Goal: Task Accomplishment & Management: Complete application form

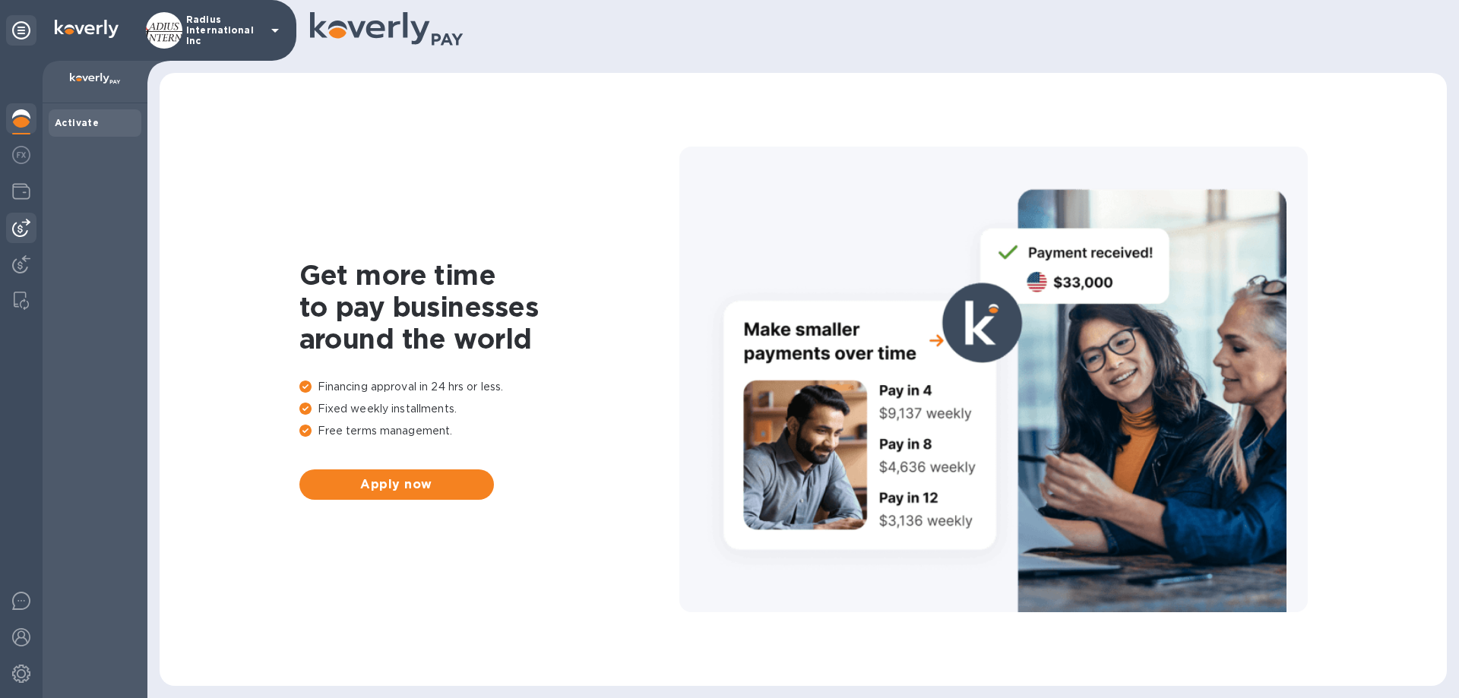
click at [28, 214] on div at bounding box center [21, 228] width 30 height 30
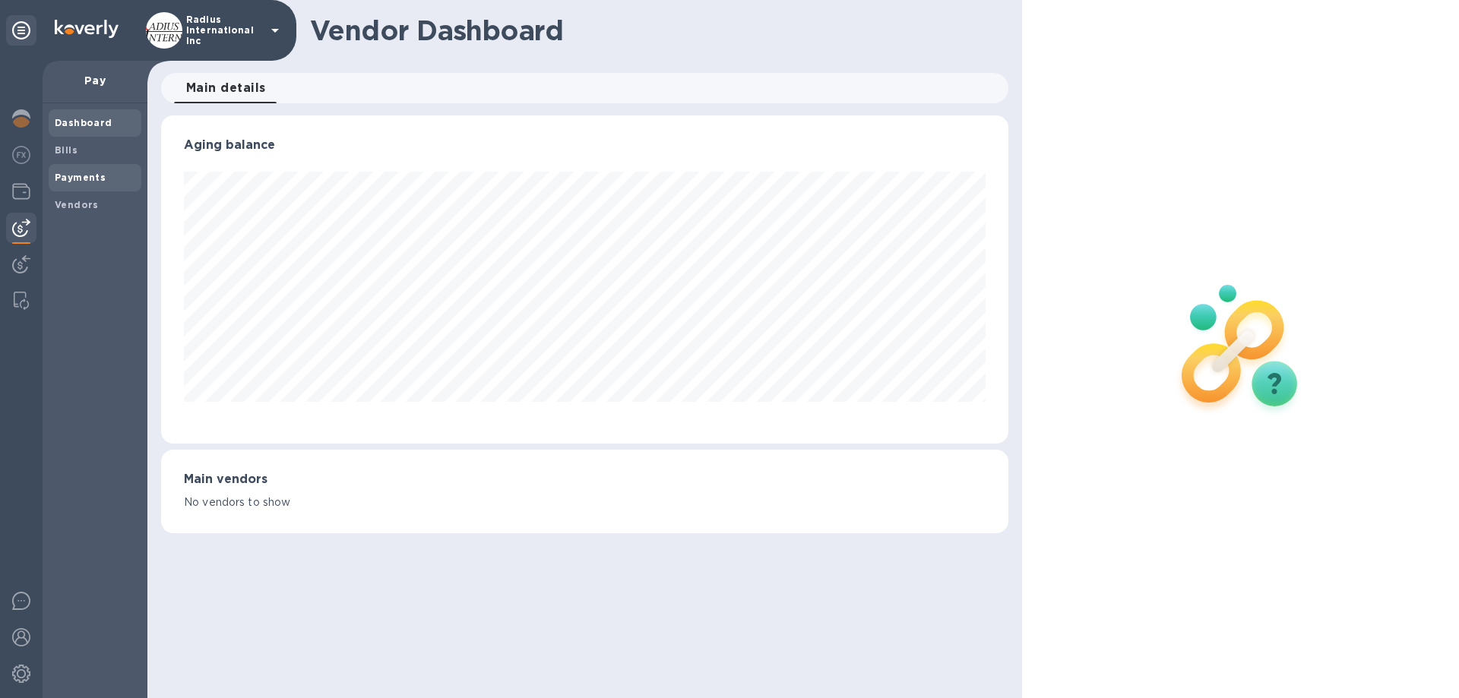
scroll to position [328, 846]
click at [76, 200] on b "Vendors" at bounding box center [77, 204] width 44 height 11
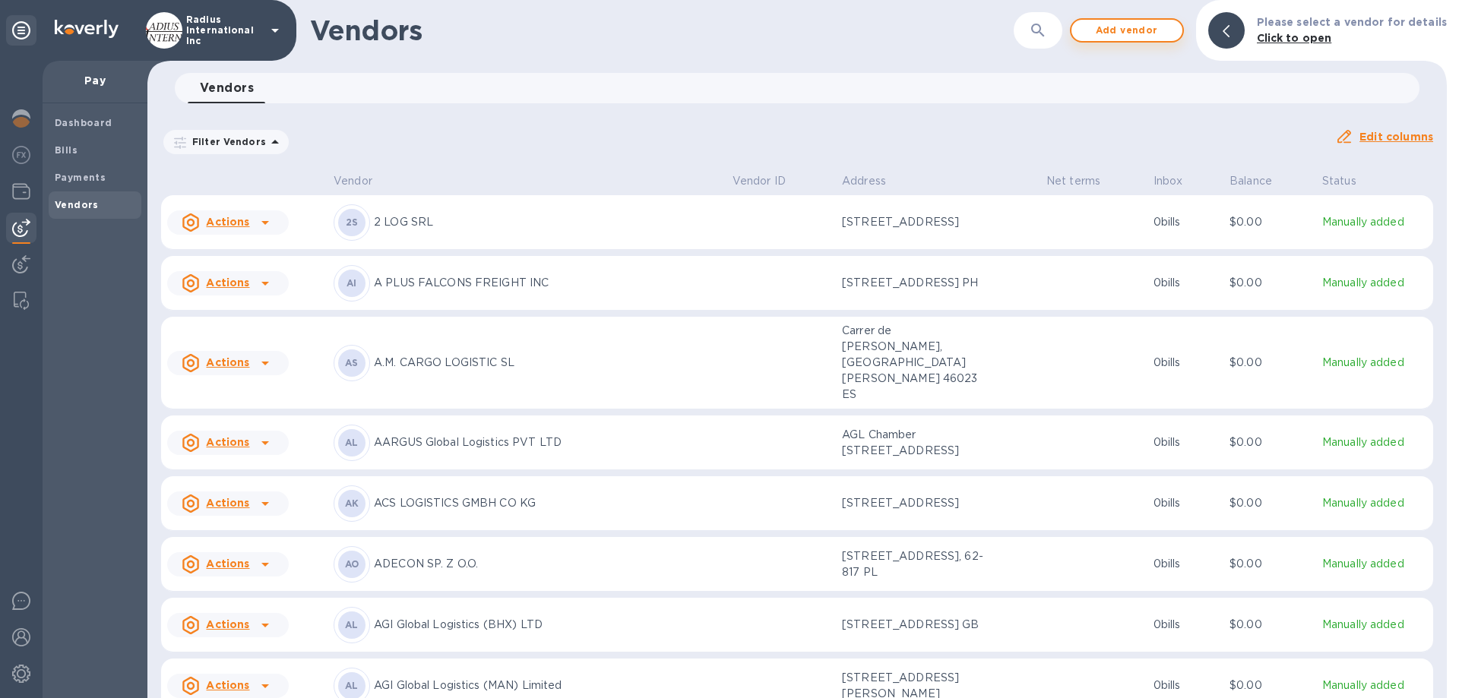
click at [1118, 30] on span "Add vendor" at bounding box center [1126, 30] width 87 height 18
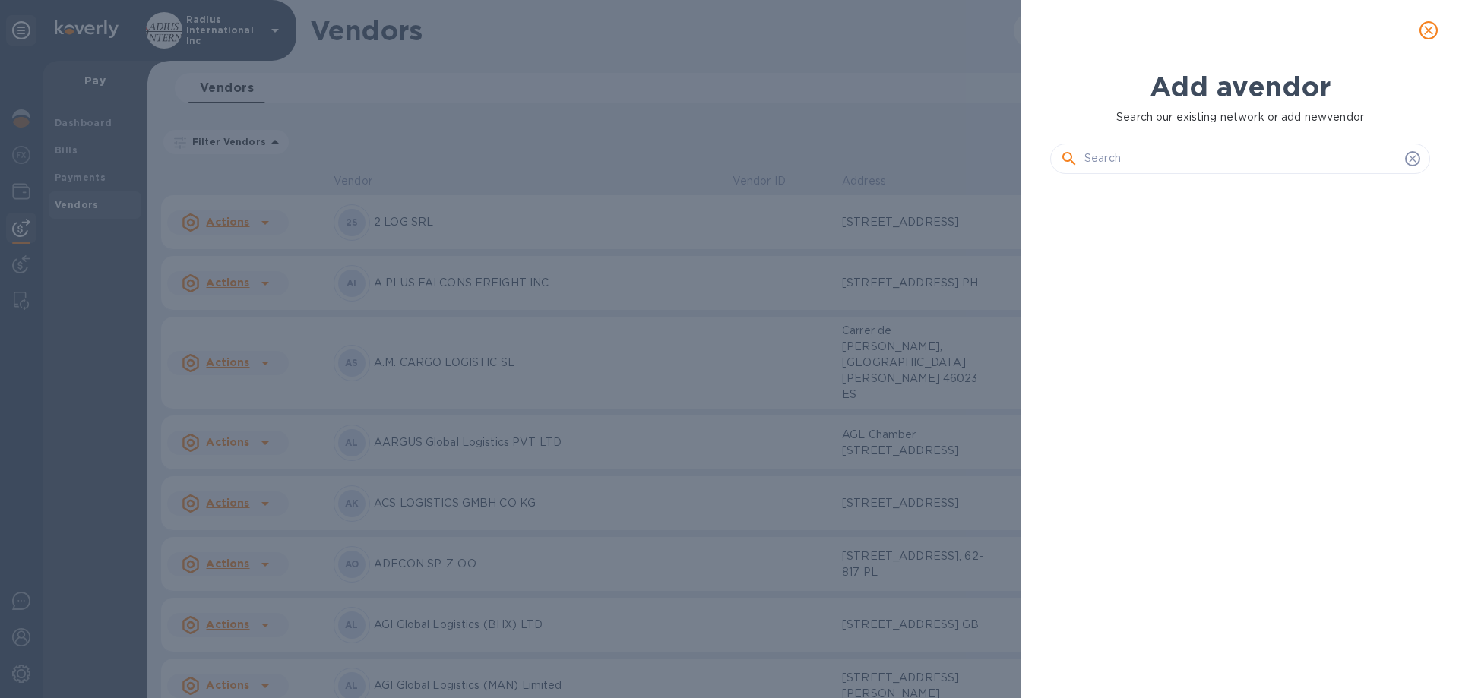
scroll to position [460, 386]
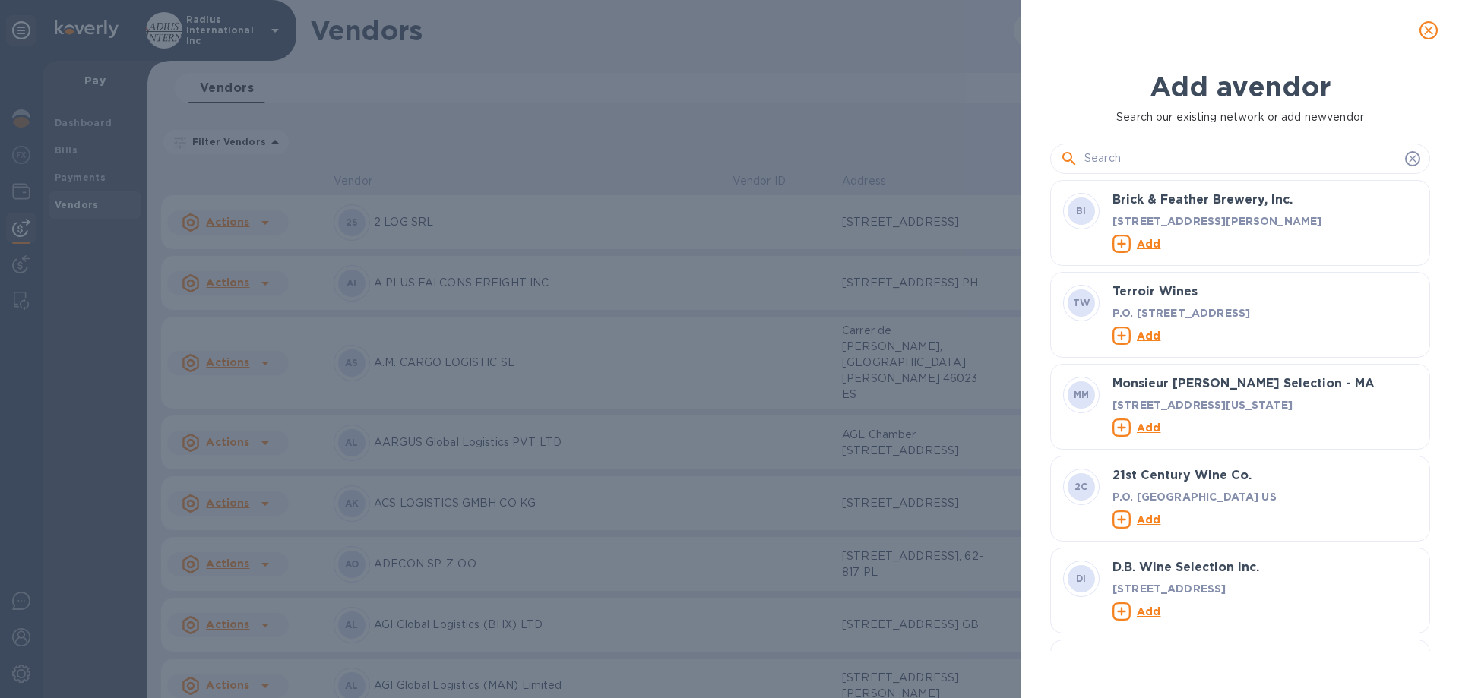
click at [1164, 153] on input "text" at bounding box center [1241, 158] width 315 height 23
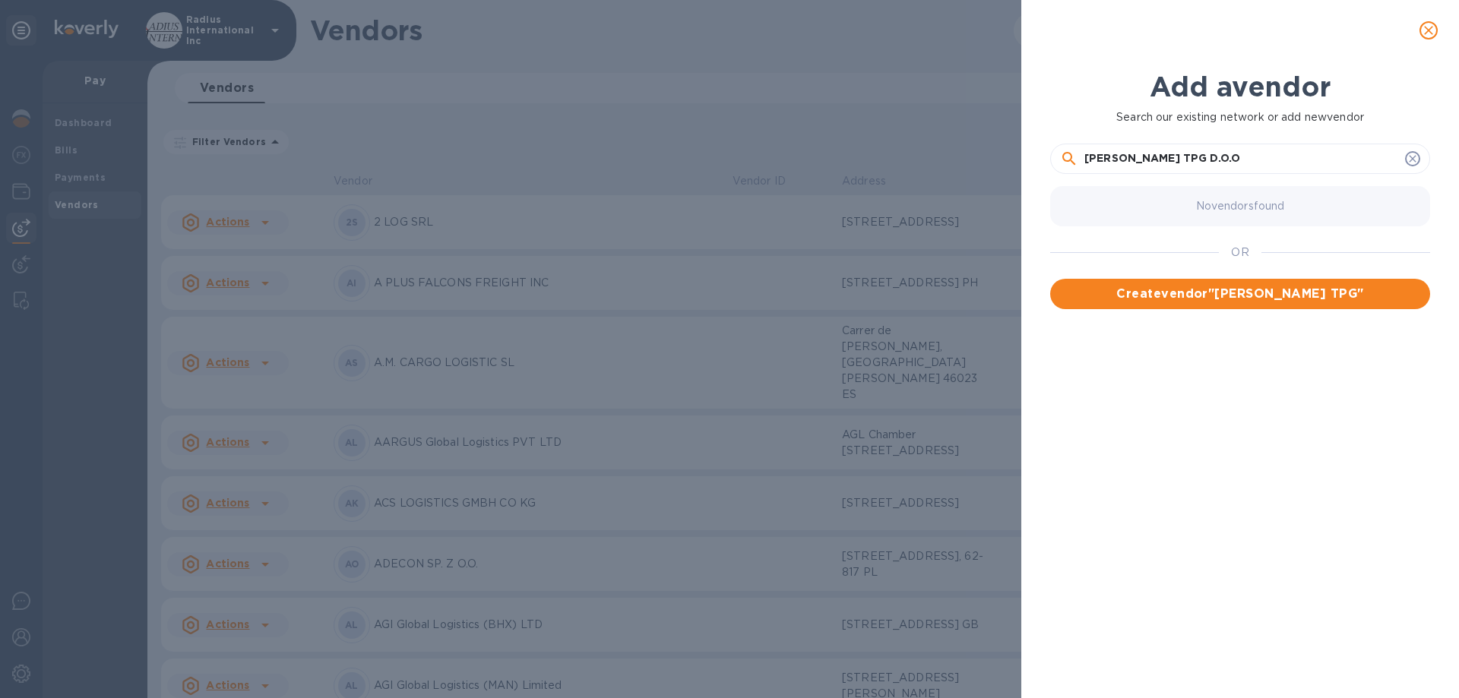
type input "[PERSON_NAME] TPG D.O.O"
click at [1206, 283] on button "Create vendor " [PERSON_NAME] TPG D.O.O "" at bounding box center [1240, 294] width 380 height 30
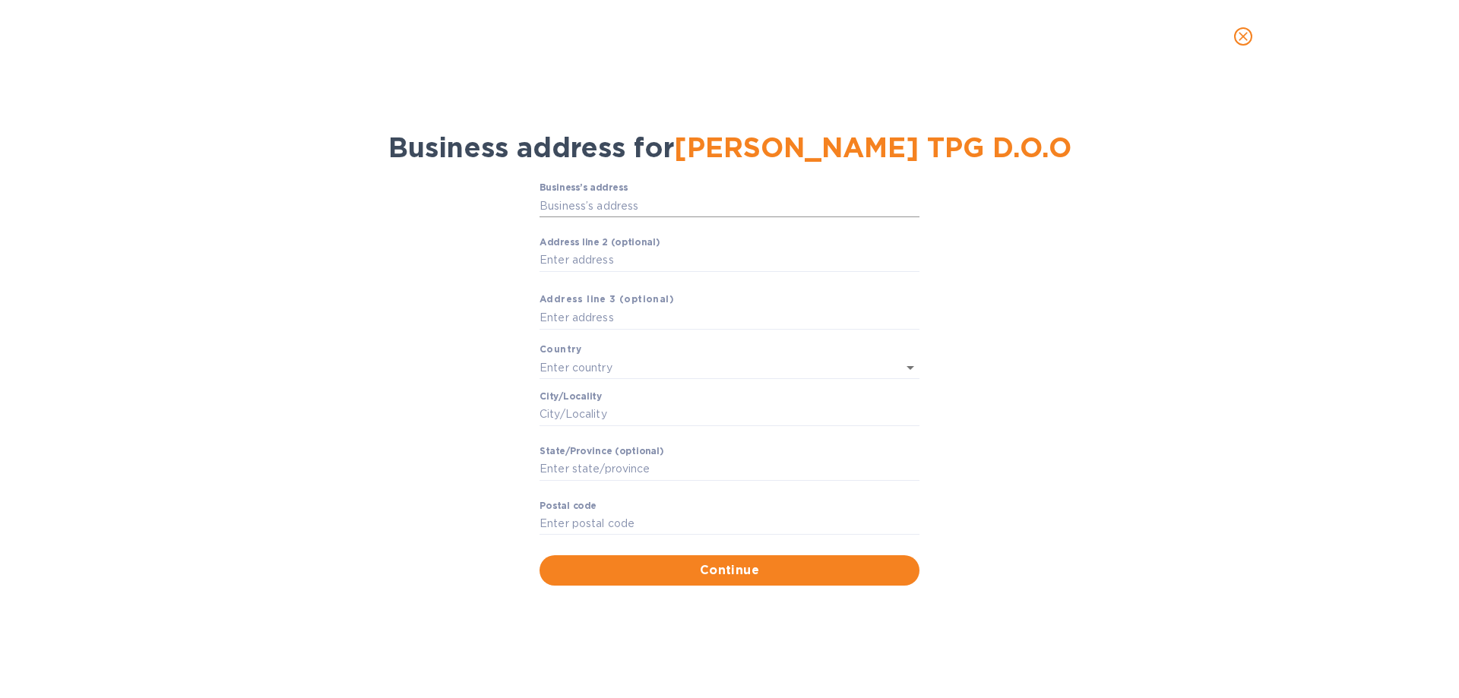
drag, startPoint x: 578, startPoint y: 209, endPoint x: 657, endPoint y: 202, distance: 79.3
click at [579, 209] on input "Business’s аddress" at bounding box center [729, 206] width 380 height 23
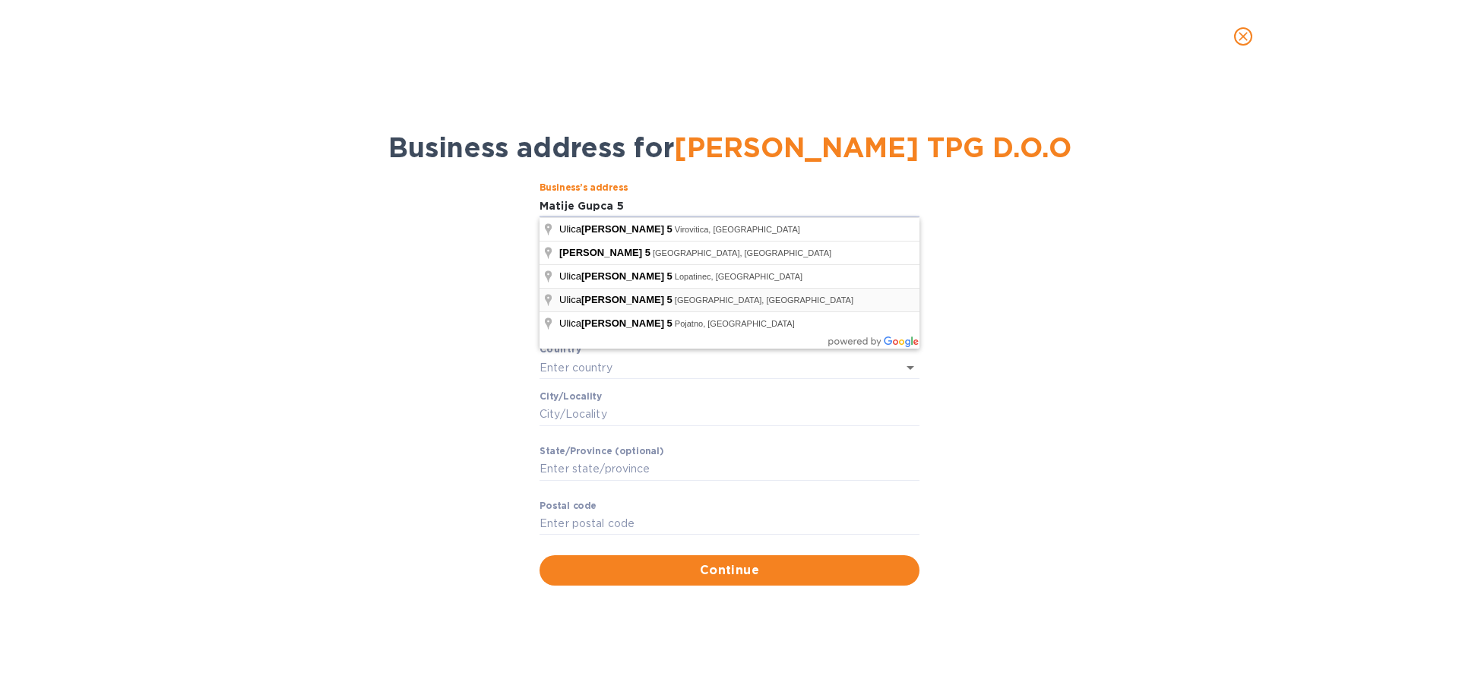
type input "5 Ulica [PERSON_NAME]"
type input "[GEOGRAPHIC_DATA]"
type input "51000"
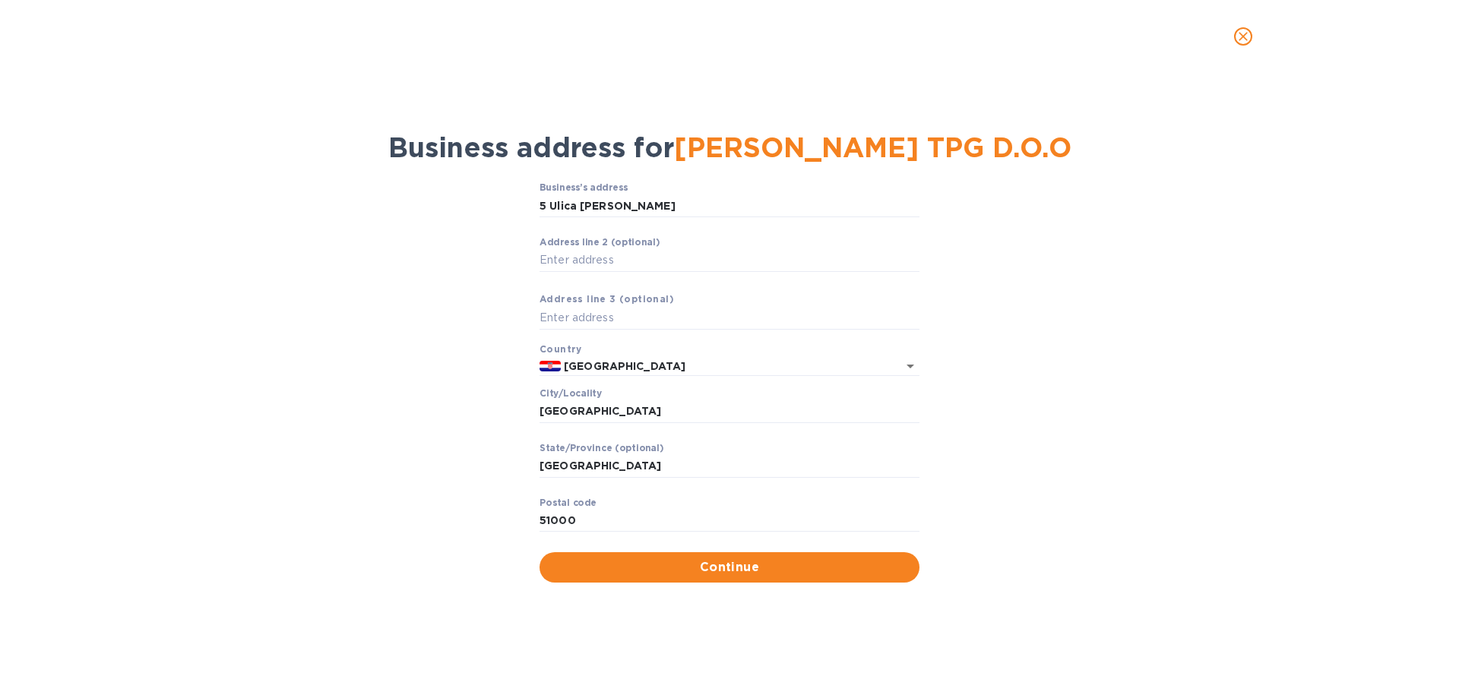
drag, startPoint x: 579, startPoint y: 207, endPoint x: 413, endPoint y: 205, distance: 166.4
click at [413, 205] on div "Business’s аddress 5 Ulica Matije Gupca ​ Аddress line 2 (optional) ​ Аddress l…" at bounding box center [729, 382] width 1419 height 418
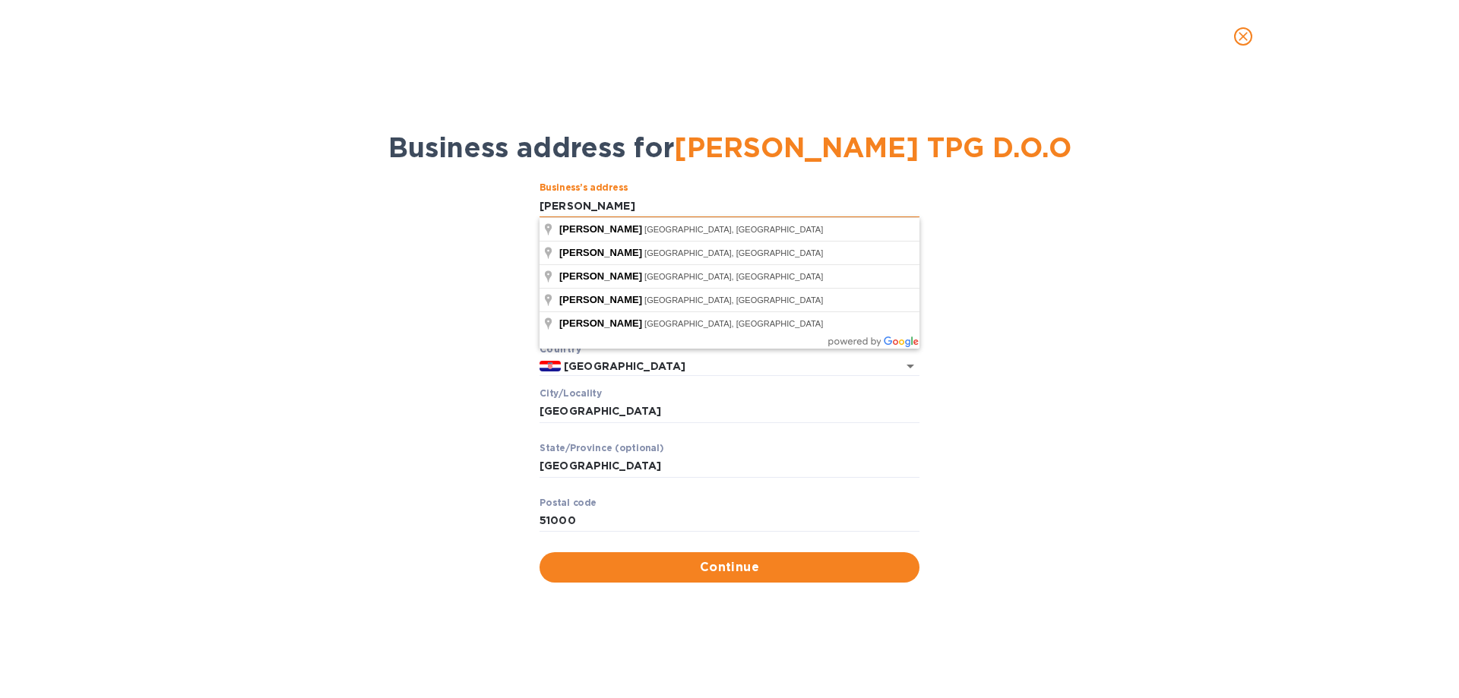
click at [644, 208] on input "[PERSON_NAME]" at bounding box center [729, 206] width 380 height 23
type input "Matije Gupca 5"
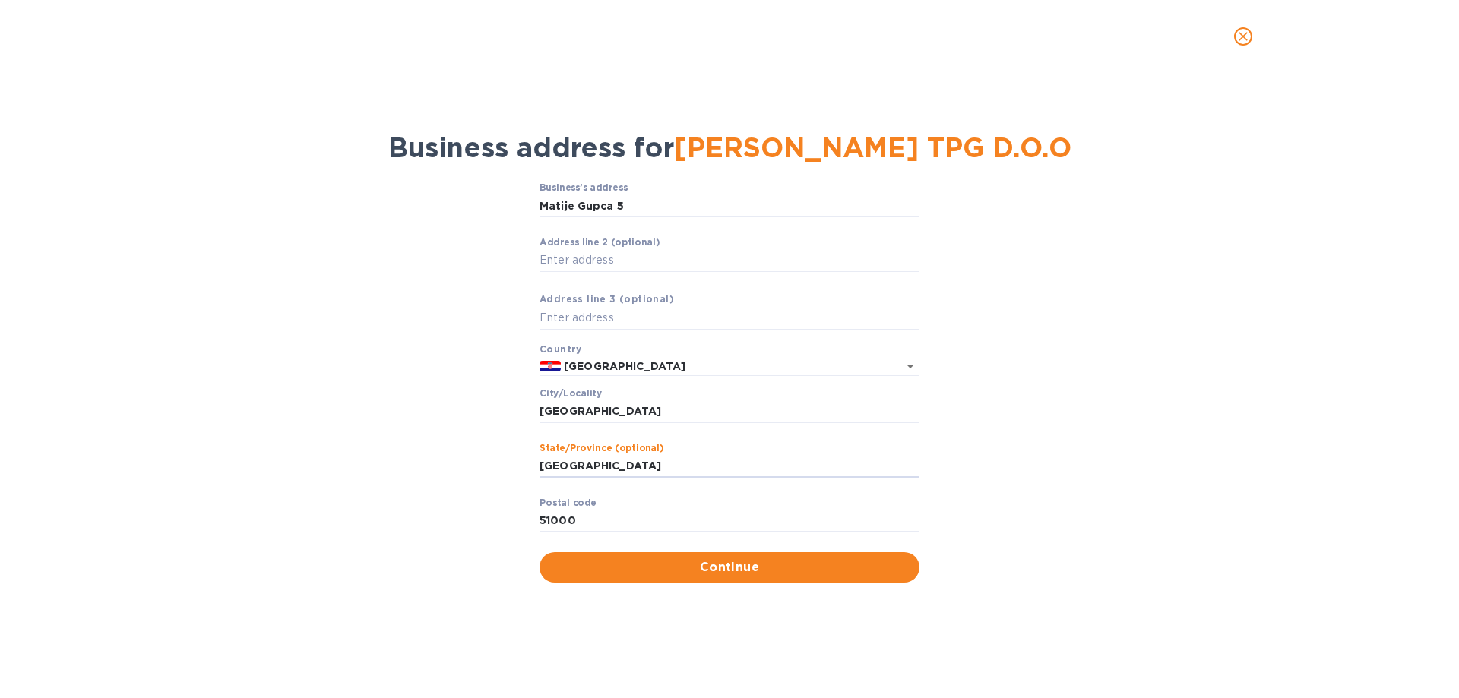
drag, startPoint x: 702, startPoint y: 467, endPoint x: 420, endPoint y: 451, distance: 282.3
click at [430, 457] on div "Business’s аddress Matije Gupca 5 ​ Аddress line 2 (optional) ​ Аddress line 3 …" at bounding box center [729, 382] width 1419 height 418
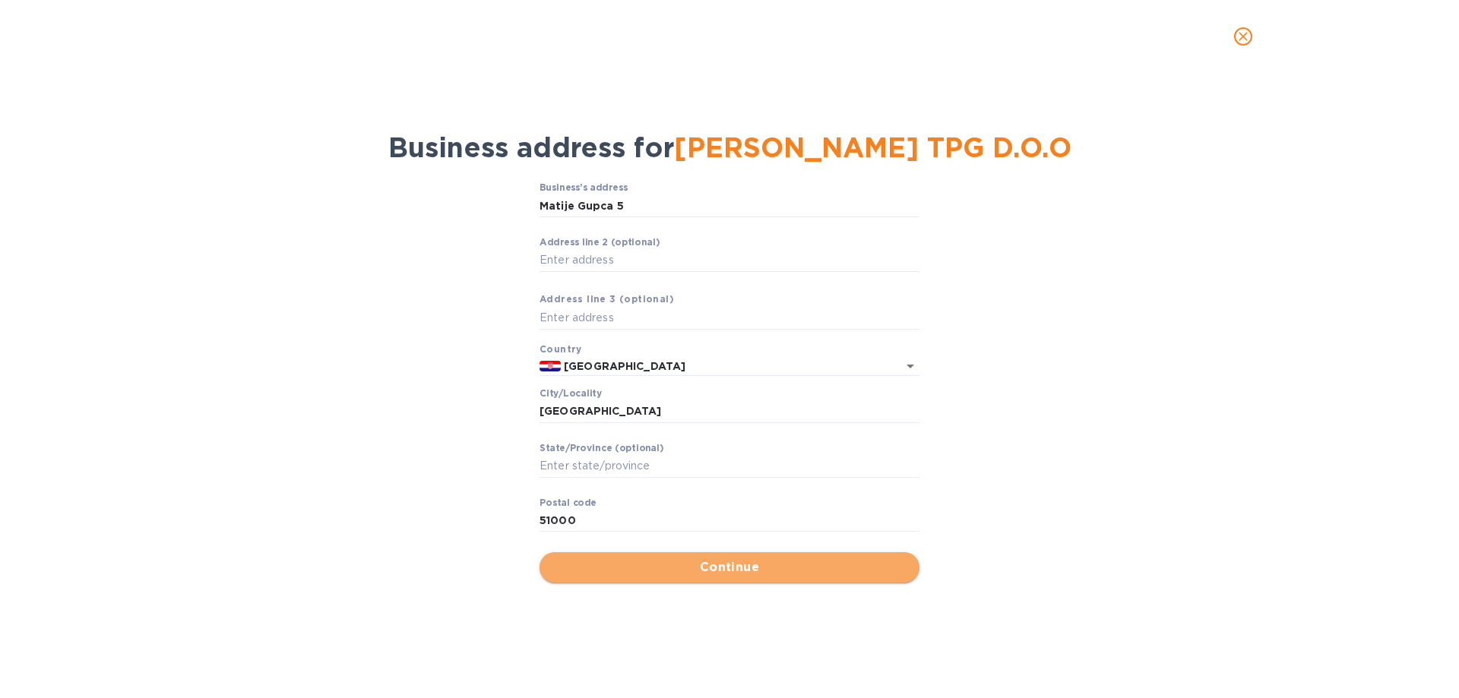
drag, startPoint x: 739, startPoint y: 568, endPoint x: 819, endPoint y: 513, distance: 97.2
click at [740, 568] on span "Continue" at bounding box center [730, 567] width 356 height 18
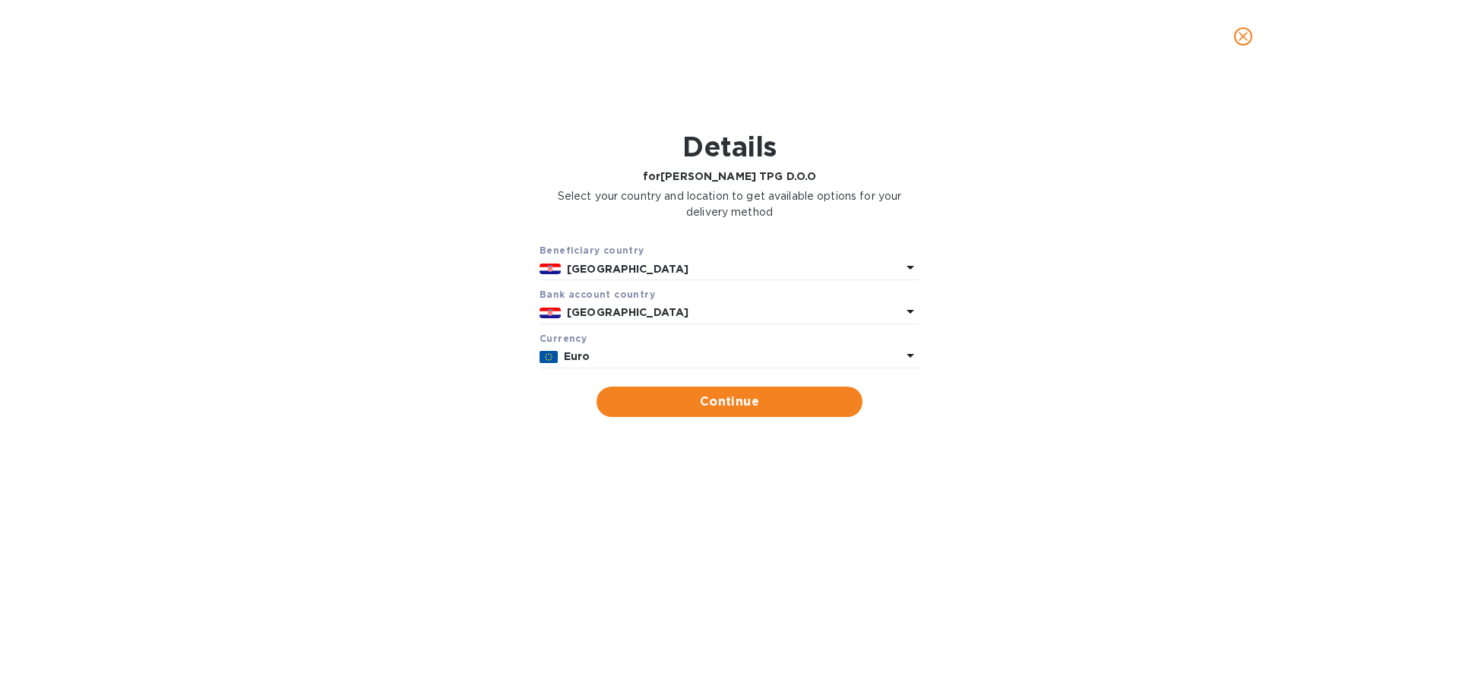
drag, startPoint x: 667, startPoint y: 397, endPoint x: 723, endPoint y: 399, distance: 56.3
click at [669, 397] on span "Continue" at bounding box center [730, 402] width 242 height 18
type input "[PERSON_NAME] TPG D.O.O"
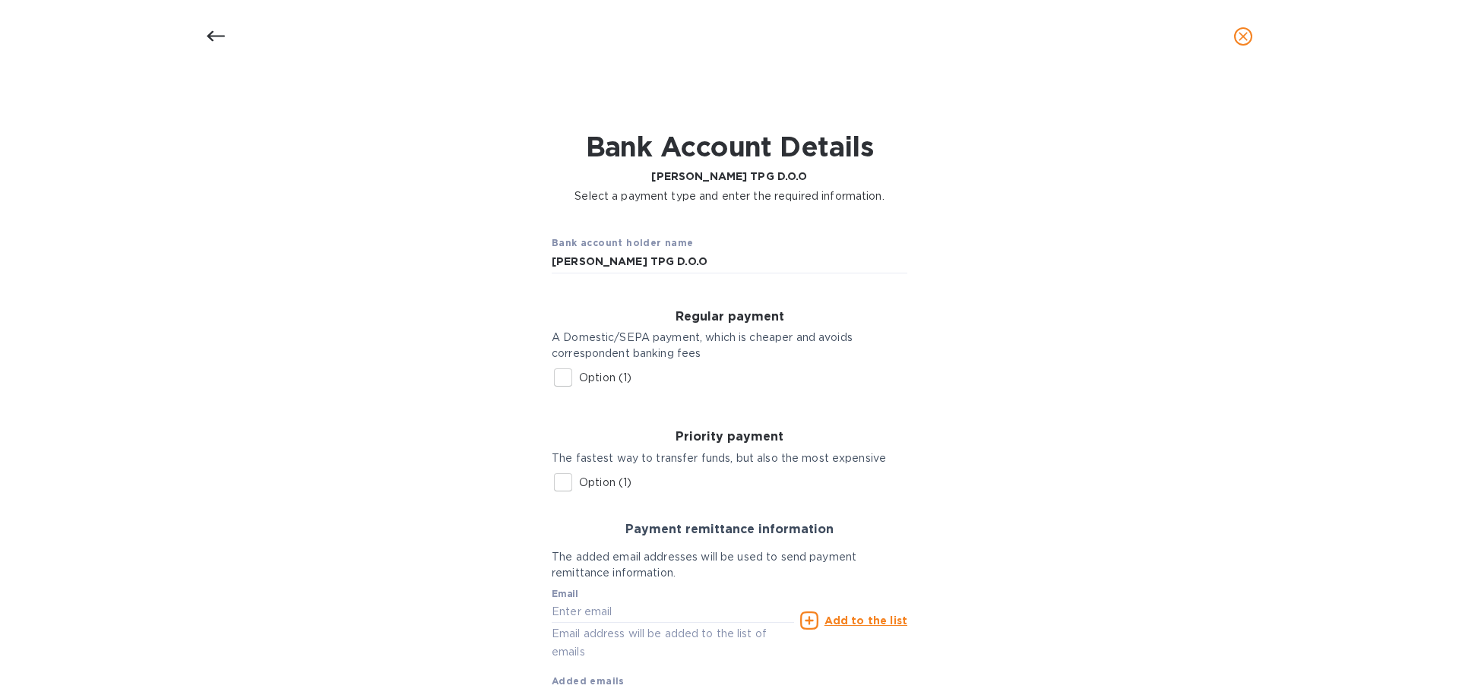
click at [600, 378] on p "Option (1)" at bounding box center [605, 378] width 52 height 16
click at [579, 378] on input "Option (1)" at bounding box center [563, 378] width 32 height 32
checkbox input "true"
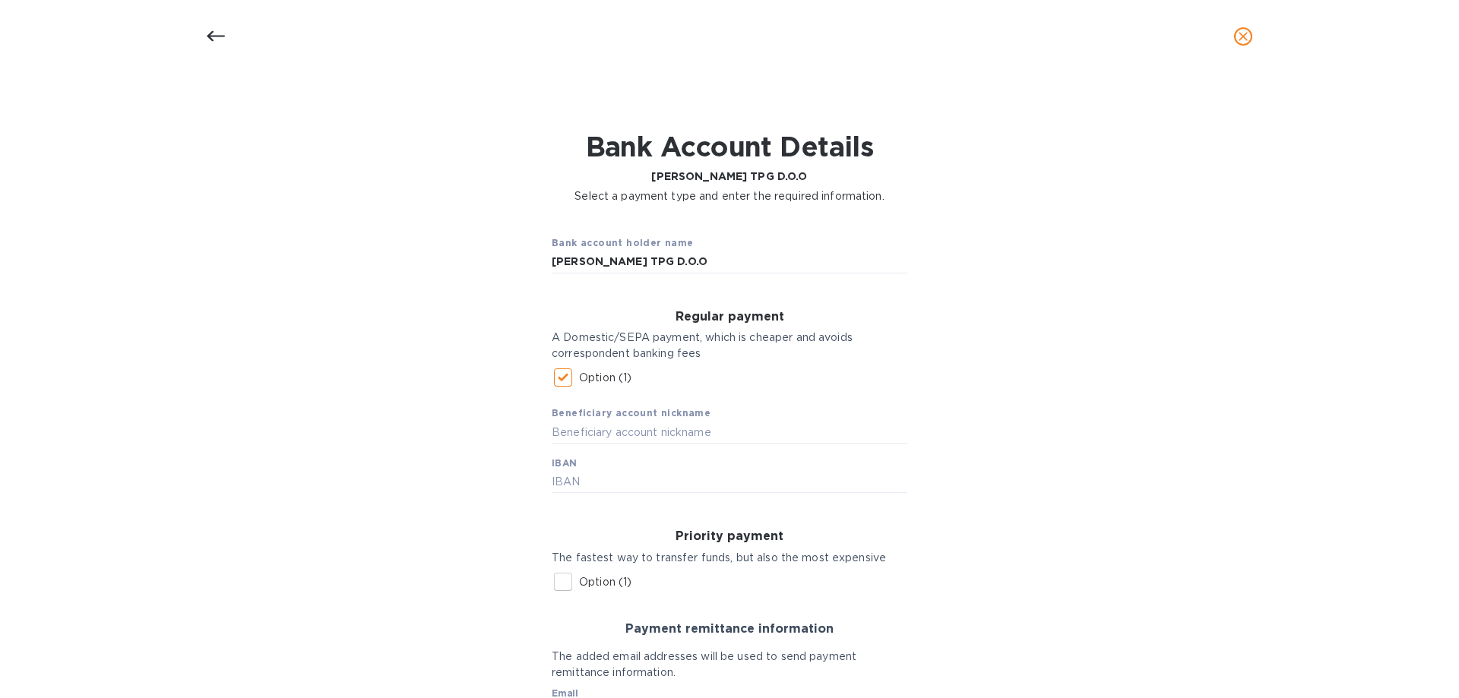
scroll to position [76, 0]
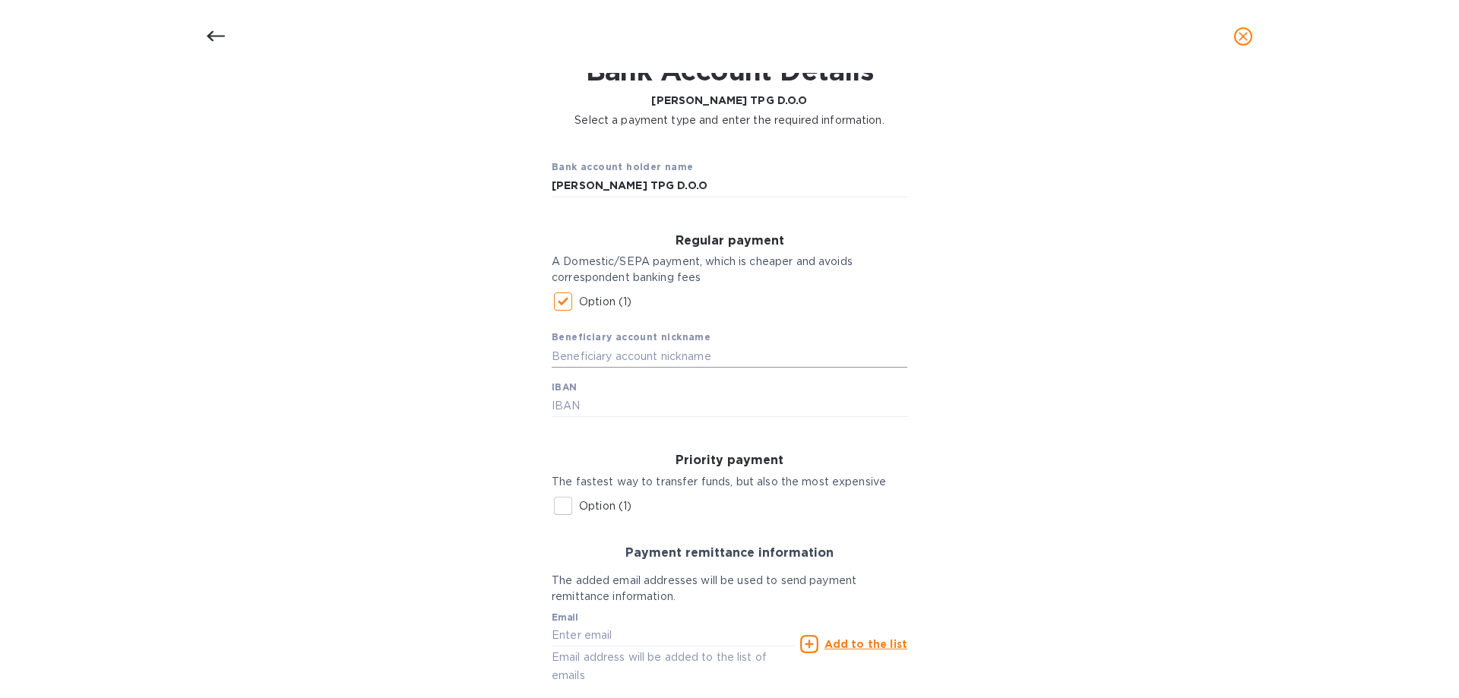
click at [652, 359] on input "text" at bounding box center [730, 356] width 356 height 23
type input "[PERSON_NAME]"
click at [584, 403] on input "HR" at bounding box center [730, 406] width 356 height 23
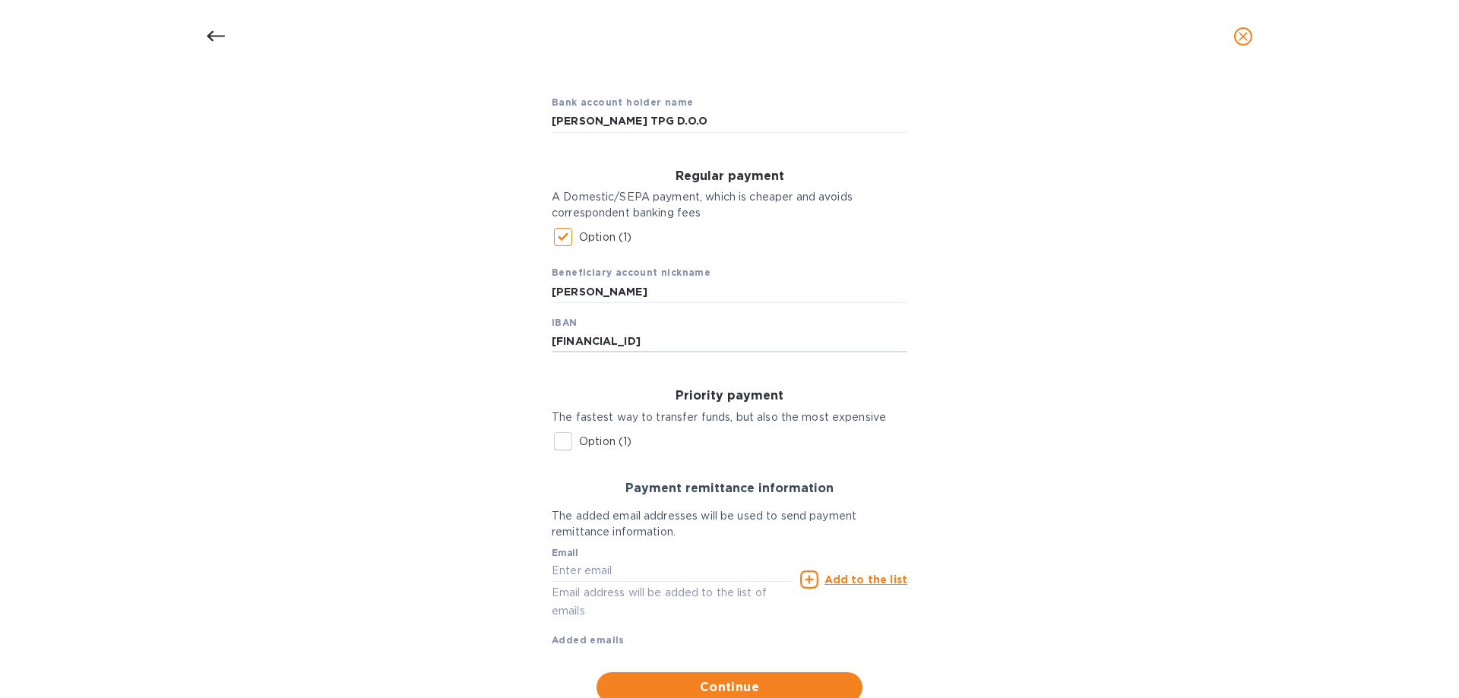
scroll to position [192, 0]
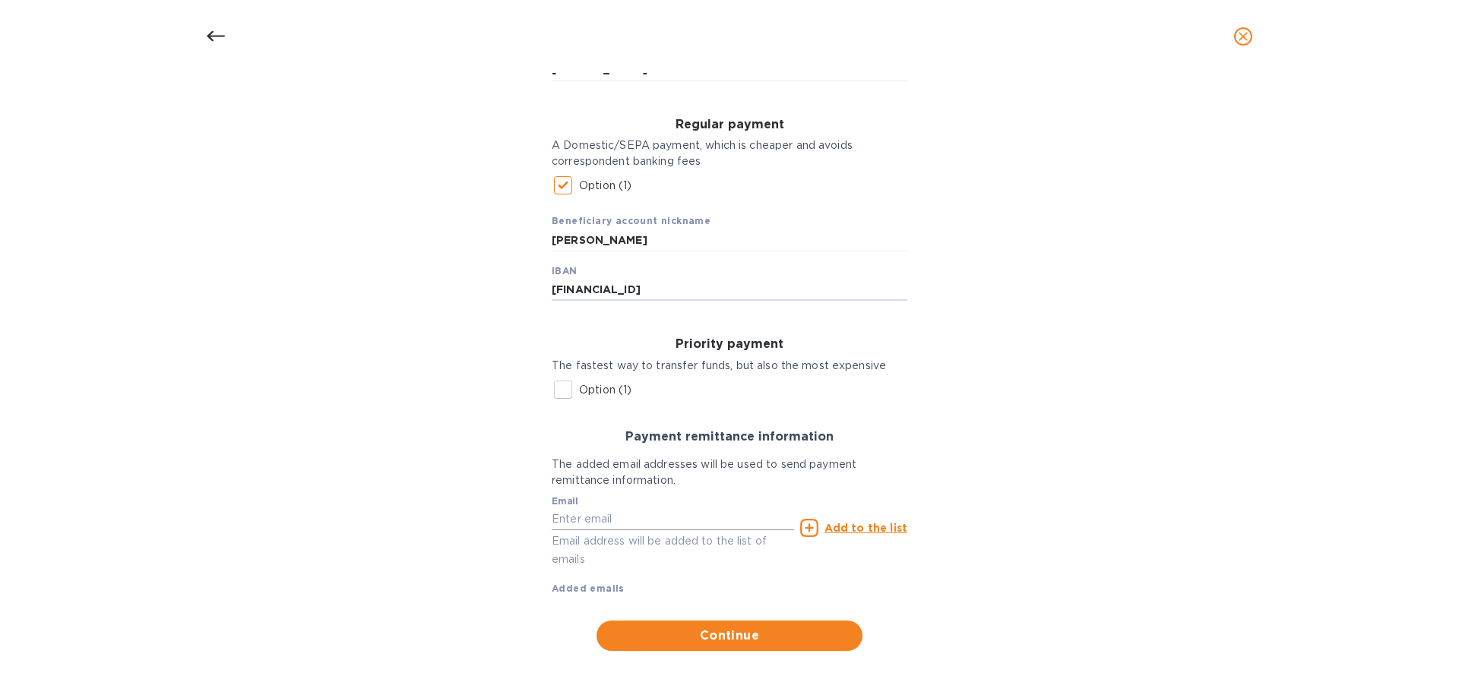
type input "[FINANCIAL_ID]"
click at [605, 520] on input "text" at bounding box center [673, 519] width 242 height 23
type input "M"
type input "[EMAIL_ADDRESS]"
drag, startPoint x: 859, startPoint y: 525, endPoint x: 1029, endPoint y: 517, distance: 170.4
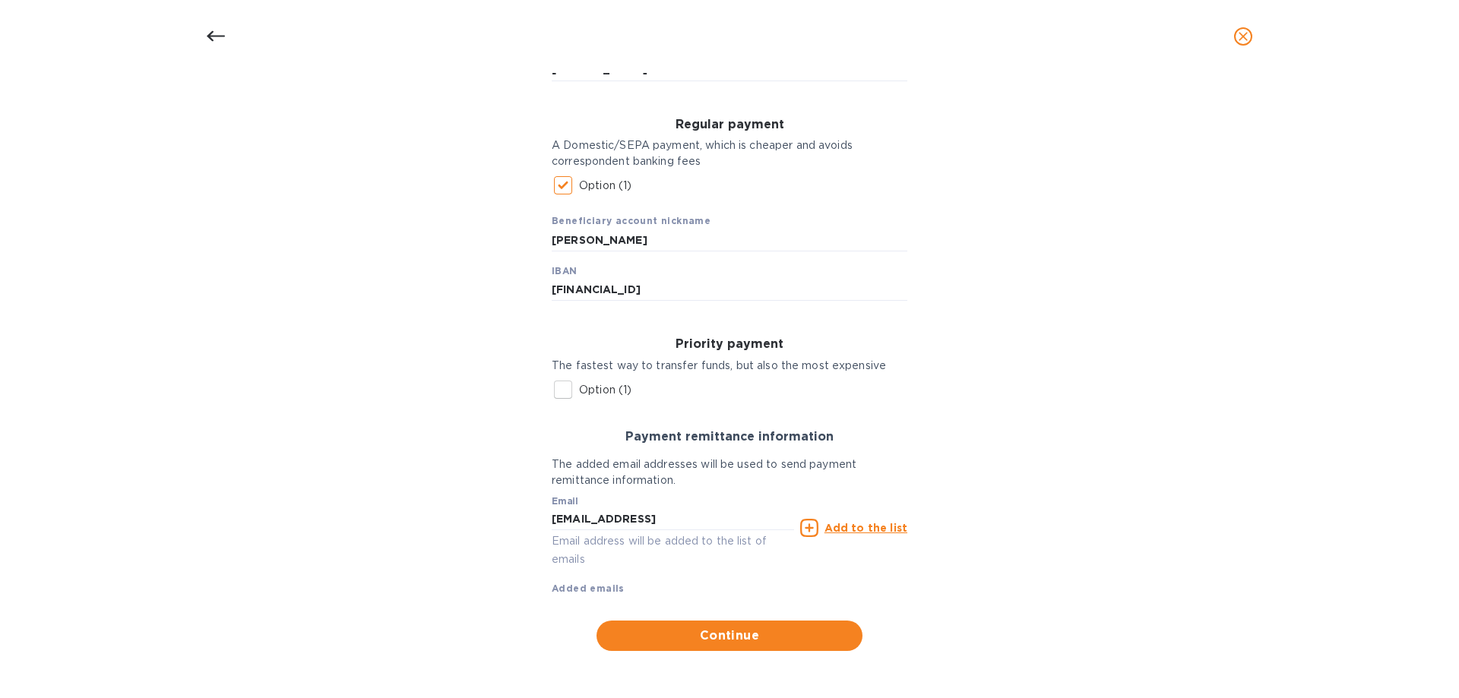
click at [859, 525] on u "Add to the list" at bounding box center [865, 528] width 83 height 12
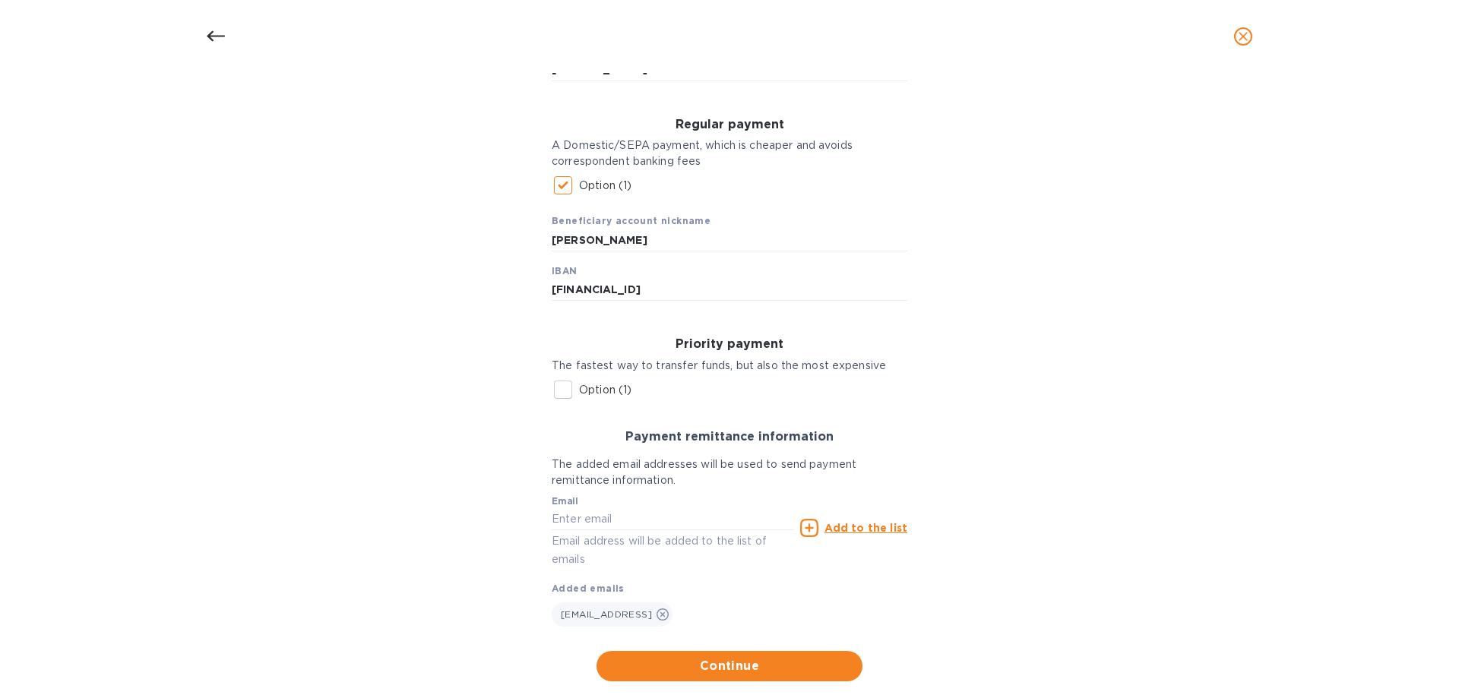
click at [735, 667] on span "Continue" at bounding box center [730, 666] width 242 height 18
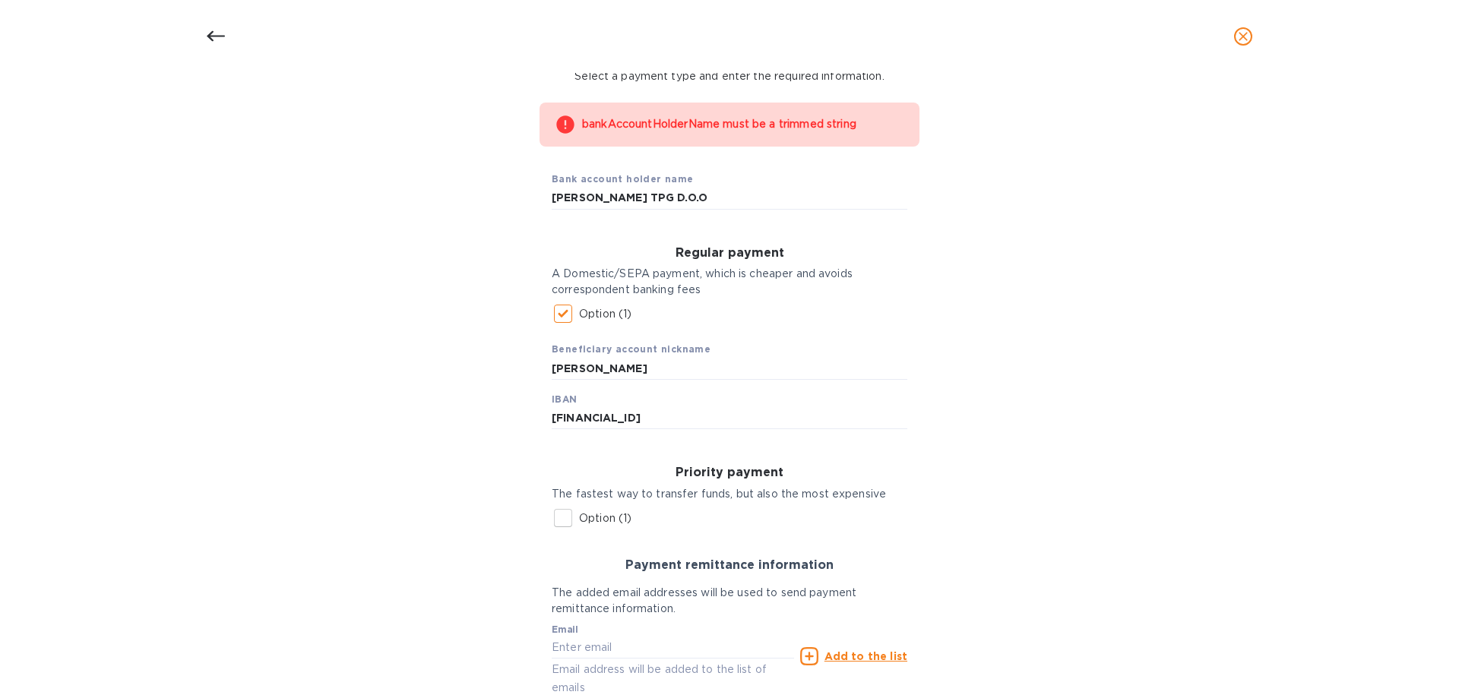
scroll to position [0, 0]
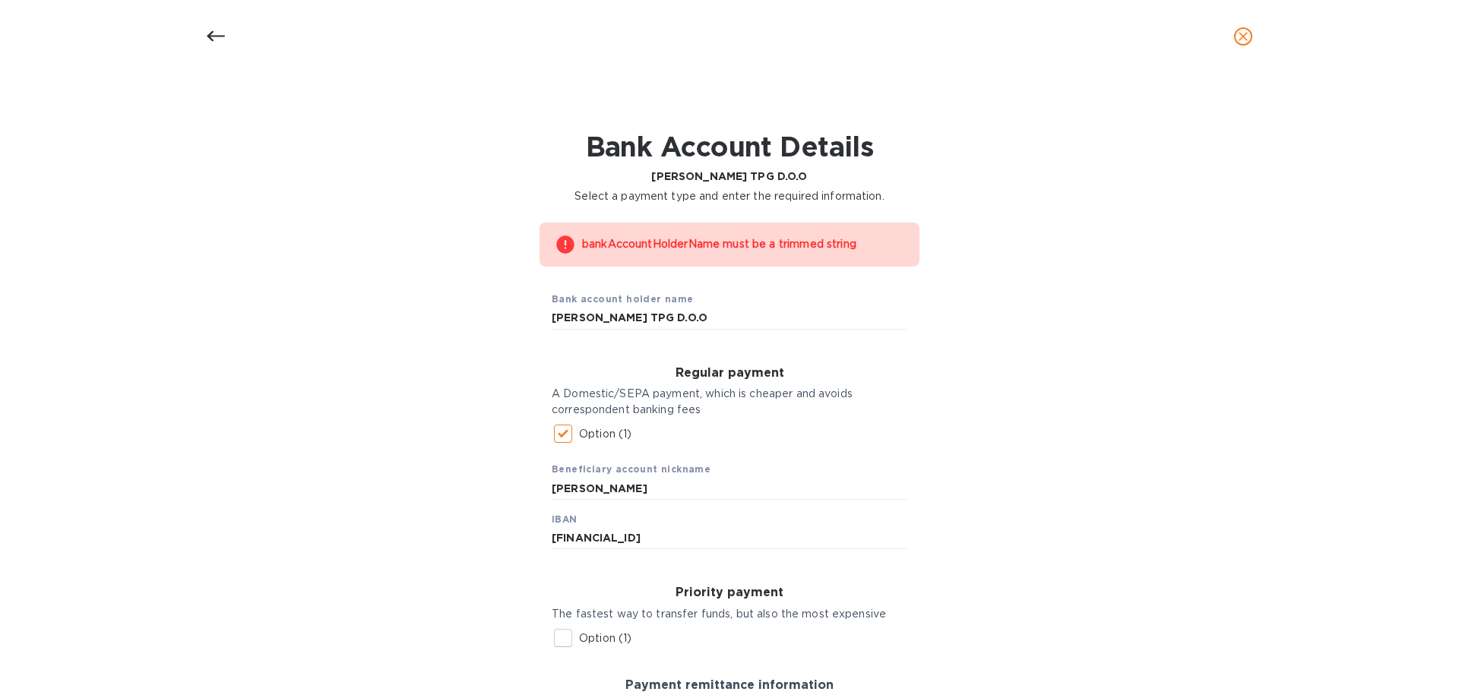
click at [612, 434] on p "Option (1)" at bounding box center [605, 434] width 52 height 16
click at [579, 434] on input "Option (1)" at bounding box center [563, 434] width 32 height 32
checkbox input "false"
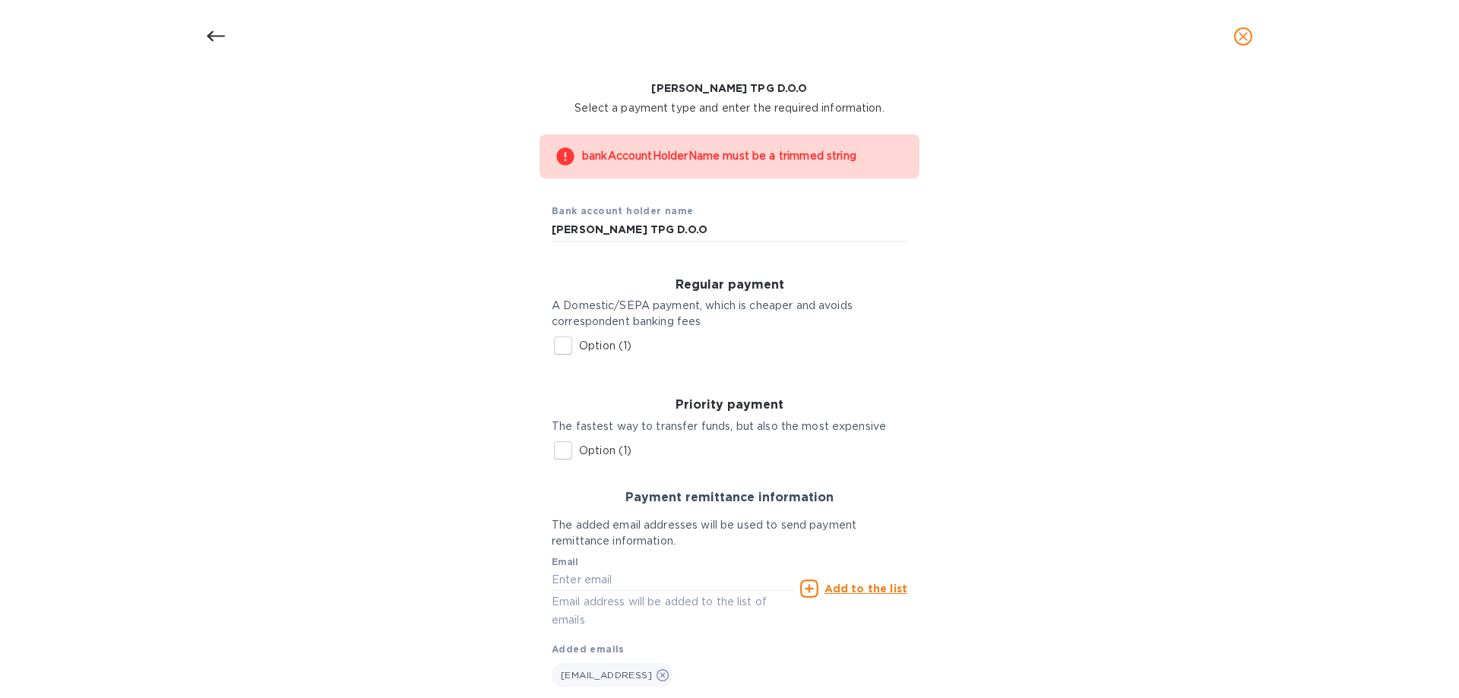
scroll to position [179, 0]
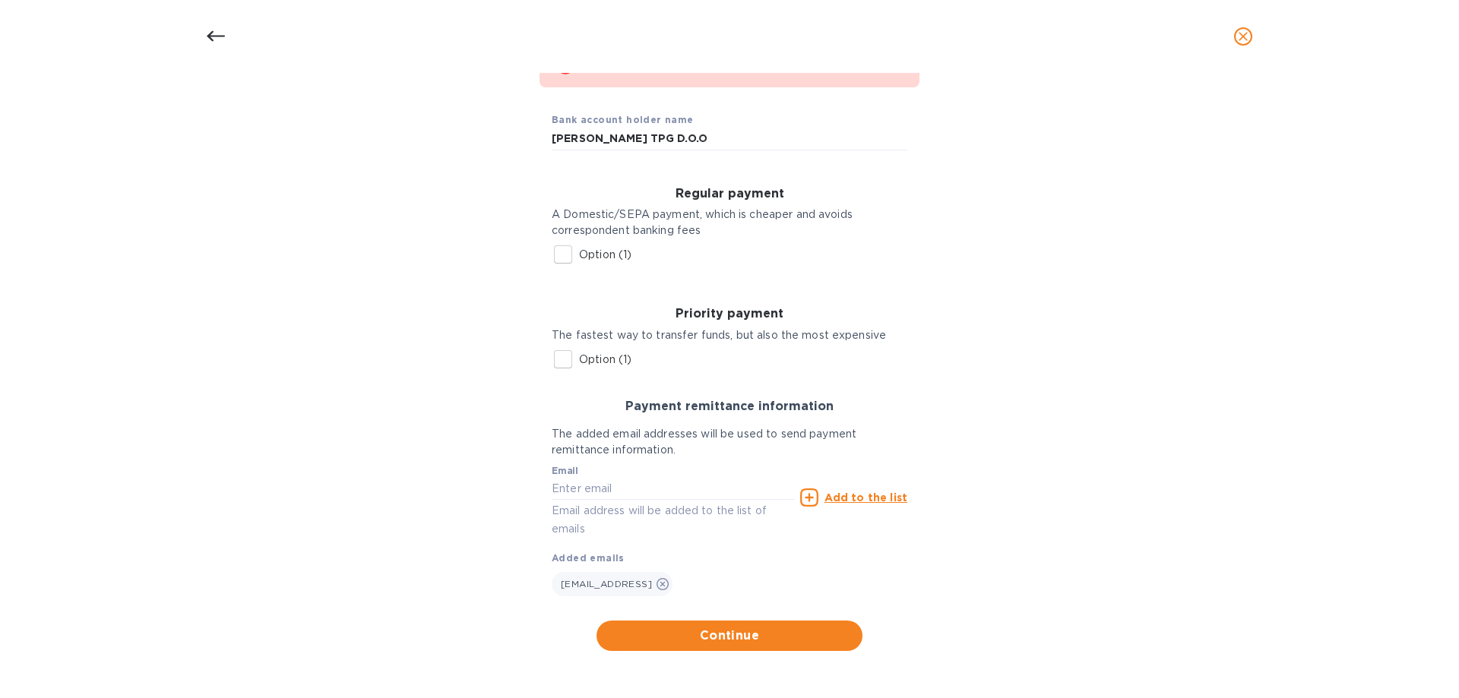
click at [598, 356] on p "Option (1)" at bounding box center [605, 360] width 52 height 16
click at [579, 356] on input "Option (1)" at bounding box center [563, 359] width 32 height 32
checkbox input "true"
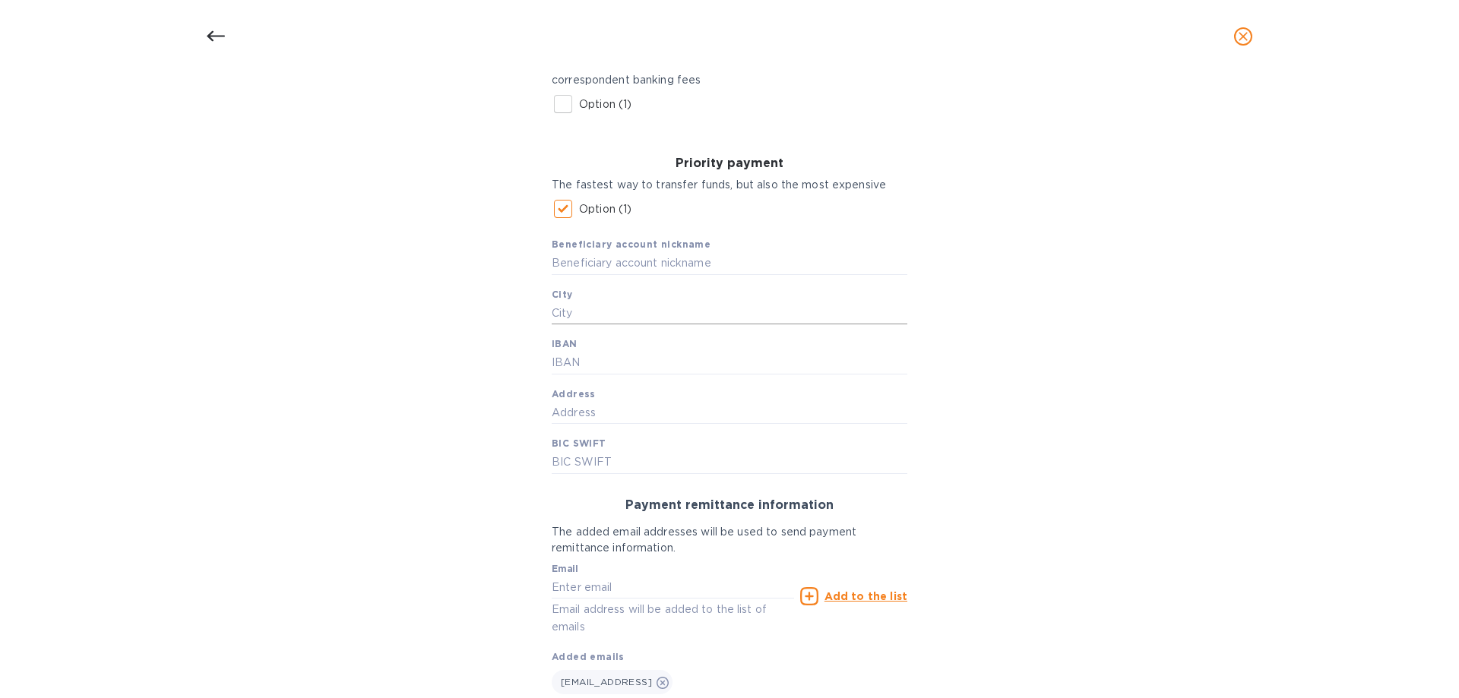
scroll to position [331, 0]
drag, startPoint x: 620, startPoint y: 259, endPoint x: 718, endPoint y: 257, distance: 98.0
click at [621, 259] on input "text" at bounding box center [730, 262] width 356 height 23
drag, startPoint x: 576, startPoint y: 259, endPoint x: 575, endPoint y: 270, distance: 10.7
click at [575, 270] on input "text" at bounding box center [730, 262] width 356 height 23
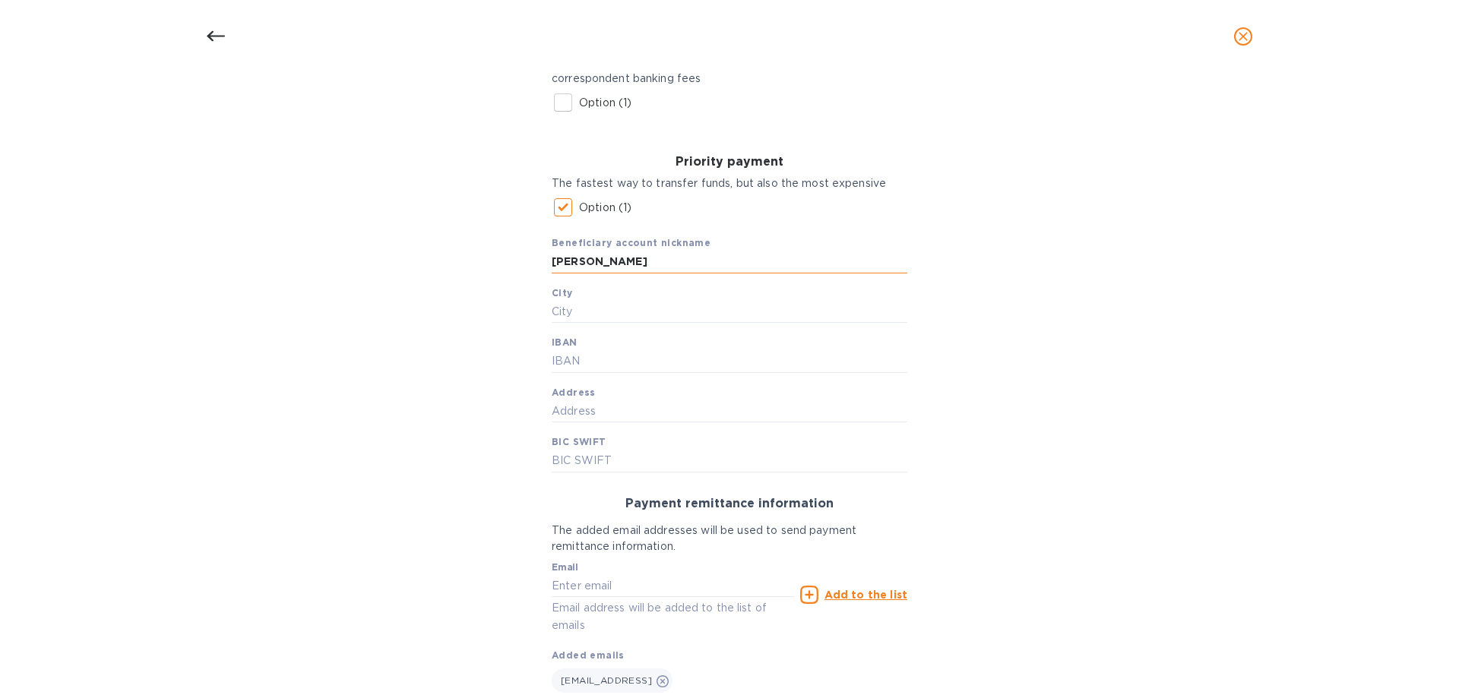
type input "[PERSON_NAME]"
click at [572, 311] on input "text" at bounding box center [730, 312] width 356 height 23
type input "[GEOGRAPHIC_DATA]"
type input "[FINANCIAL_ID]"
drag, startPoint x: 625, startPoint y: 413, endPoint x: 634, endPoint y: 410, distance: 9.6
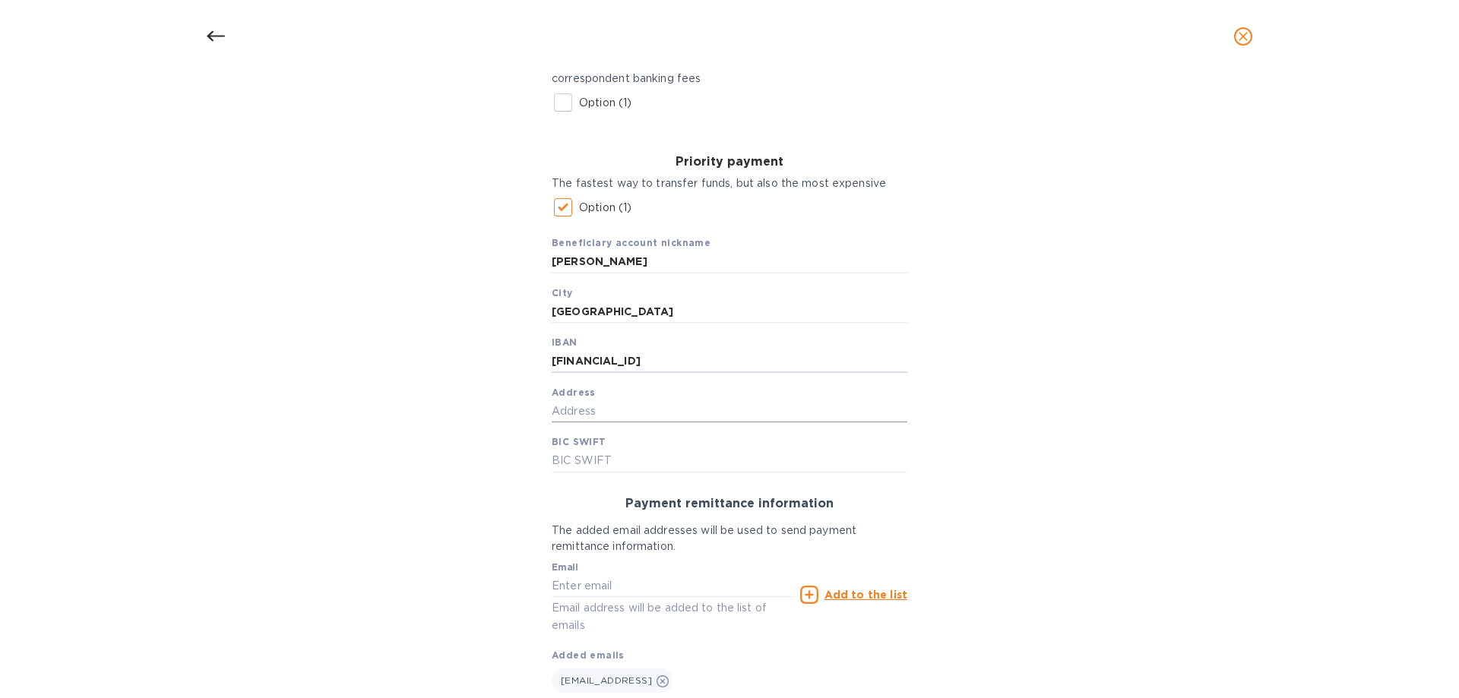
click at [626, 413] on input "text" at bounding box center [730, 411] width 356 height 23
drag, startPoint x: 688, startPoint y: 410, endPoint x: 705, endPoint y: 403, distance: 18.1
click at [688, 409] on input "Erste & Steiermarkische" at bounding box center [730, 411] width 356 height 23
type input "E"
drag, startPoint x: 650, startPoint y: 410, endPoint x: 791, endPoint y: 400, distance: 141.7
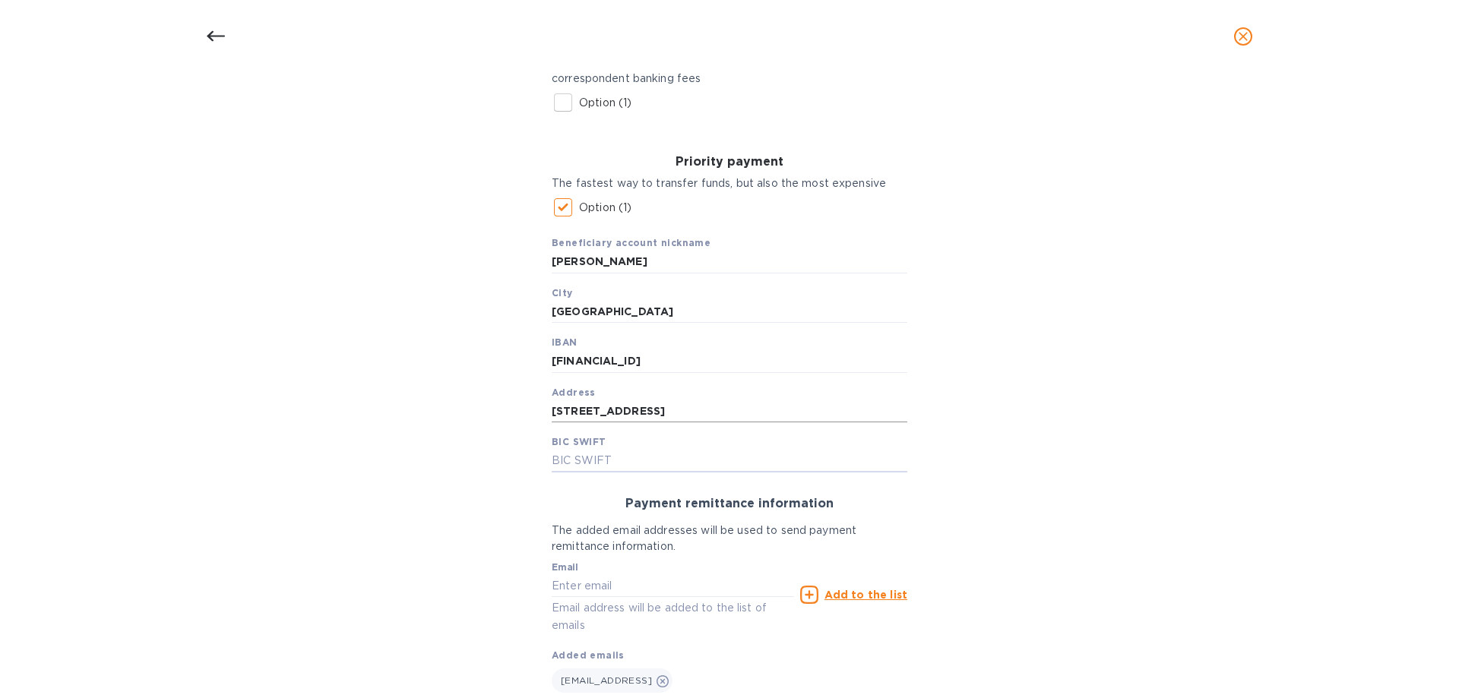
click at [655, 409] on input "[STREET_ADDRESS]" at bounding box center [730, 411] width 356 height 23
type input "[STREET_ADDRESS]"
type input "[SWIFT_CODE]"
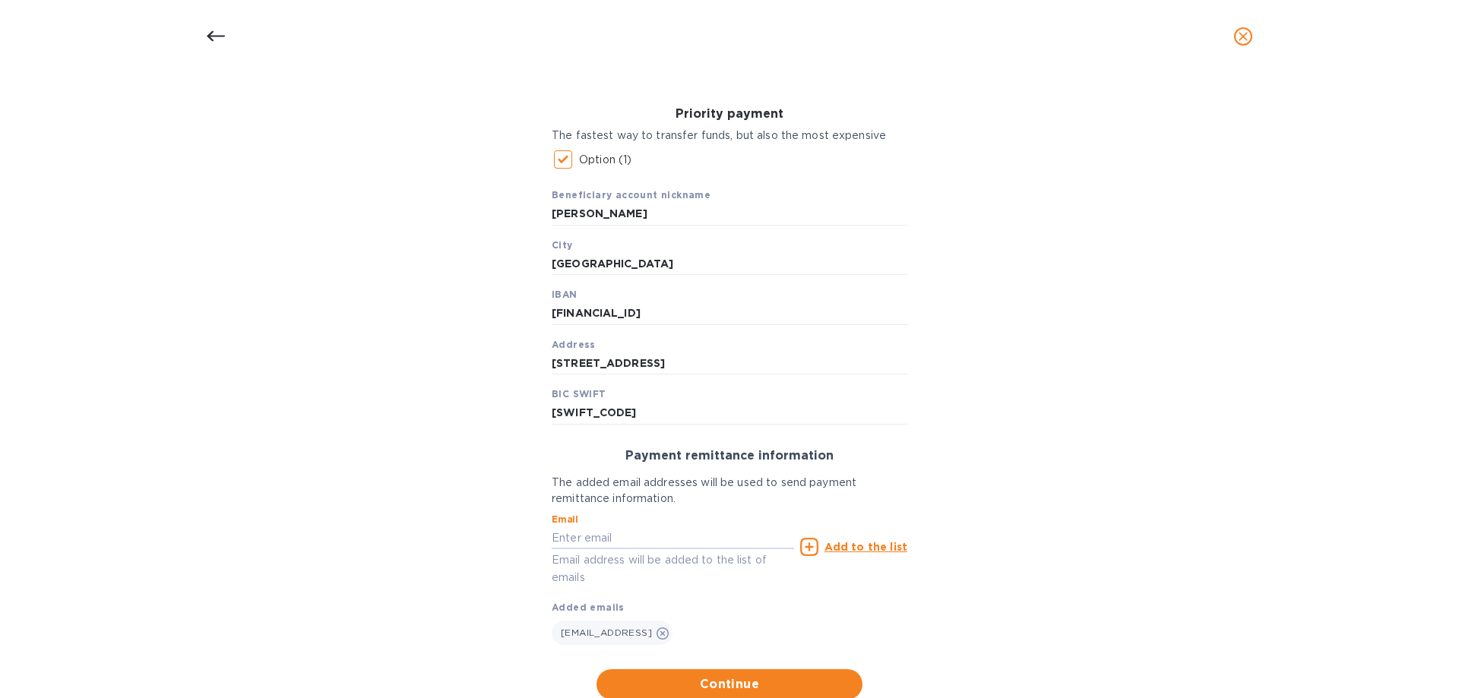
scroll to position [428, 0]
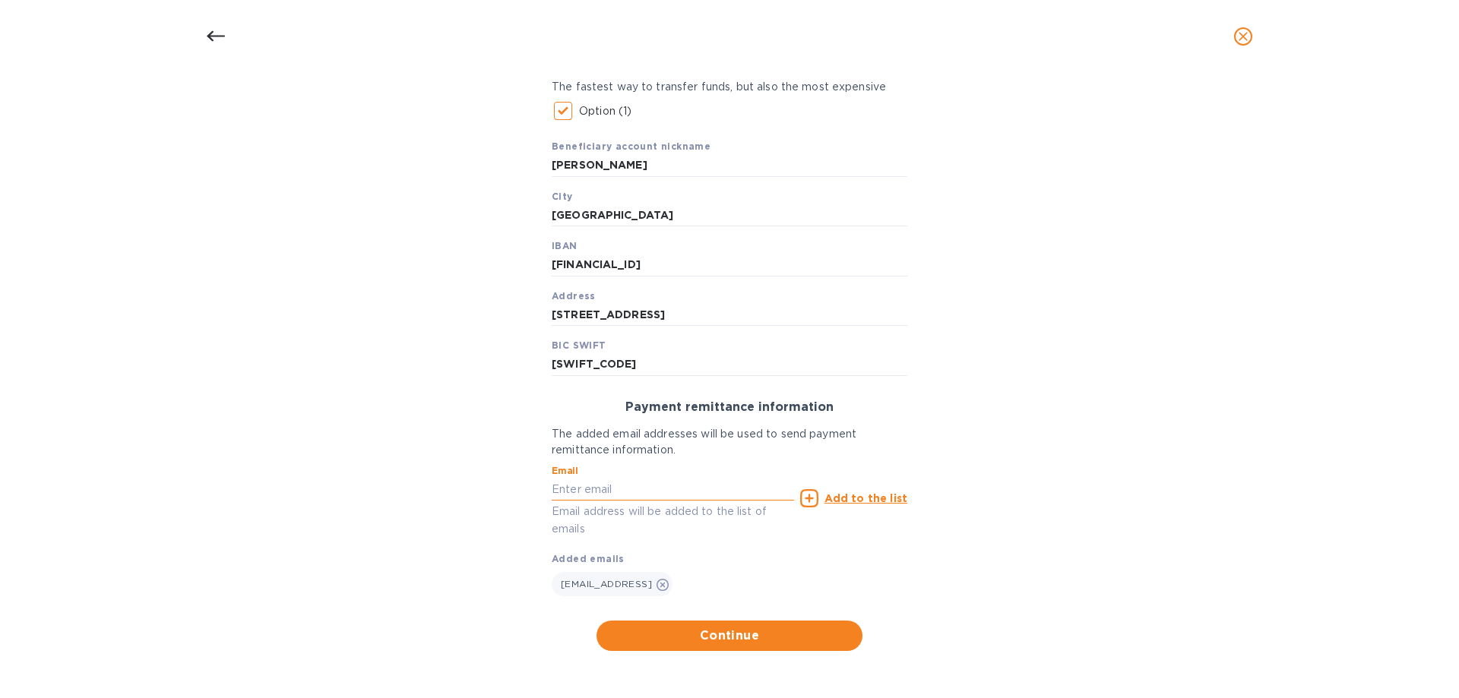
click at [583, 482] on input "text" at bounding box center [673, 489] width 242 height 23
type input "[EMAIL_ADDRESS][DOMAIN_NAME]"
click at [855, 499] on u "Add to the list" at bounding box center [865, 498] width 83 height 12
click at [769, 629] on span "Continue" at bounding box center [730, 636] width 242 height 18
click at [1245, 34] on icon "close" at bounding box center [1242, 36] width 9 height 9
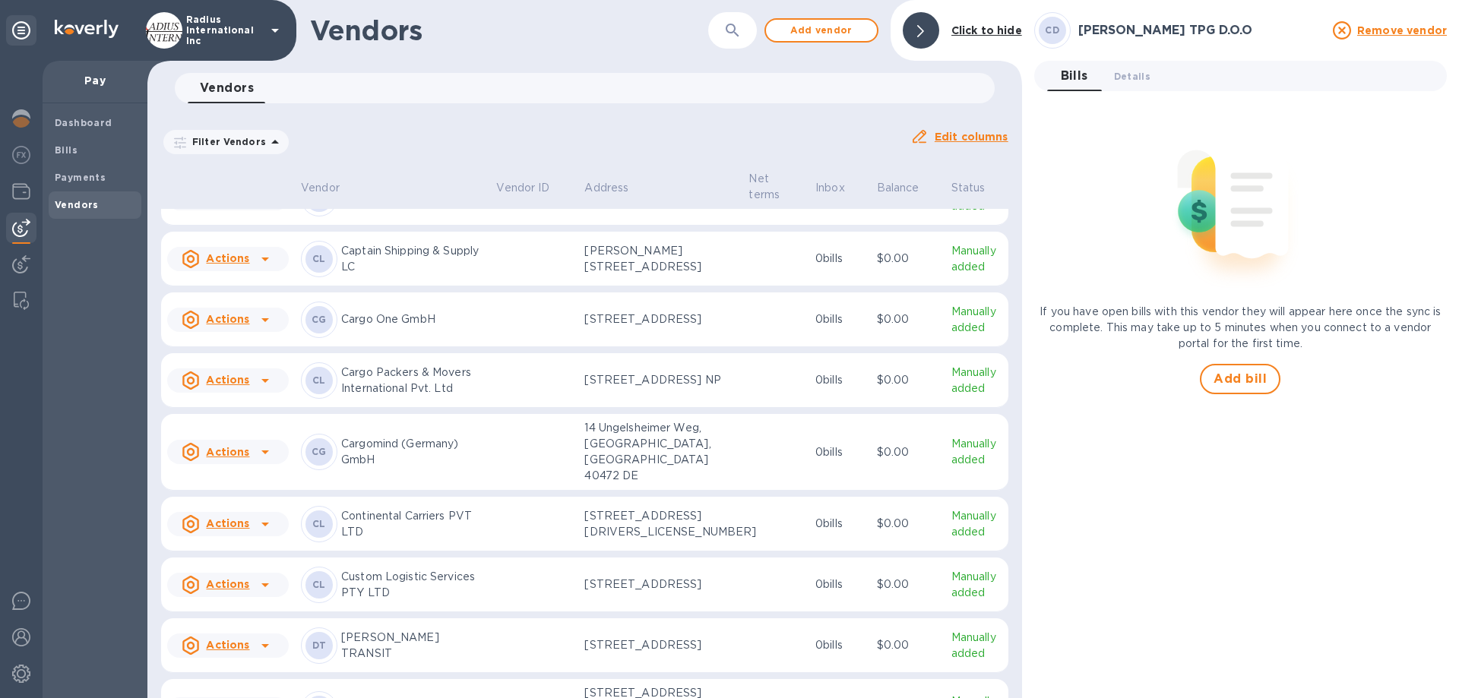
scroll to position [2496, 0]
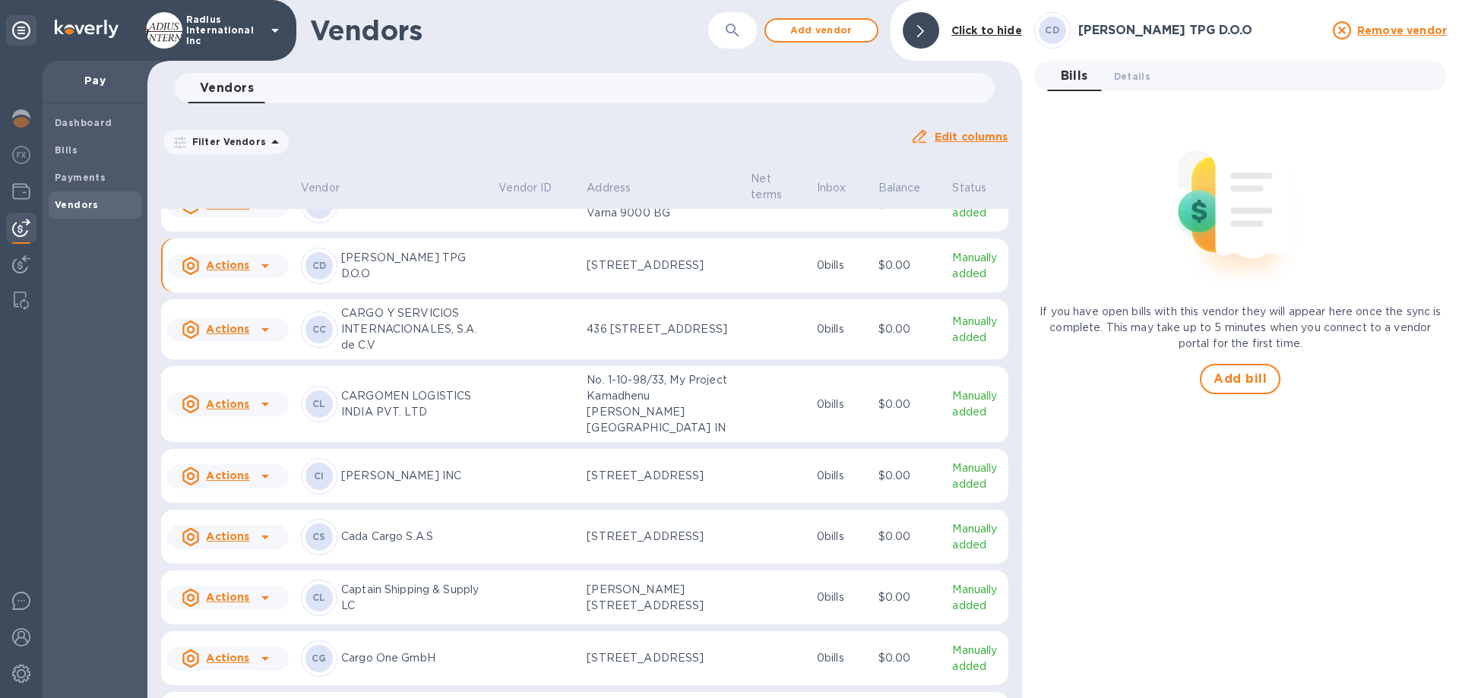
drag, startPoint x: 410, startPoint y: 273, endPoint x: 591, endPoint y: 267, distance: 181.7
click at [411, 273] on p "[PERSON_NAME] TPG D.O.O" at bounding box center [413, 266] width 145 height 32
click at [415, 277] on p "[PERSON_NAME] TPG D.O.O" at bounding box center [413, 266] width 145 height 32
click at [1129, 76] on span "Details 0" at bounding box center [1132, 76] width 36 height 16
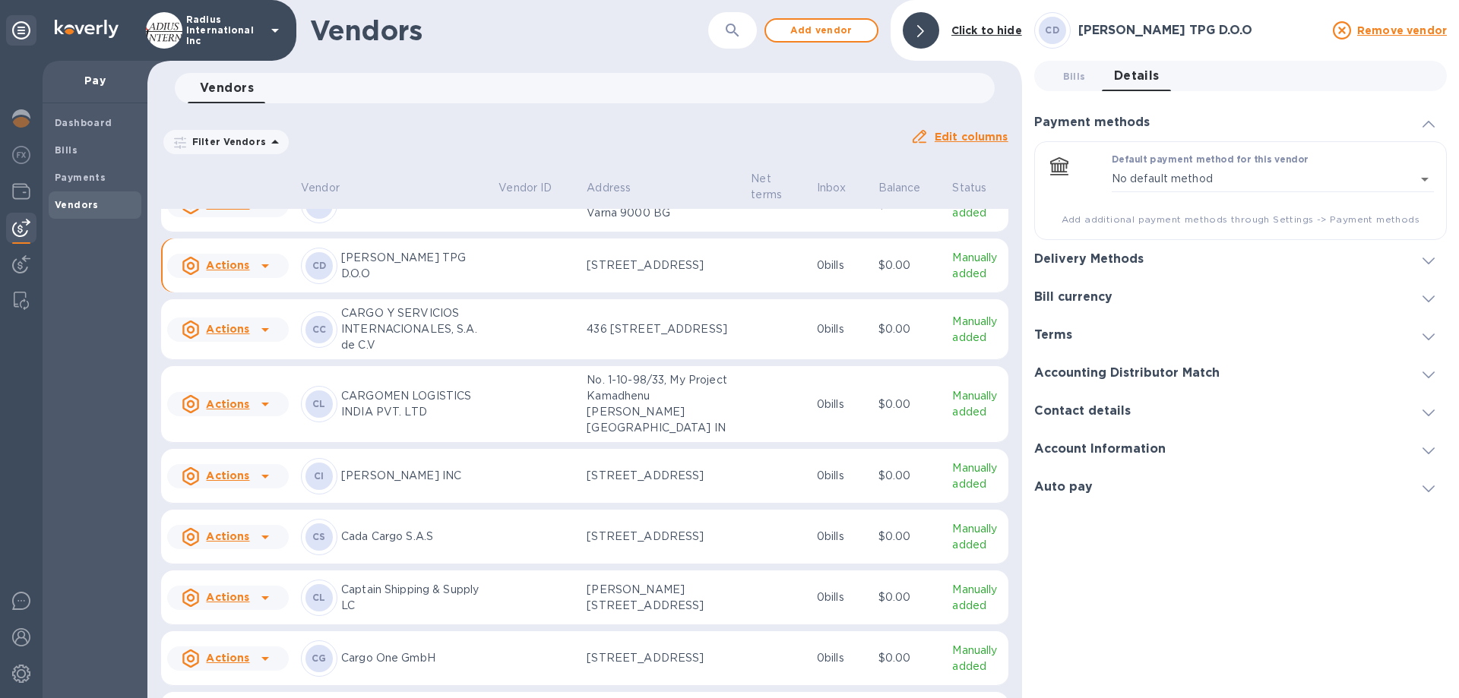
click at [1115, 258] on h3 "Delivery Methods" at bounding box center [1088, 259] width 109 height 14
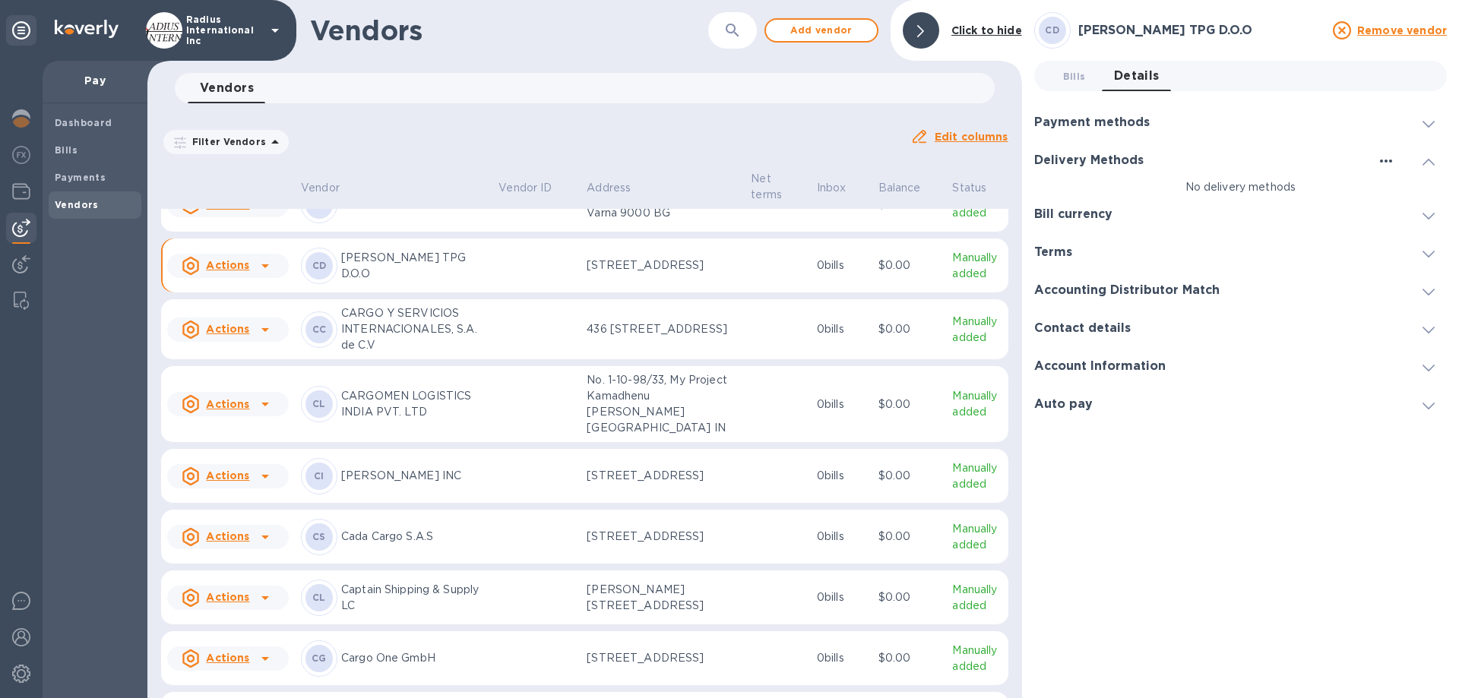
click at [1384, 159] on icon "button" at bounding box center [1386, 161] width 18 height 18
click at [1403, 190] on p "Add new" at bounding box center [1405, 192] width 50 height 15
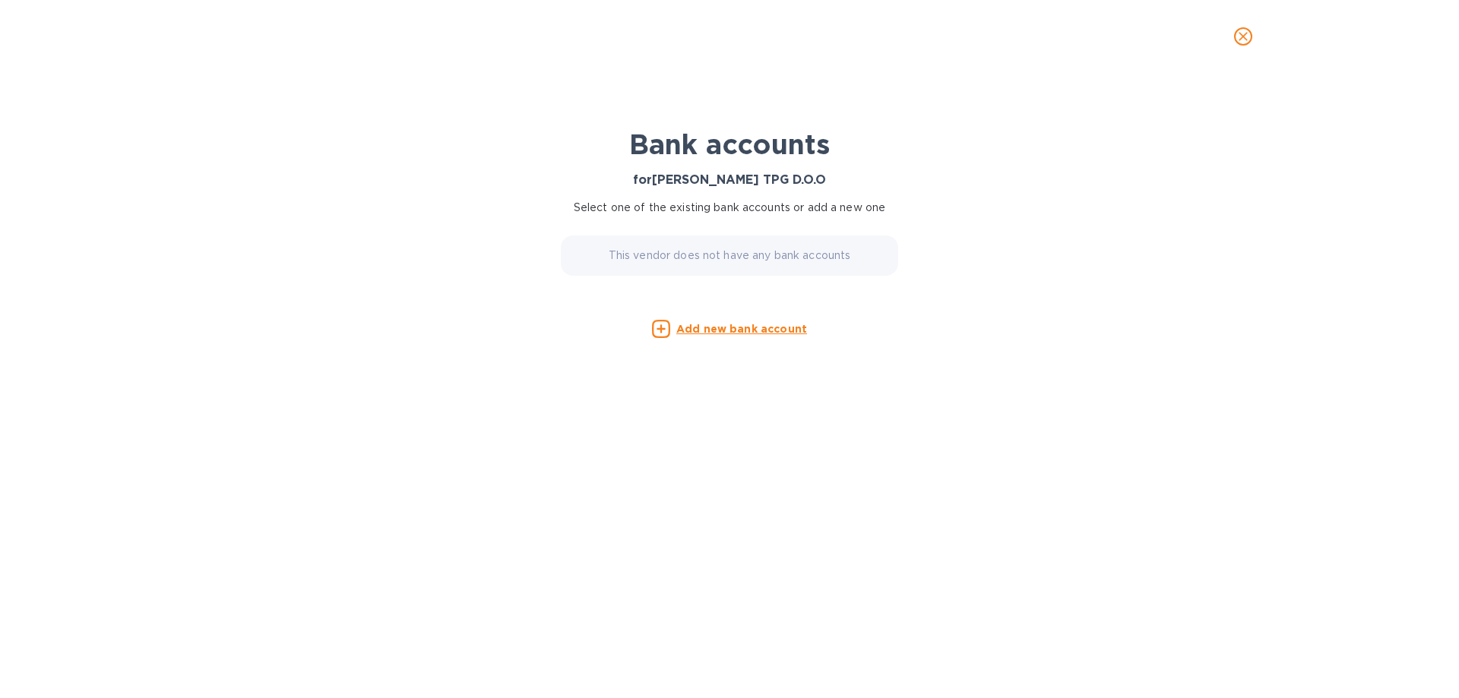
click at [733, 248] on p "This vendor does not have any bank accounts" at bounding box center [730, 256] width 242 height 16
click at [751, 323] on u "Add new bank account" at bounding box center [741, 329] width 131 height 12
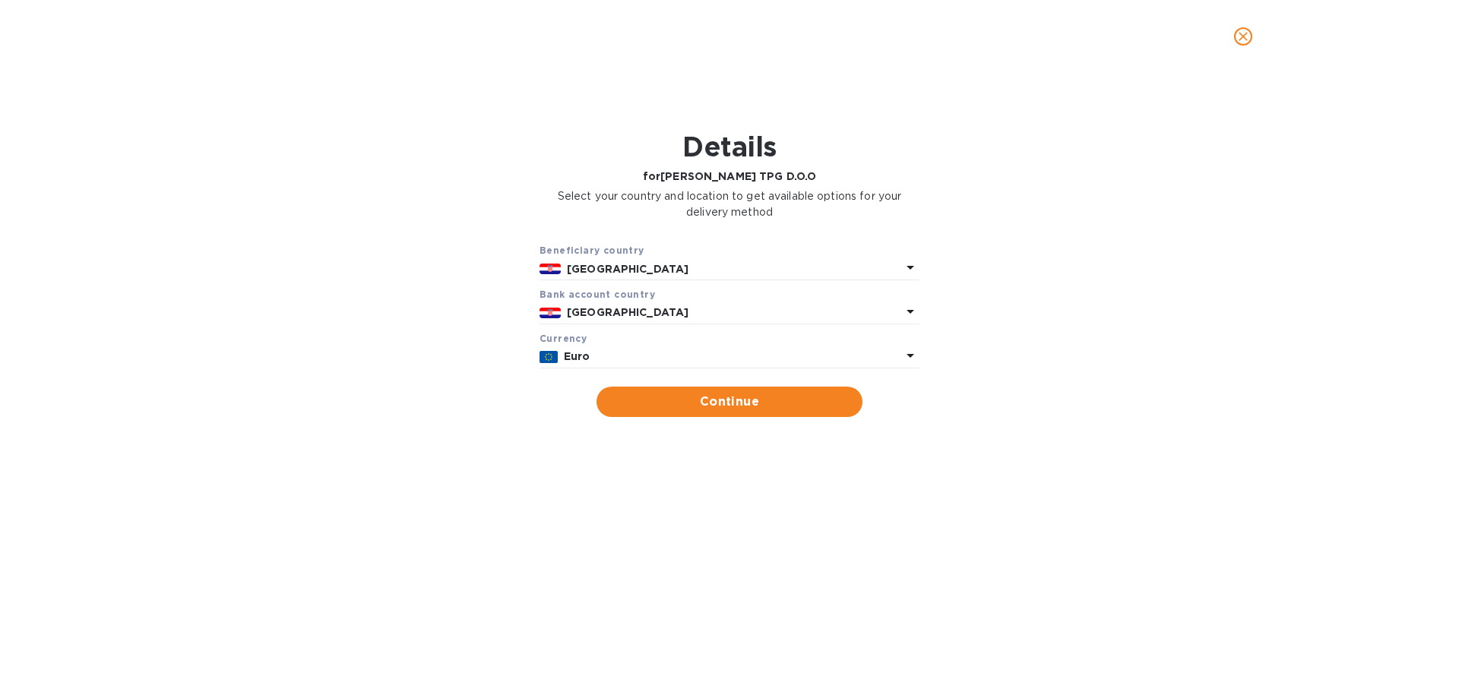
click at [612, 354] on p "Euro" at bounding box center [732, 357] width 337 height 16
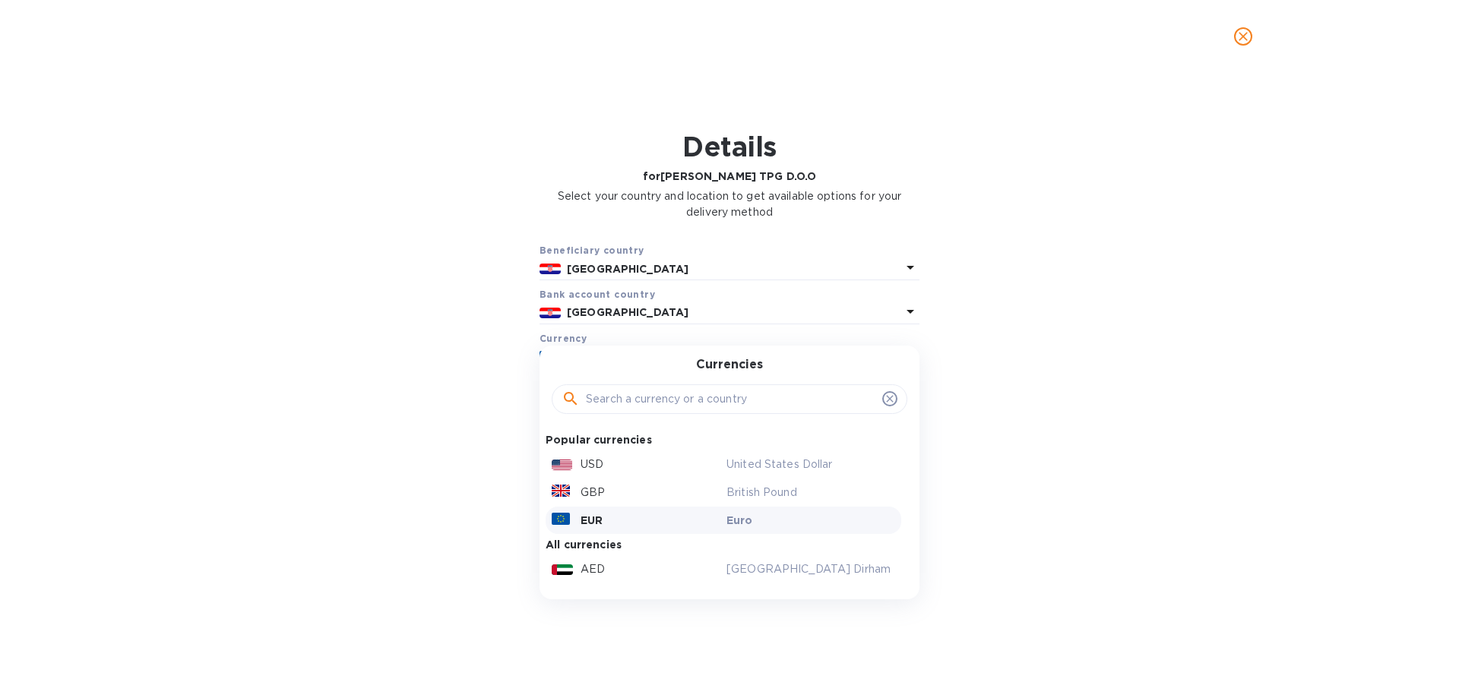
drag, startPoint x: 395, startPoint y: 424, endPoint x: 424, endPoint y: 427, distance: 29.0
click at [395, 423] on div "Beneficiary country [GEOGRAPHIC_DATA] Bank account cоuntry [GEOGRAPHIC_DATA] Cu…" at bounding box center [729, 329] width 1419 height 193
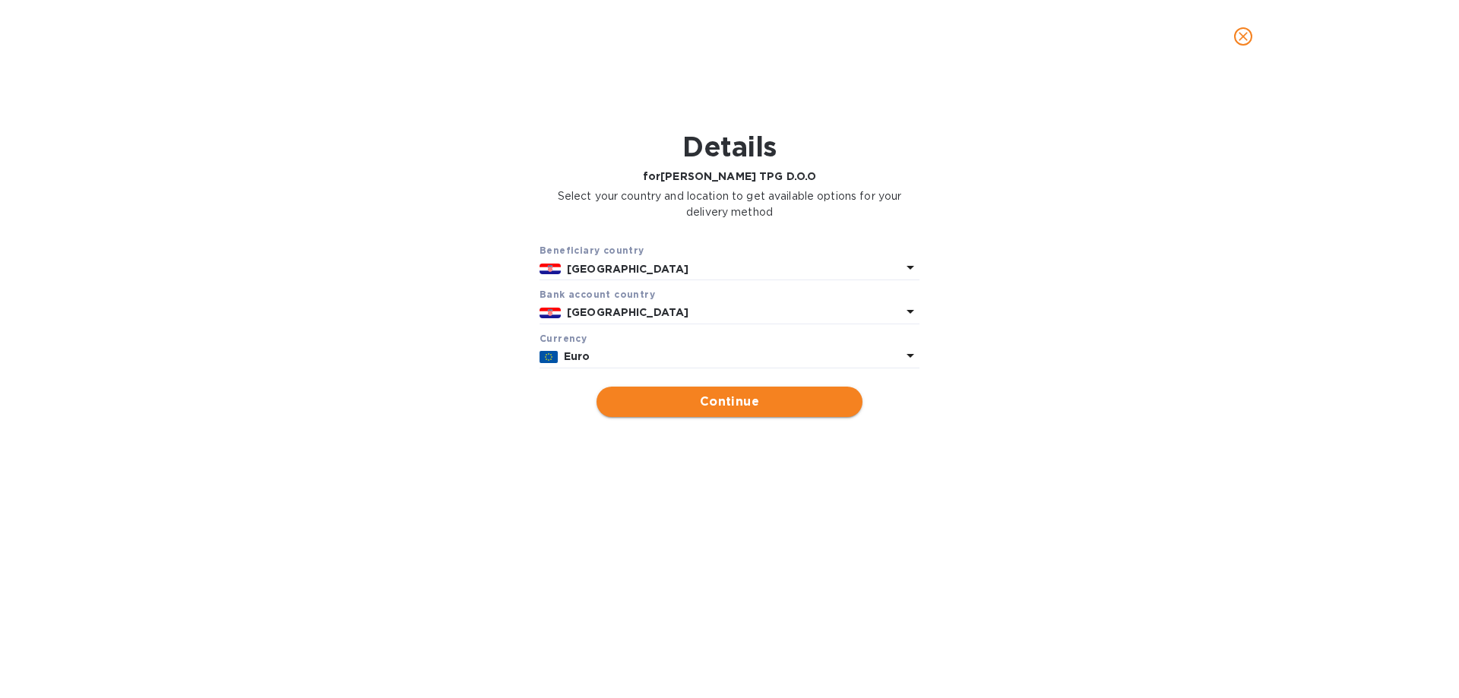
drag, startPoint x: 701, startPoint y: 387, endPoint x: 713, endPoint y: 384, distance: 13.1
click at [702, 387] on button "Continue" at bounding box center [729, 402] width 266 height 30
type input "[PERSON_NAME] TPG D.O.O"
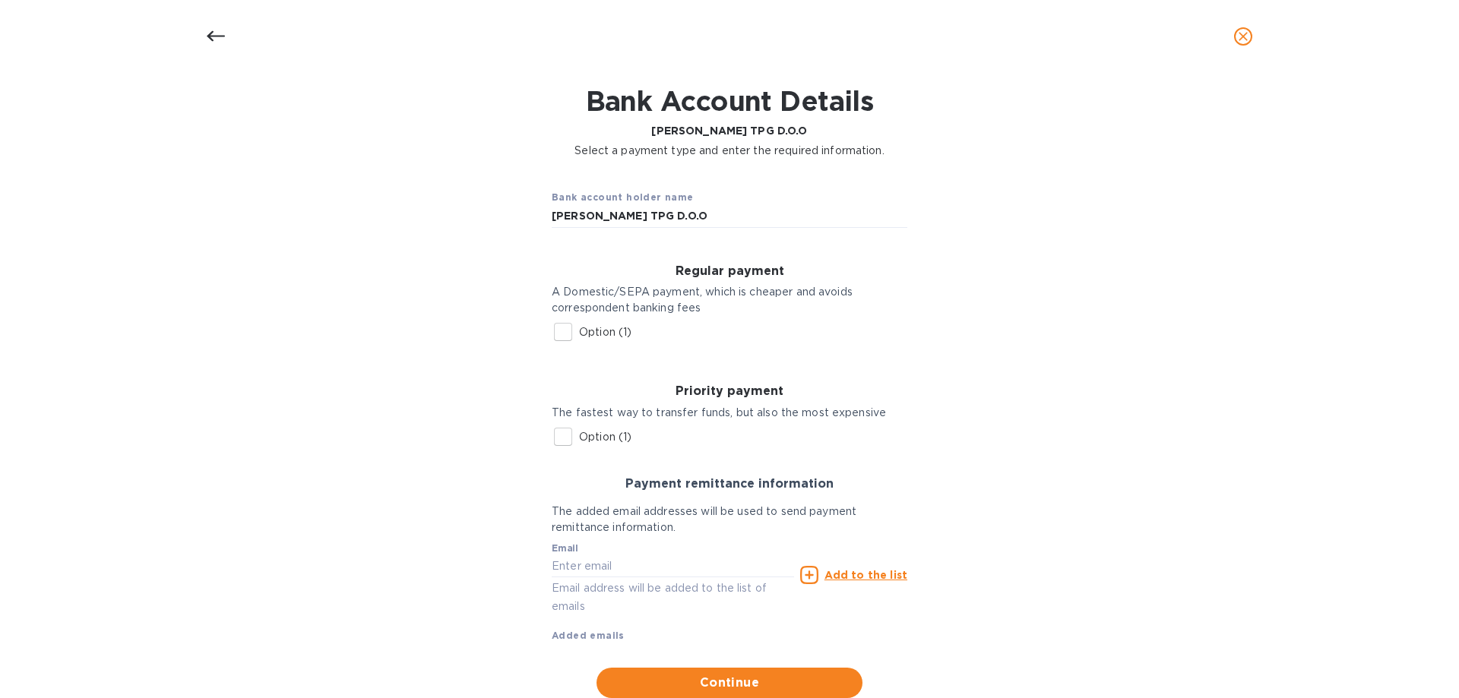
scroll to position [93, 0]
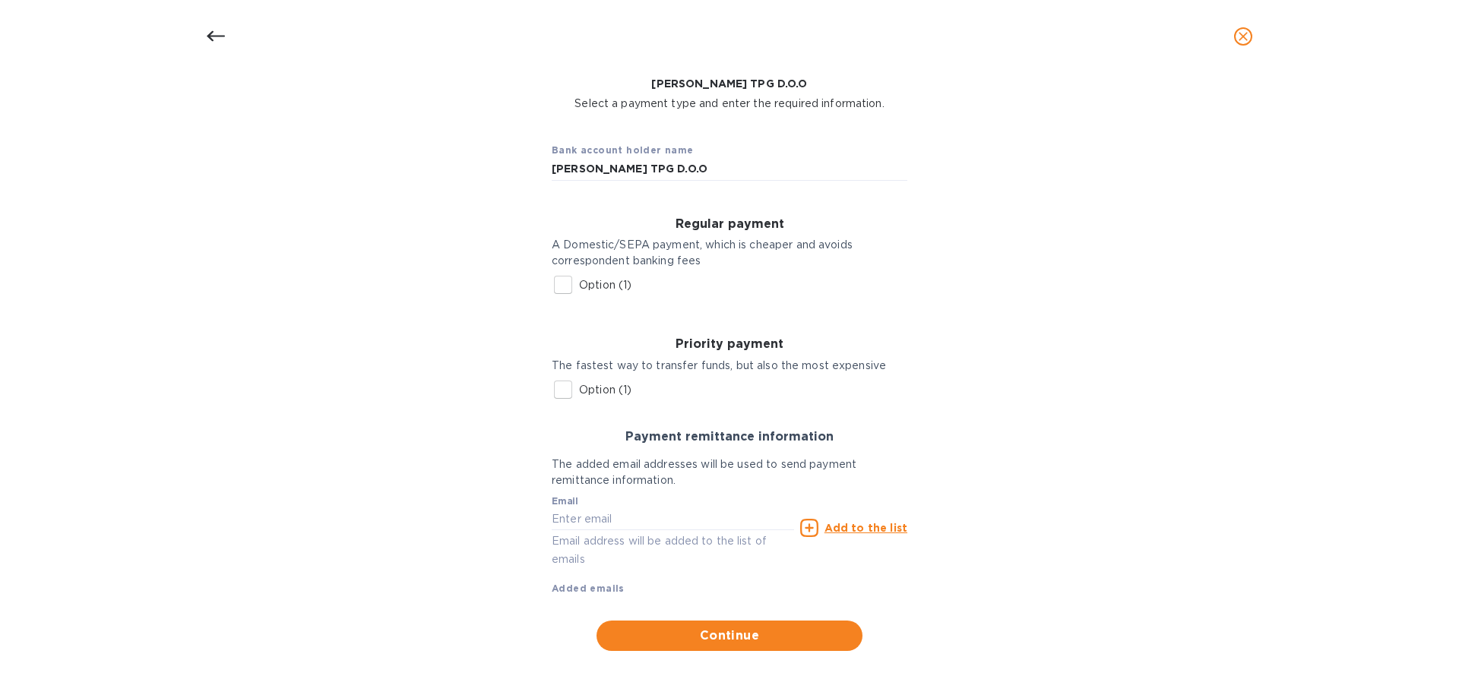
click at [587, 281] on p "Option (1)" at bounding box center [605, 285] width 52 height 16
click at [579, 281] on input "Option (1)" at bounding box center [563, 285] width 32 height 32
checkbox input "true"
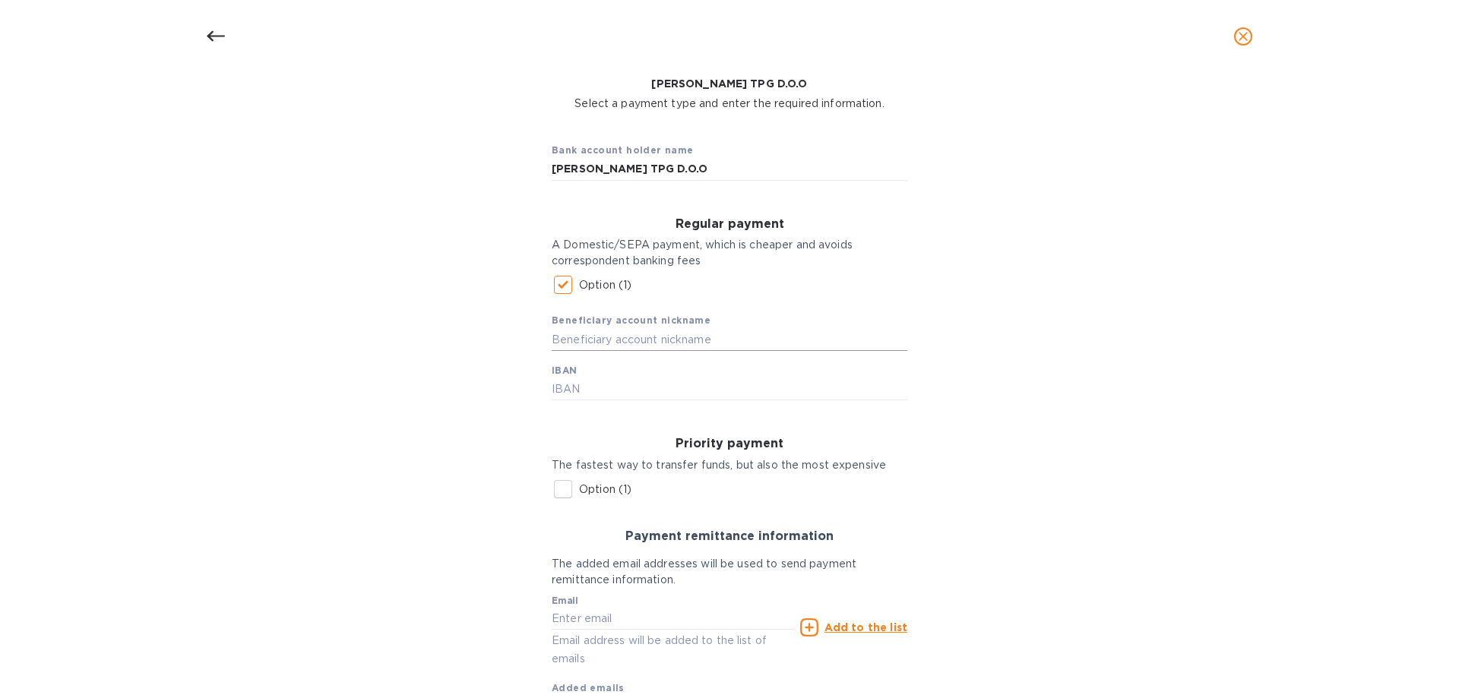
click at [590, 343] on input "text" at bounding box center [730, 339] width 356 height 23
type input "[PERSON_NAME]"
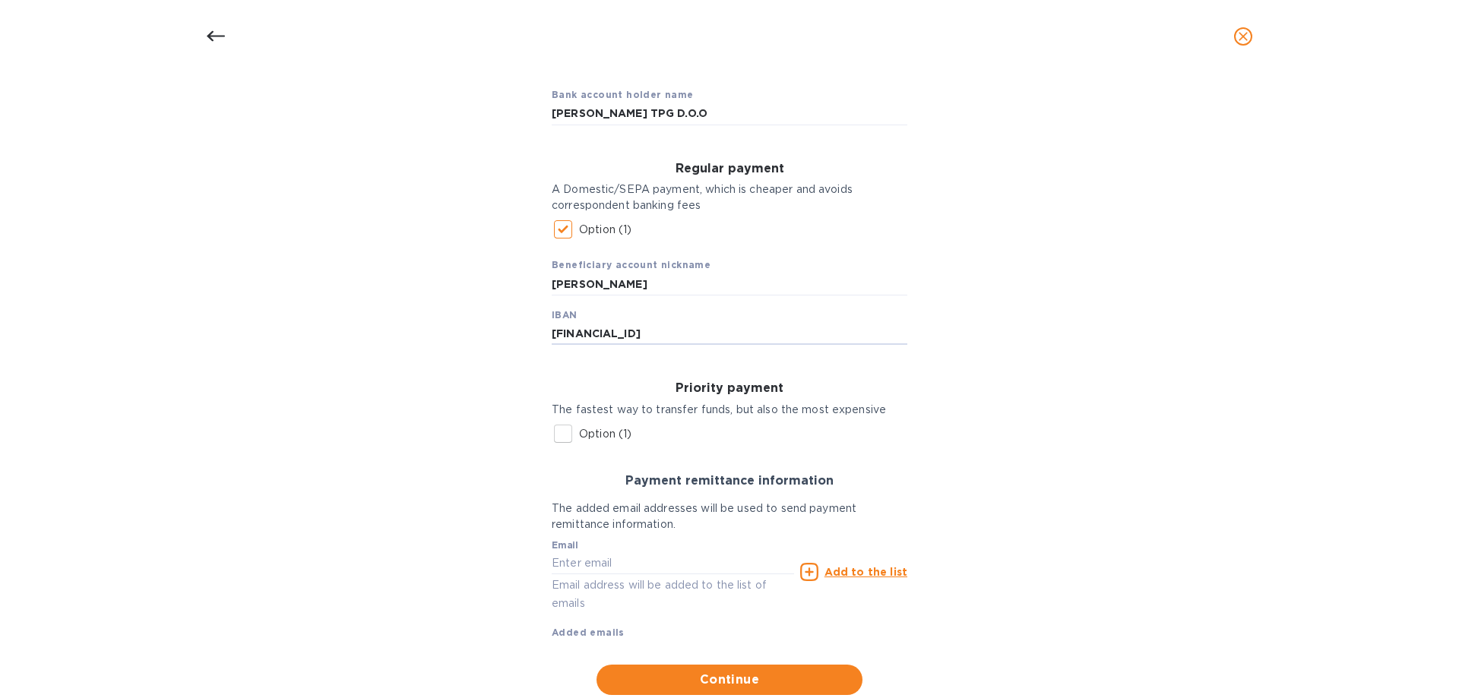
scroll to position [192, 0]
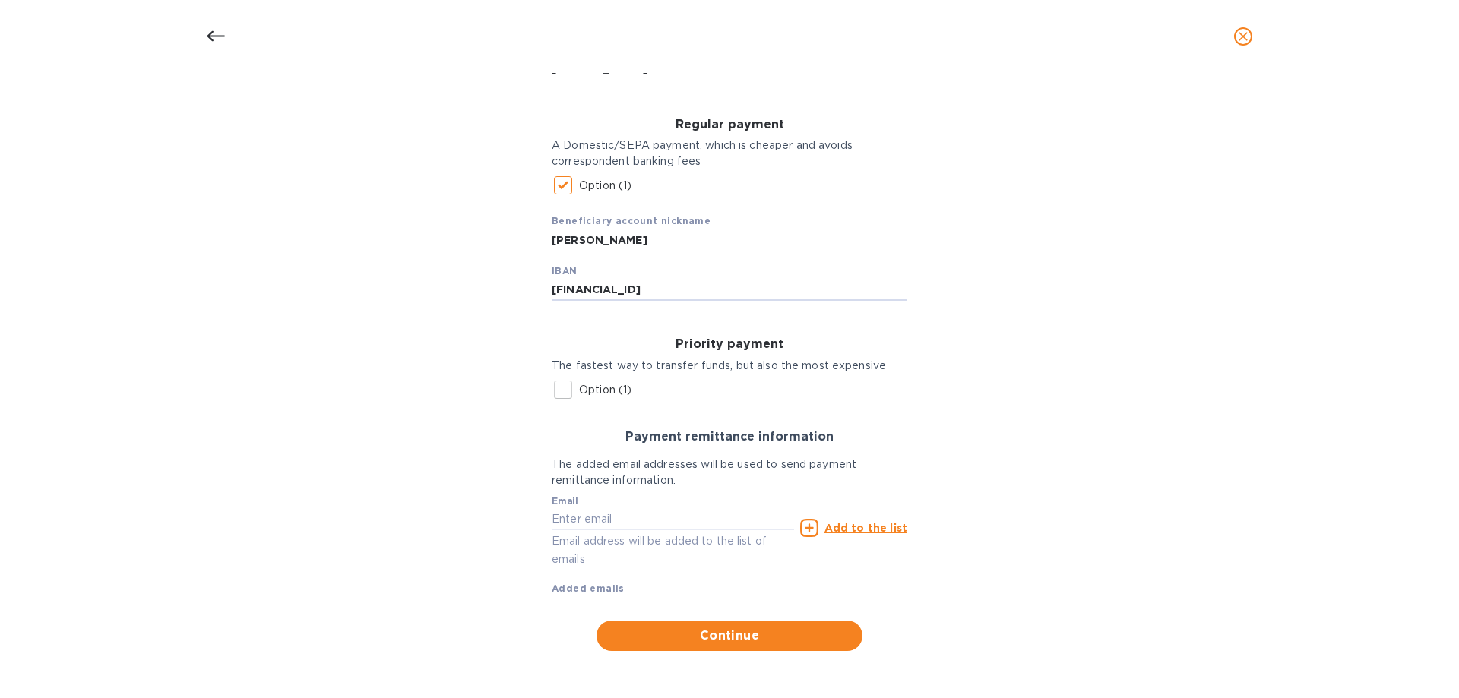
type input "[FINANCIAL_ID]"
click at [602, 521] on input "text" at bounding box center [673, 519] width 242 height 23
paste input "[EMAIL_ADDRESS][DOMAIN_NAME]"
type input "[EMAIL_ADDRESS][DOMAIN_NAME]"
click at [852, 525] on u "Add to the list" at bounding box center [865, 528] width 83 height 12
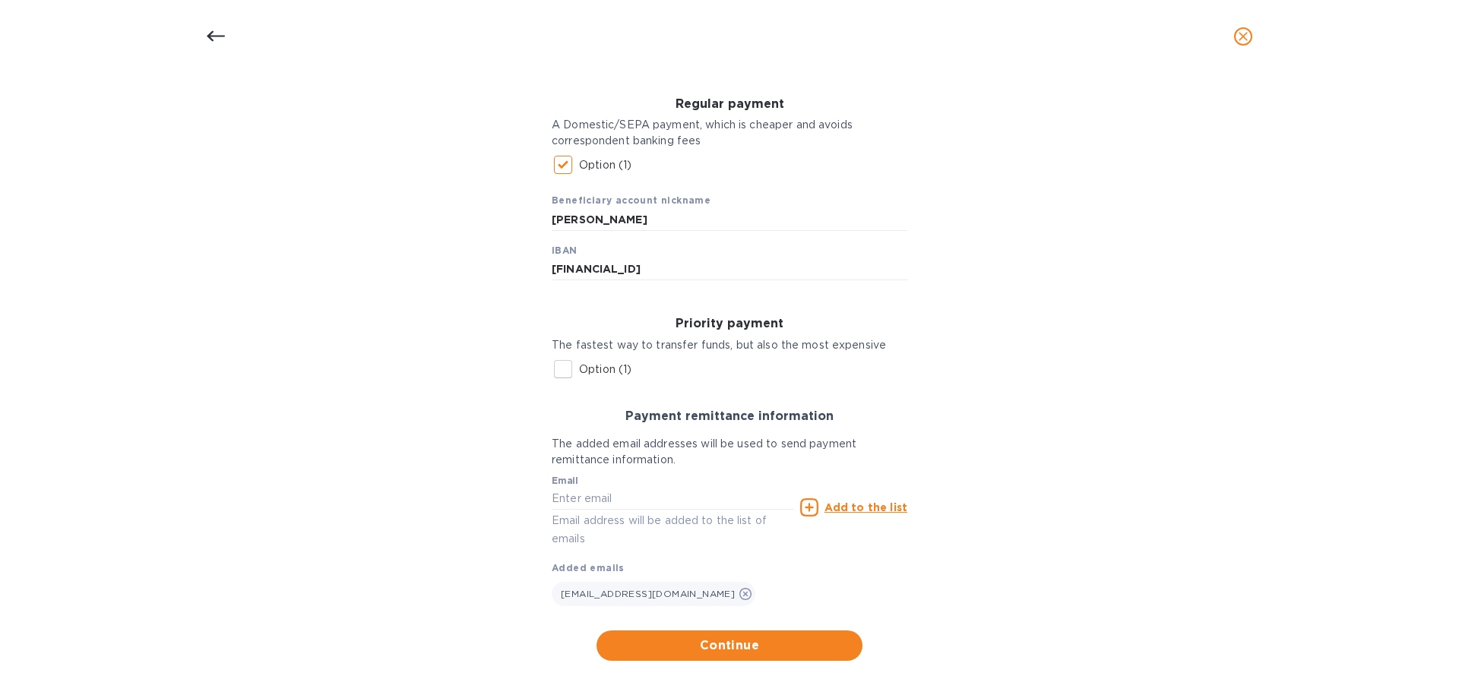
scroll to position [223, 0]
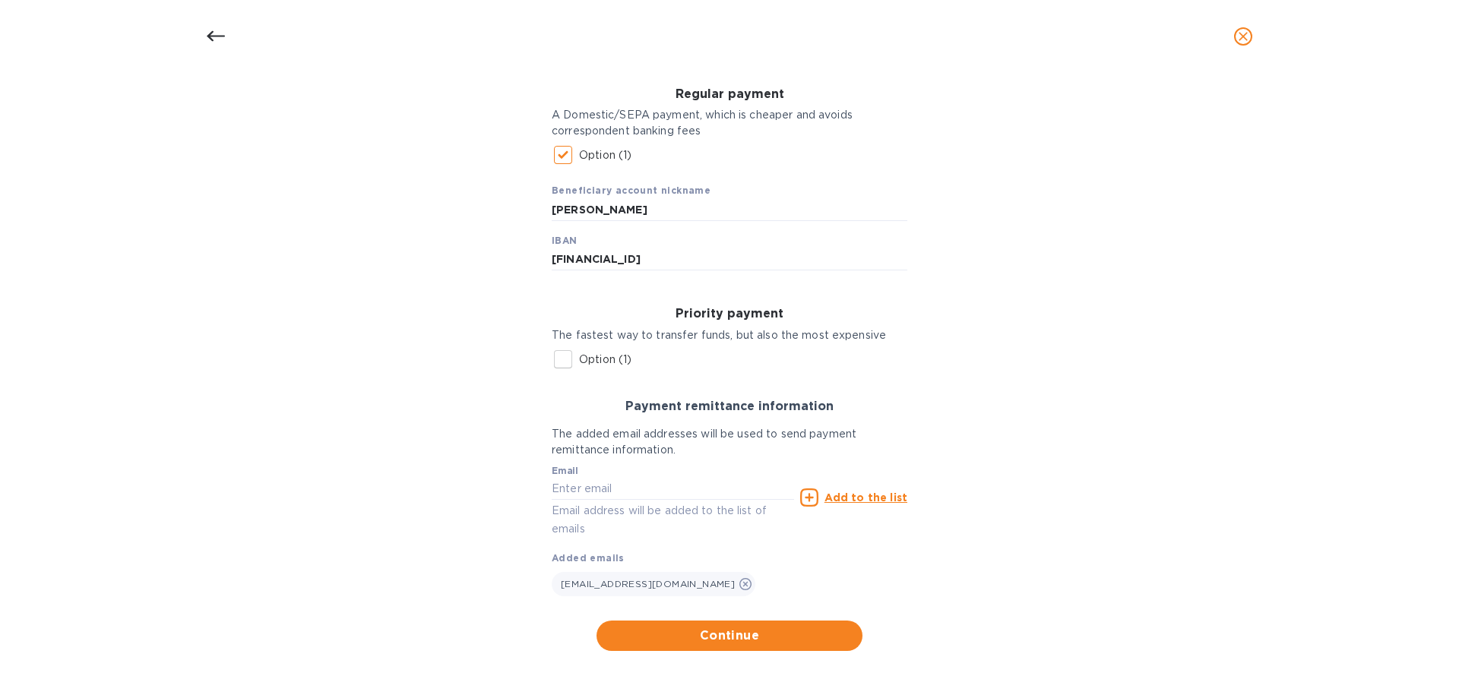
click at [830, 633] on span "Continue" at bounding box center [730, 636] width 242 height 18
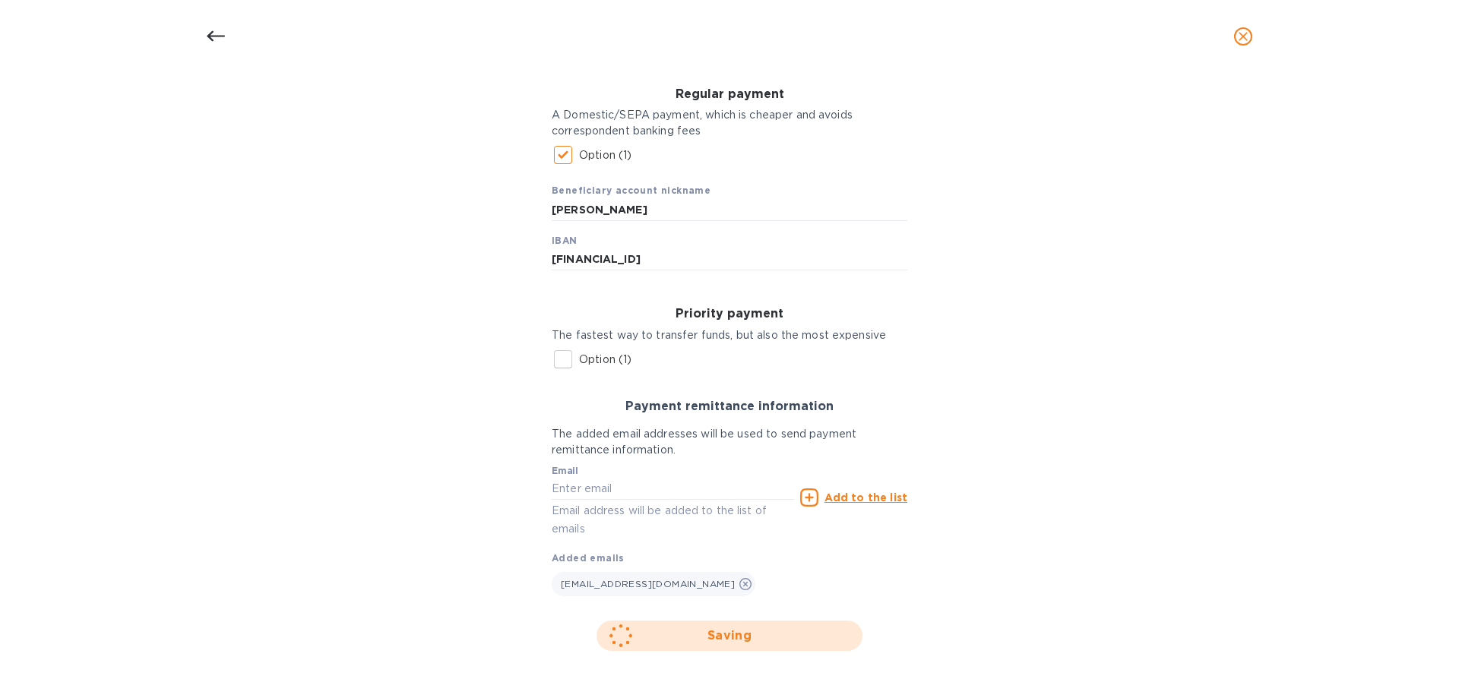
scroll to position [0, 0]
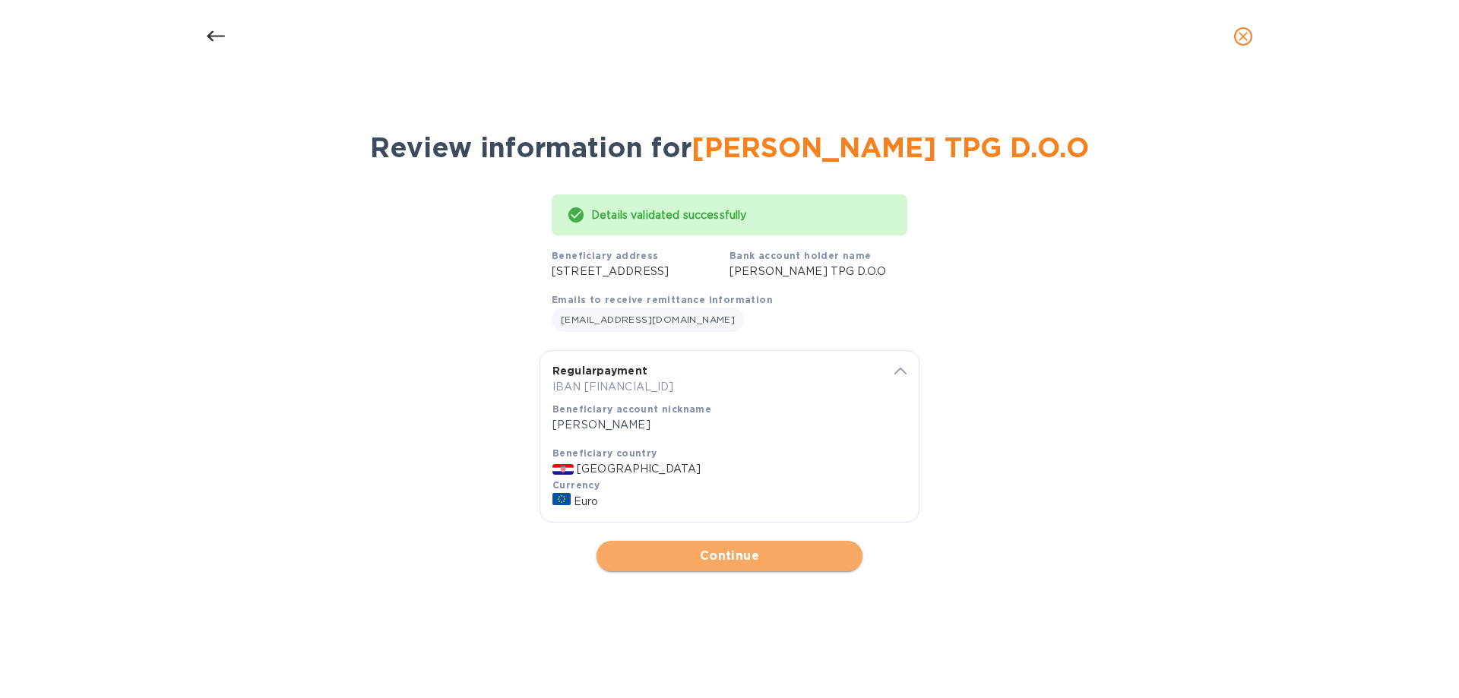
click at [761, 565] on span "Continue" at bounding box center [730, 556] width 242 height 18
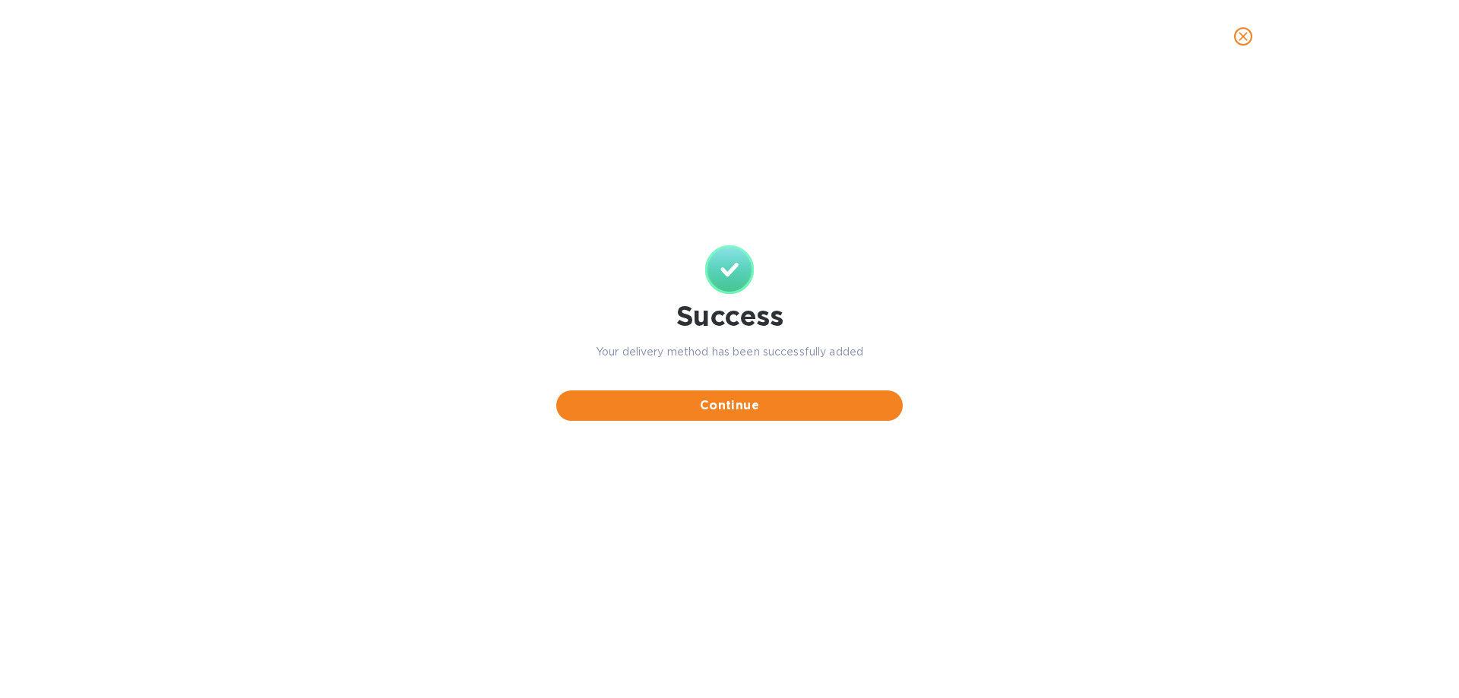
drag, startPoint x: 780, startPoint y: 402, endPoint x: 1071, endPoint y: 254, distance: 325.9
click at [780, 402] on span "Continue" at bounding box center [729, 406] width 322 height 18
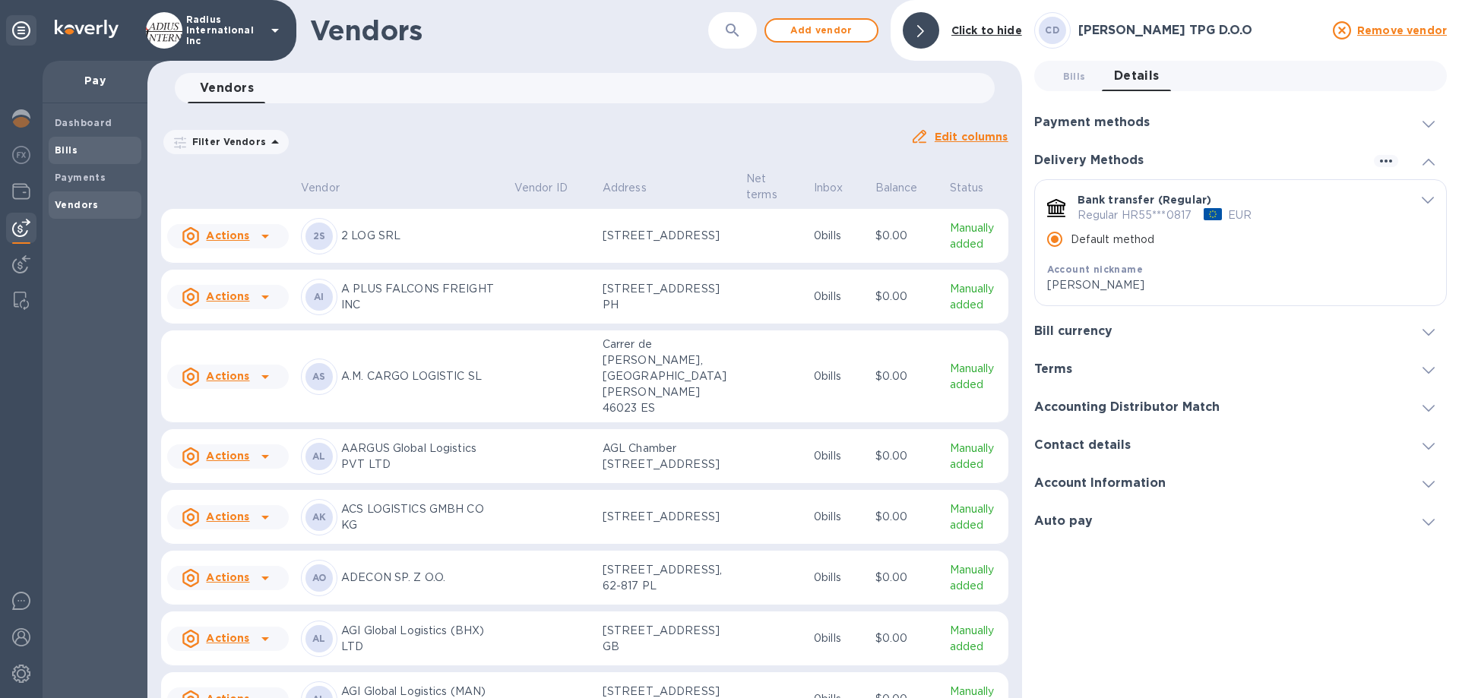
click at [87, 160] on div "Bills" at bounding box center [95, 150] width 93 height 27
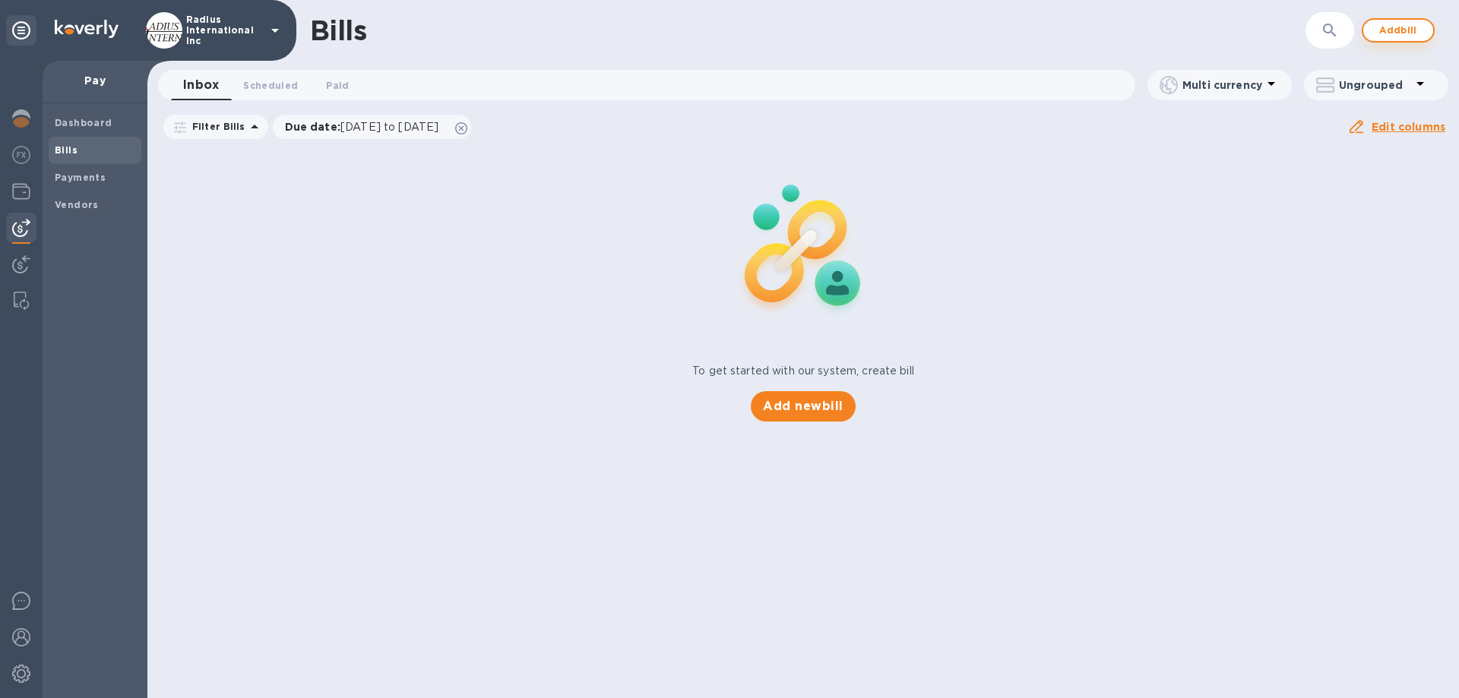
click at [1387, 30] on span "Add bill" at bounding box center [1398, 30] width 46 height 18
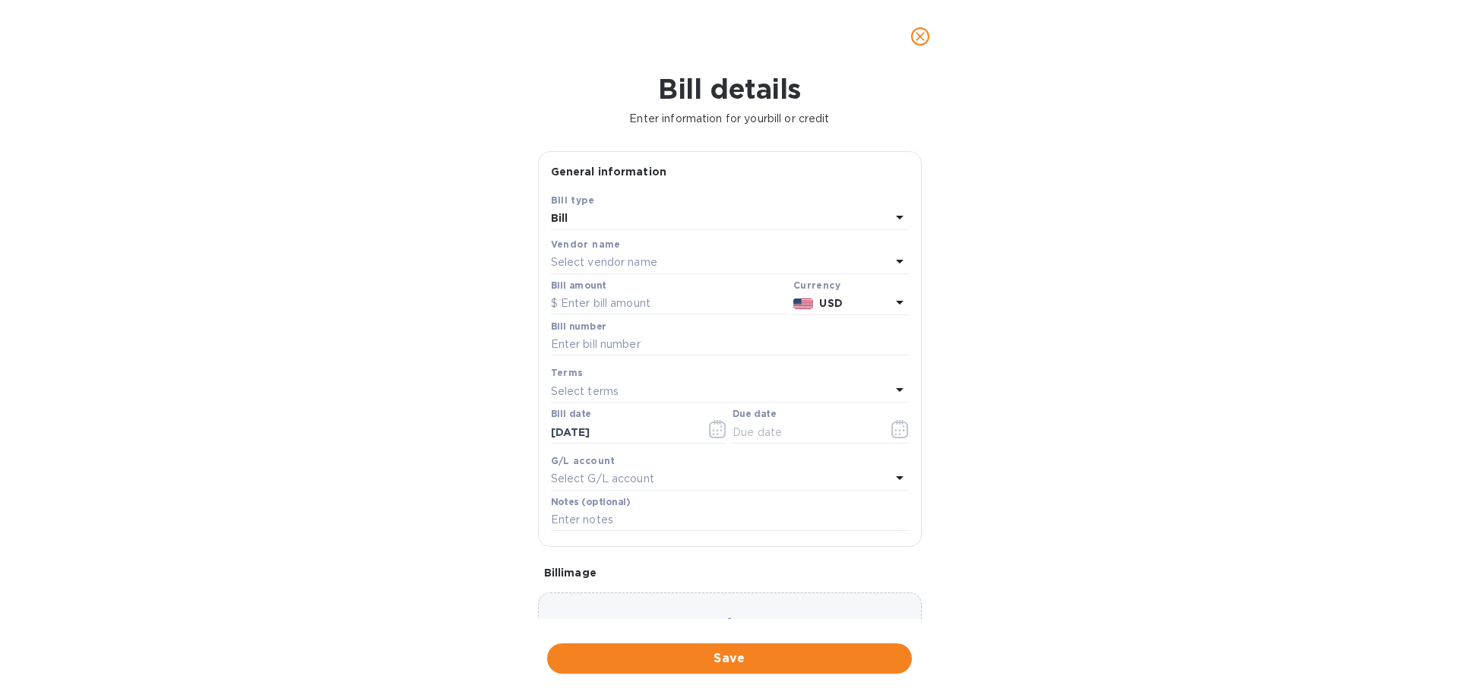
click at [645, 257] on p "Select vendor name" at bounding box center [604, 263] width 106 height 16
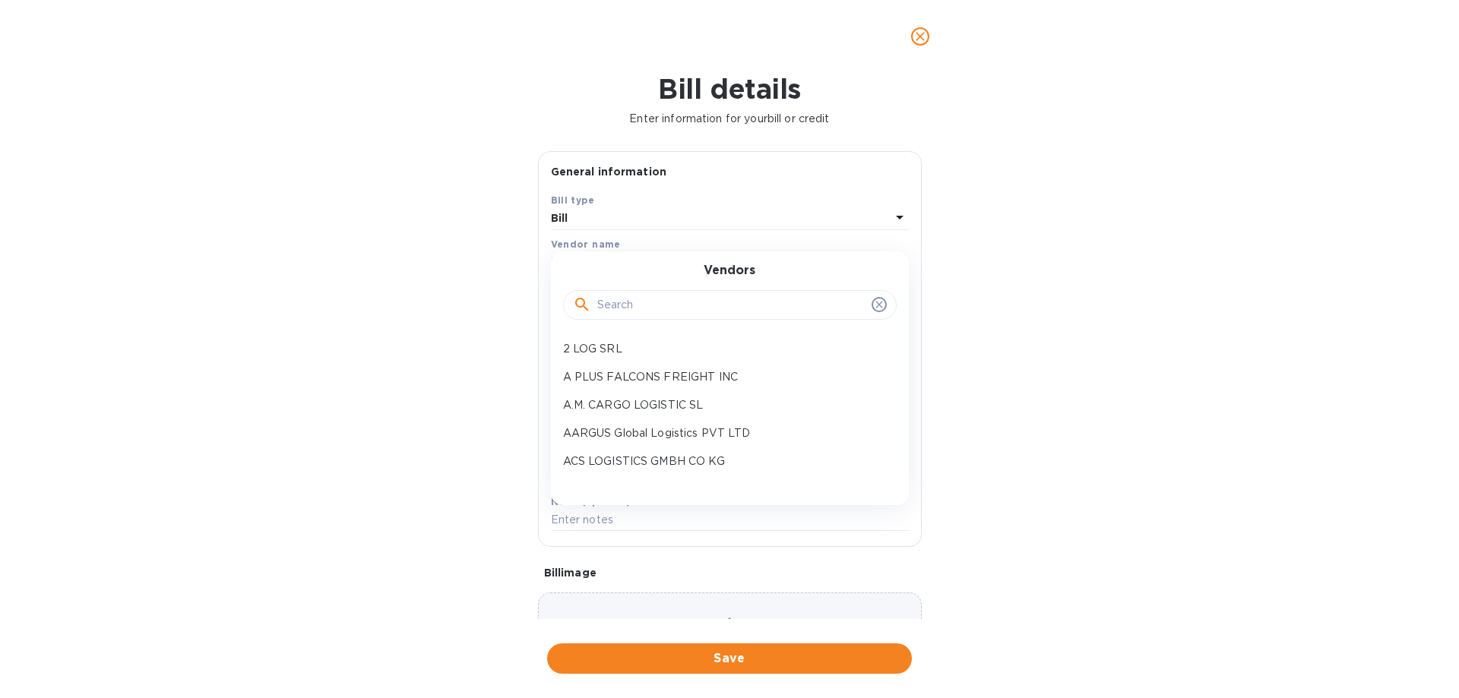
click at [636, 301] on input "text" at bounding box center [731, 305] width 268 height 23
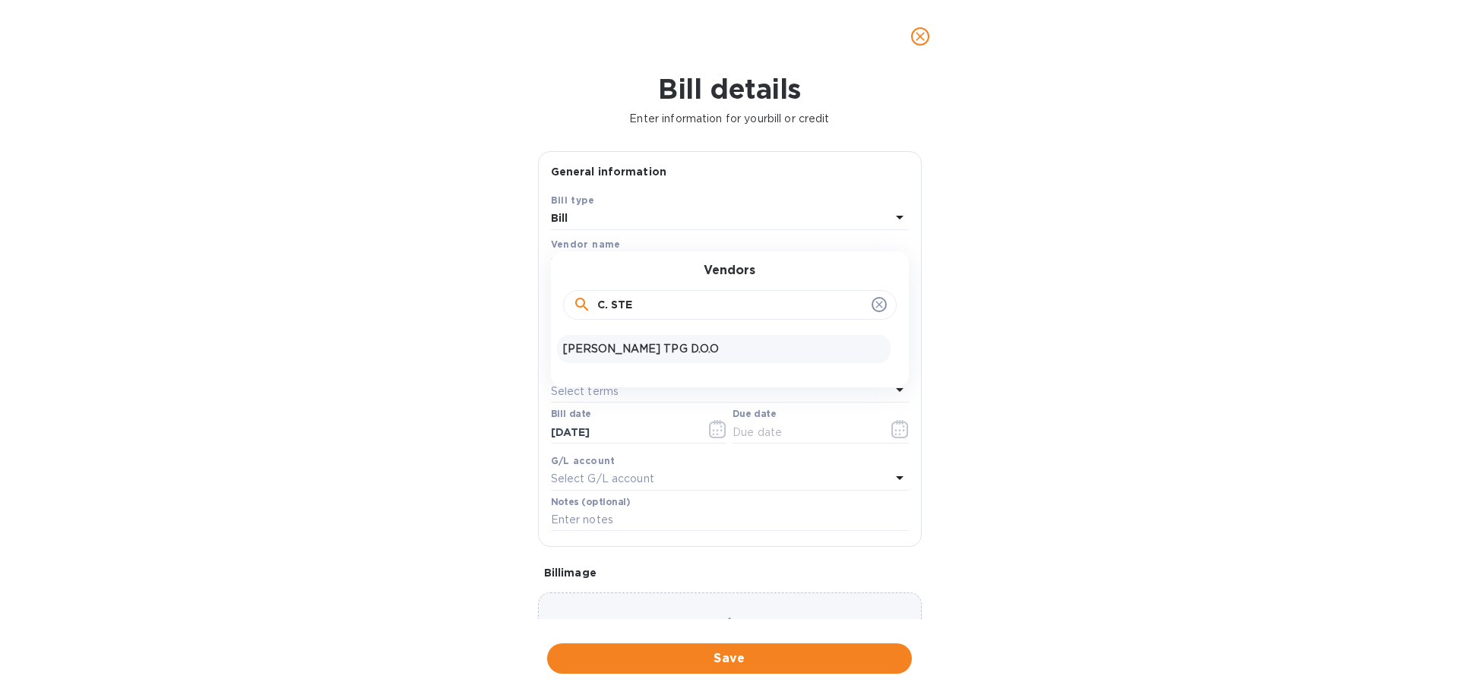
type input "C. STE"
click at [679, 342] on p "[PERSON_NAME] TPG D.O.O" at bounding box center [723, 349] width 321 height 16
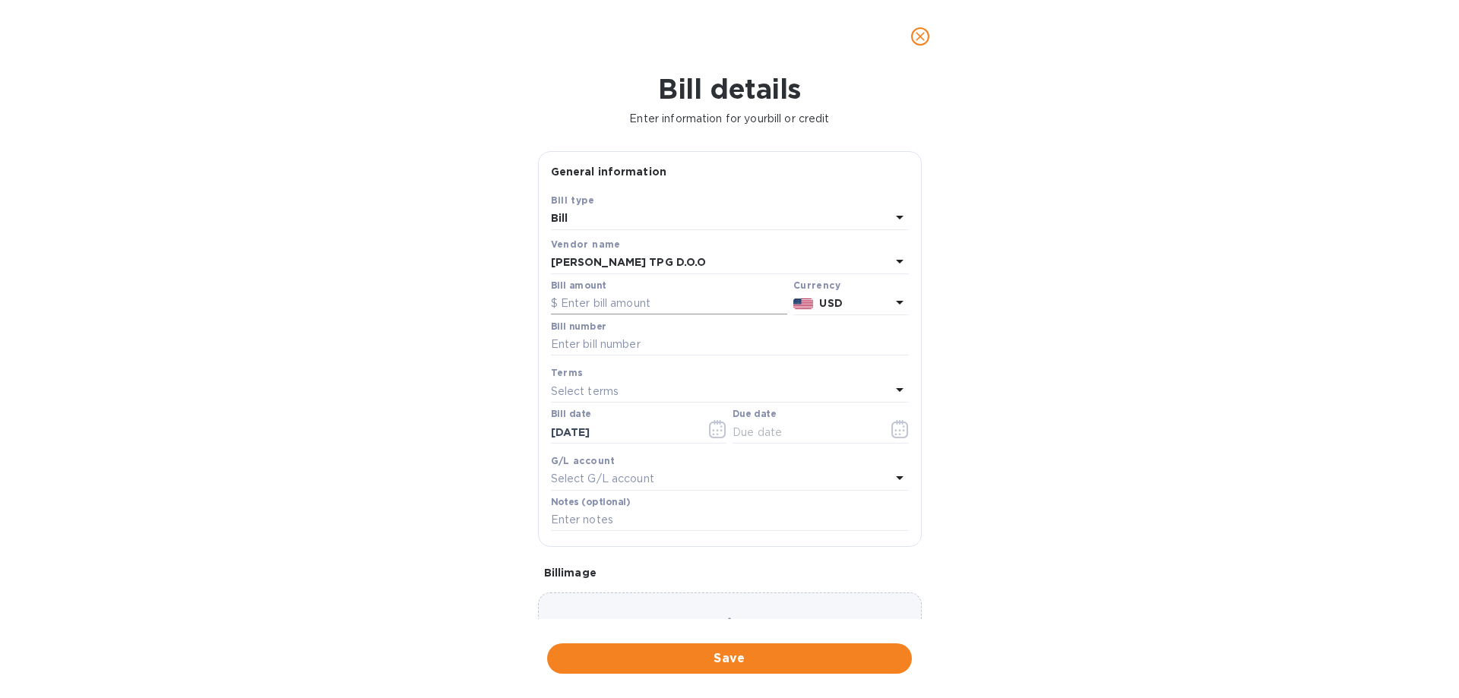
click at [672, 300] on input "text" at bounding box center [669, 304] width 236 height 23
click at [835, 301] on b "USD" at bounding box center [830, 303] width 23 height 12
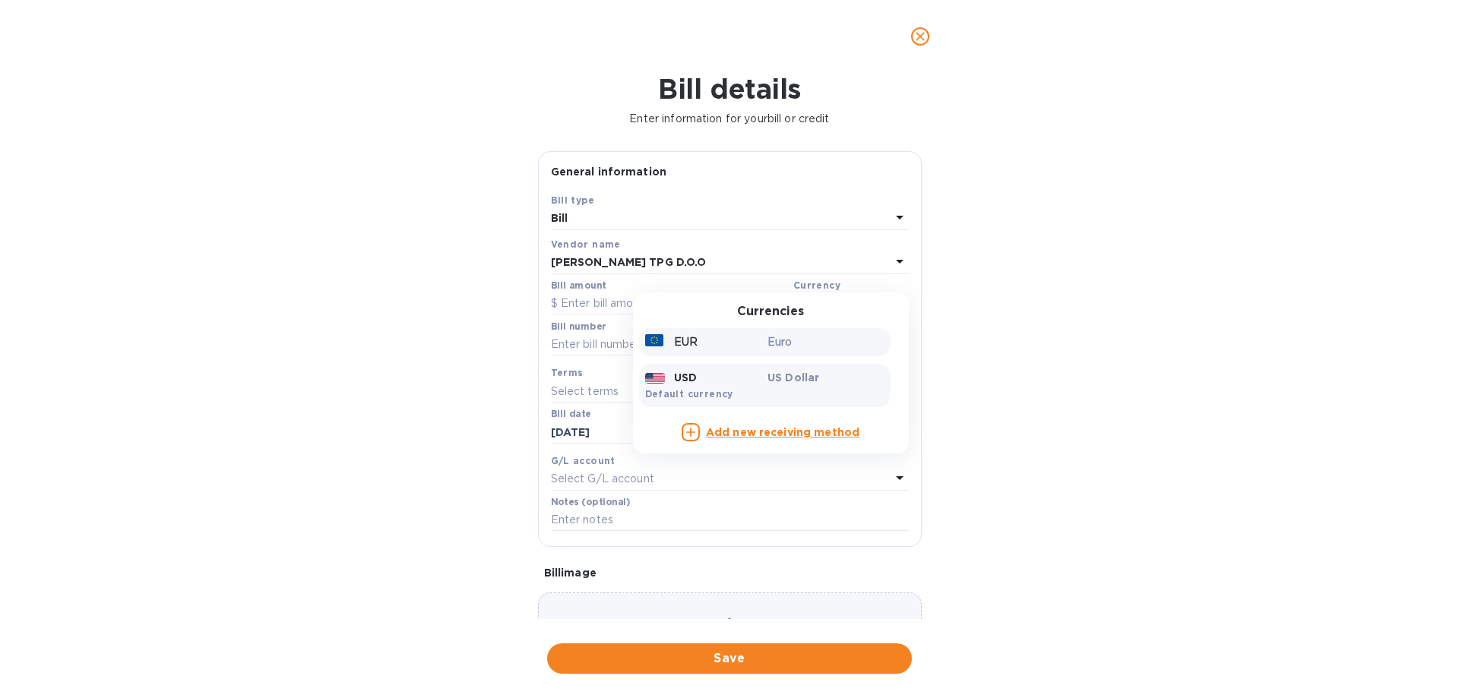
click at [793, 343] on p "Euro" at bounding box center [825, 342] width 117 height 16
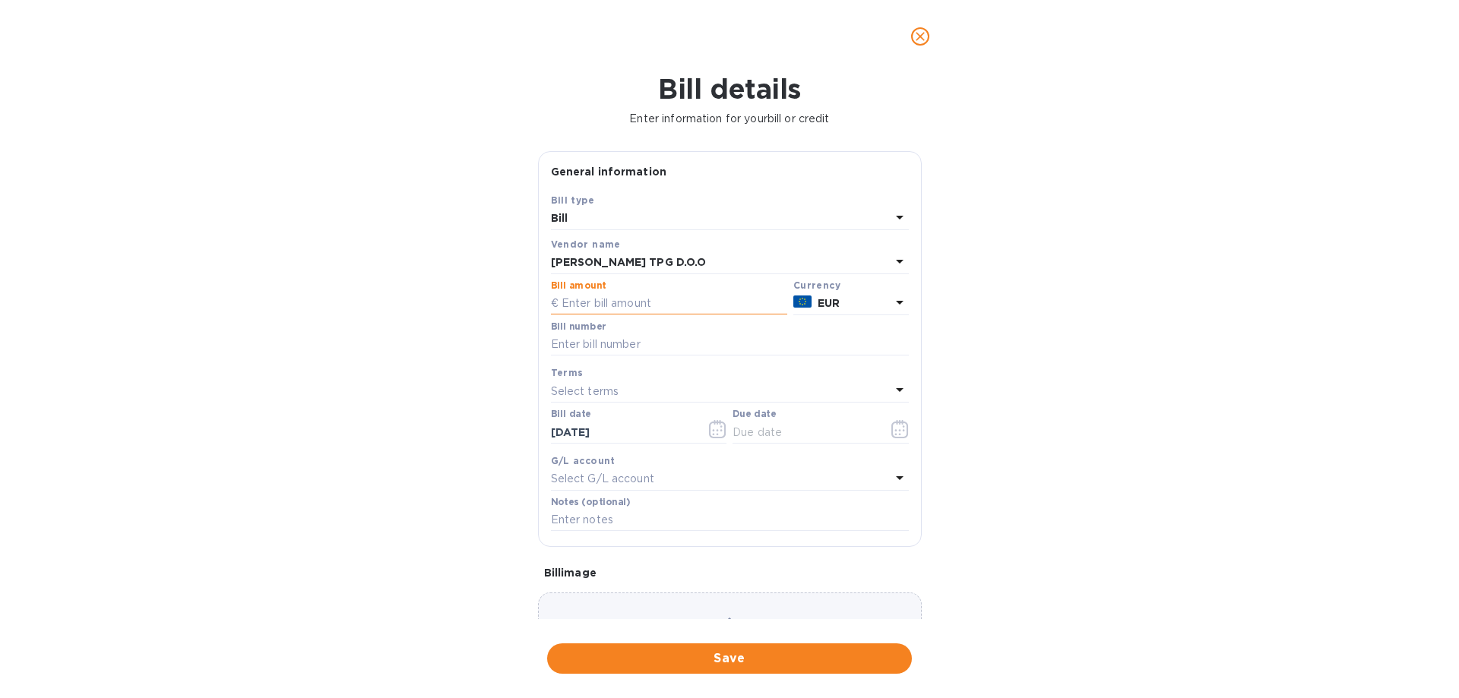
click at [647, 305] on input "text" at bounding box center [669, 304] width 236 height 23
type input "257.5"
click at [660, 340] on input "text" at bounding box center [730, 345] width 358 height 23
paste input "596/2025/D"
type input "596/2025/D"
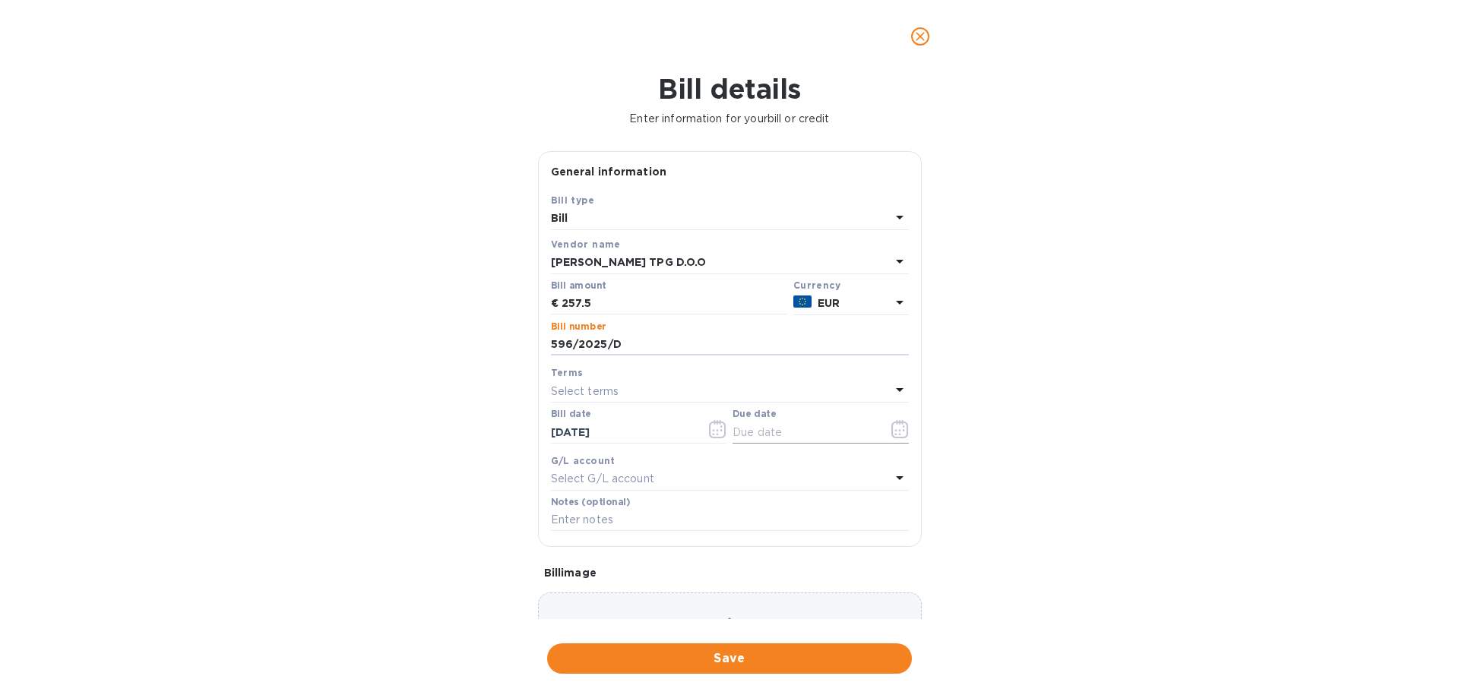
click at [785, 431] on input "text" at bounding box center [804, 432] width 144 height 23
click at [896, 429] on icon "button" at bounding box center [899, 429] width 17 height 18
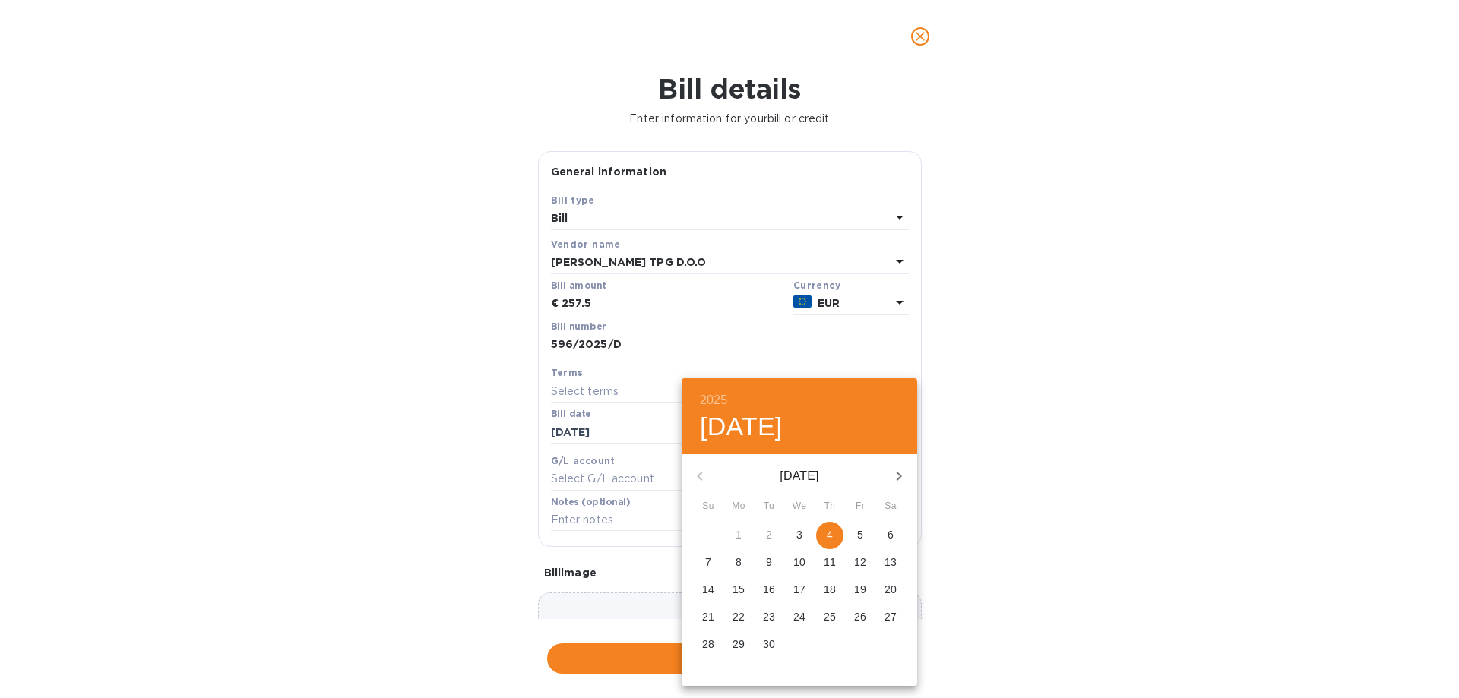
drag, startPoint x: 831, startPoint y: 535, endPoint x: 894, endPoint y: 535, distance: 63.1
click at [832, 535] on p "4" at bounding box center [830, 534] width 6 height 15
type input "[DATE]"
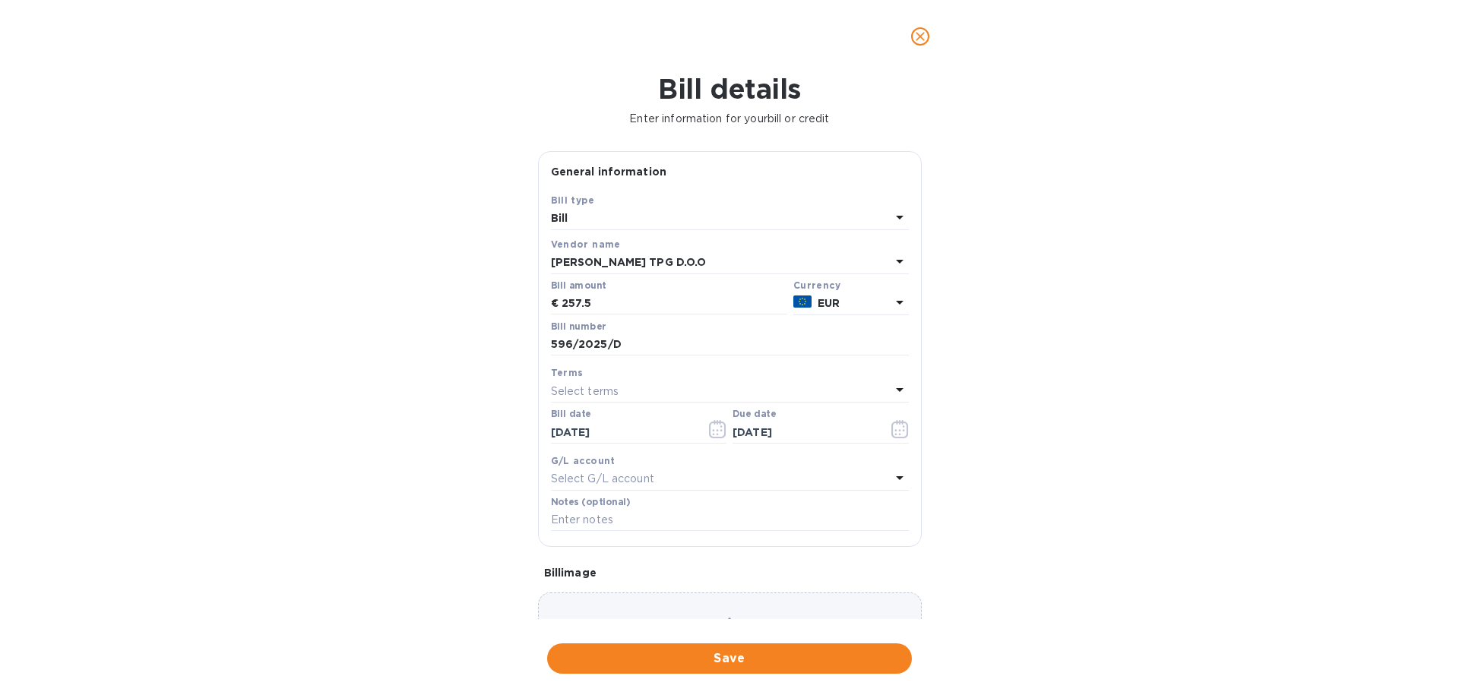
drag, startPoint x: 1068, startPoint y: 530, endPoint x: 834, endPoint y: 353, distance: 293.4
click at [1058, 523] on div "2025 Thu, Sep [DATE] Mo Tu We Th Fr Sa 31 1 2 3 4 5 6 7 8 9 10 11 12 13 14 15 1…" at bounding box center [729, 349] width 1459 height 698
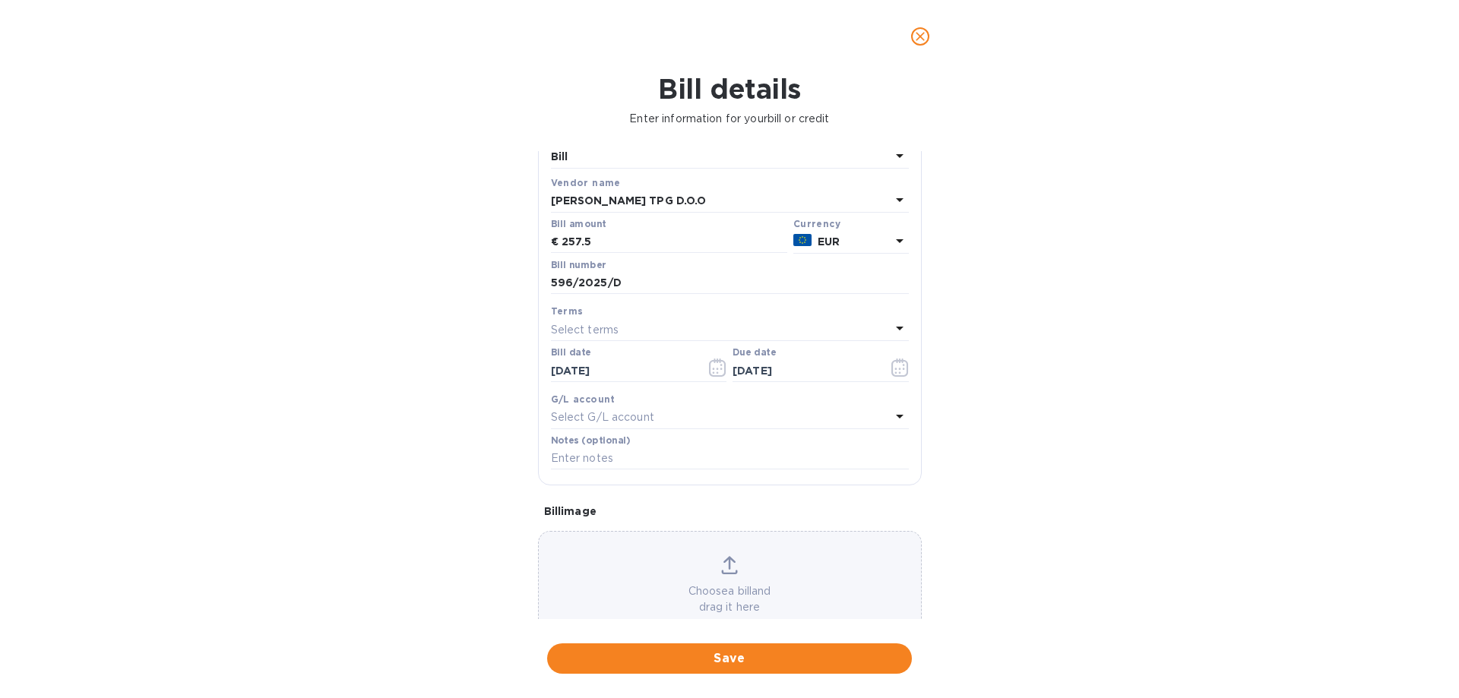
scroll to position [101, 0]
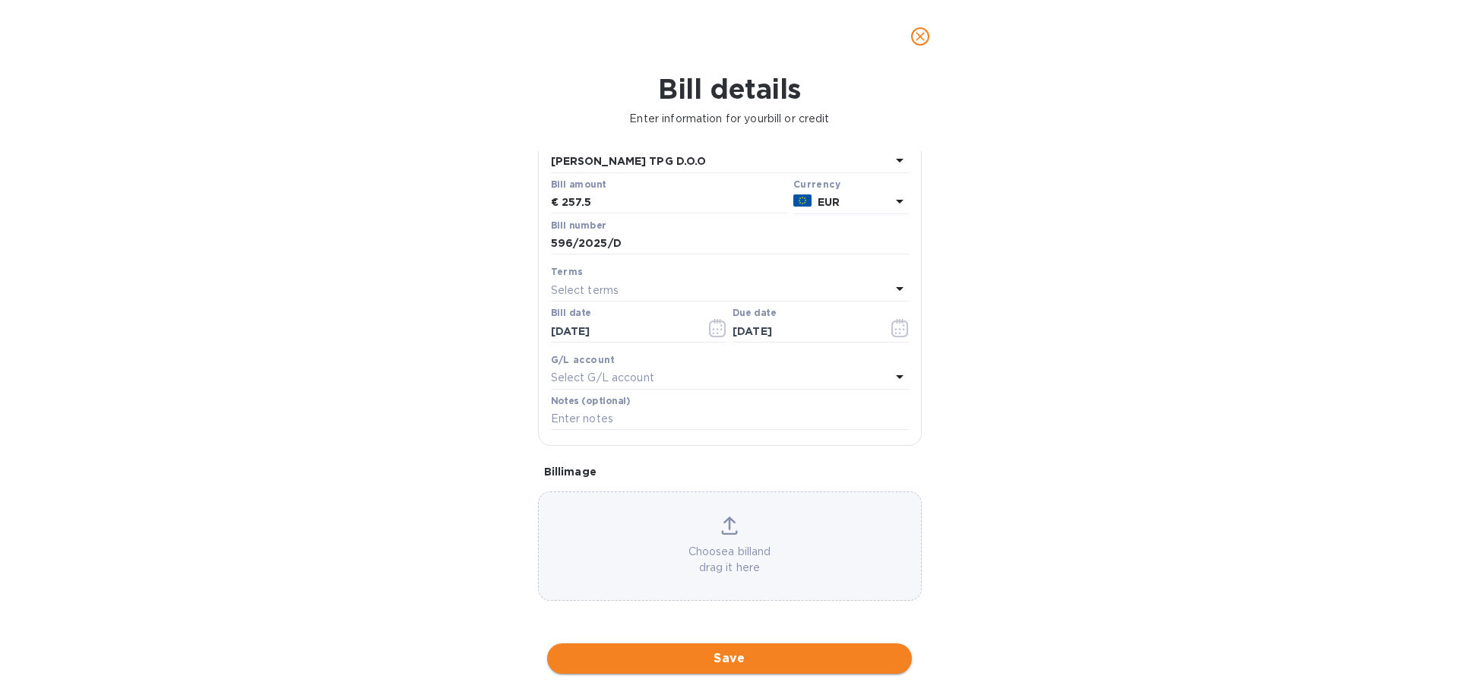
click at [783, 654] on span "Save" at bounding box center [729, 659] width 340 height 18
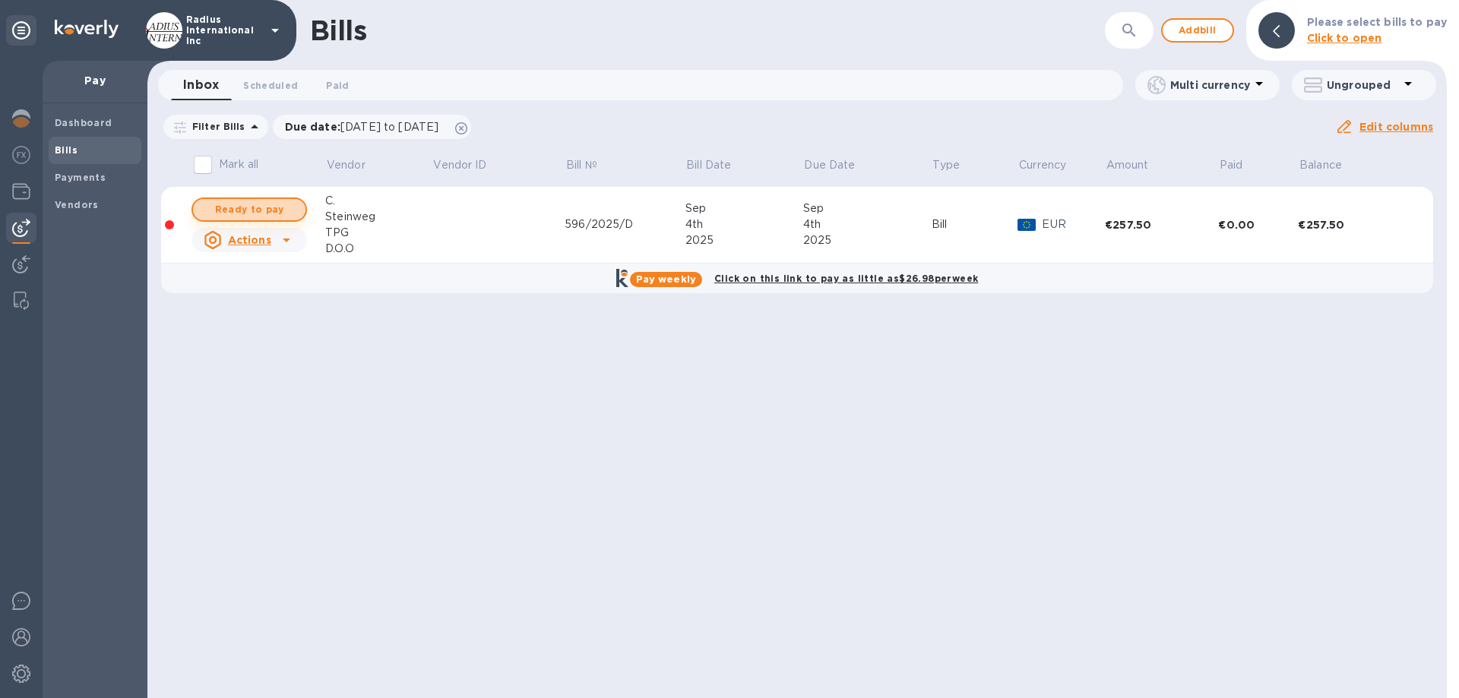
click at [285, 211] on span "Ready to pay" at bounding box center [249, 210] width 88 height 18
checkbox input "true"
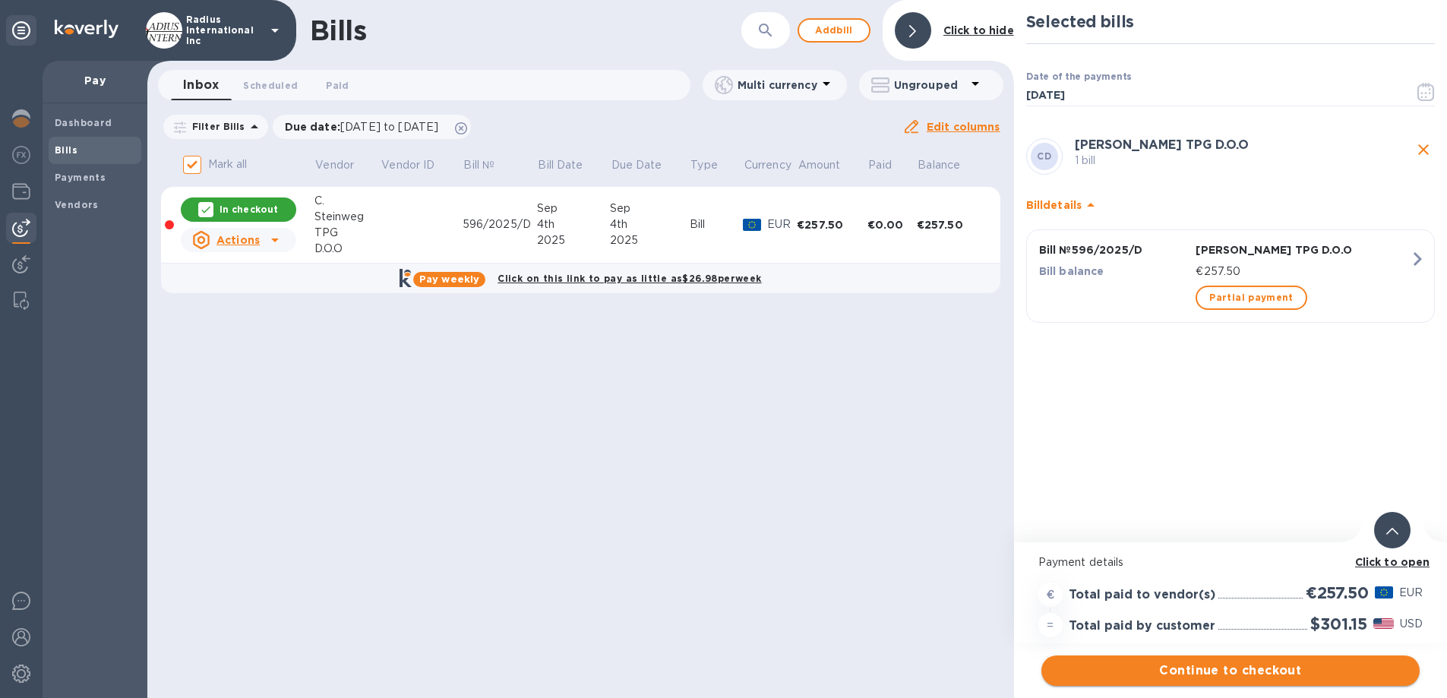
click at [1238, 677] on span "Continue to checkout" at bounding box center [1231, 671] width 354 height 18
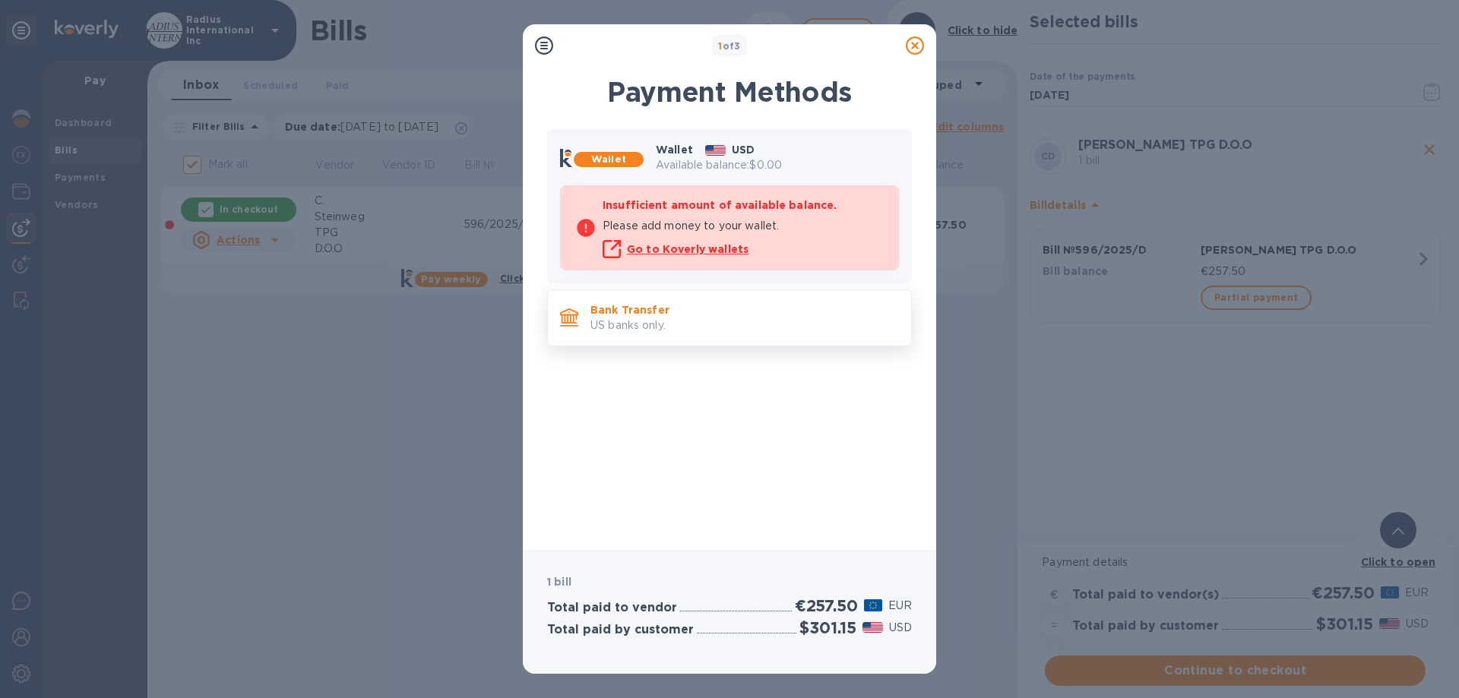
click at [754, 325] on p "US banks only." at bounding box center [744, 326] width 308 height 16
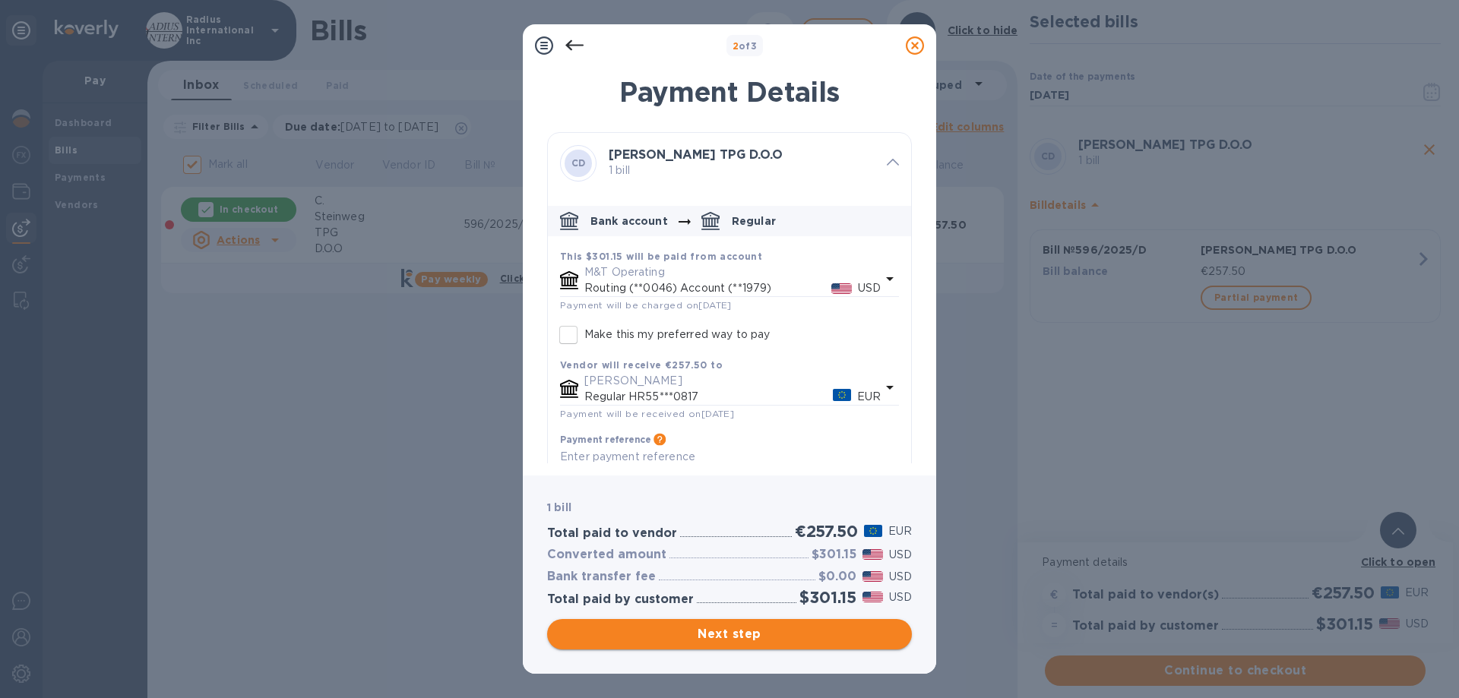
click at [754, 631] on span "Next step" at bounding box center [729, 634] width 340 height 18
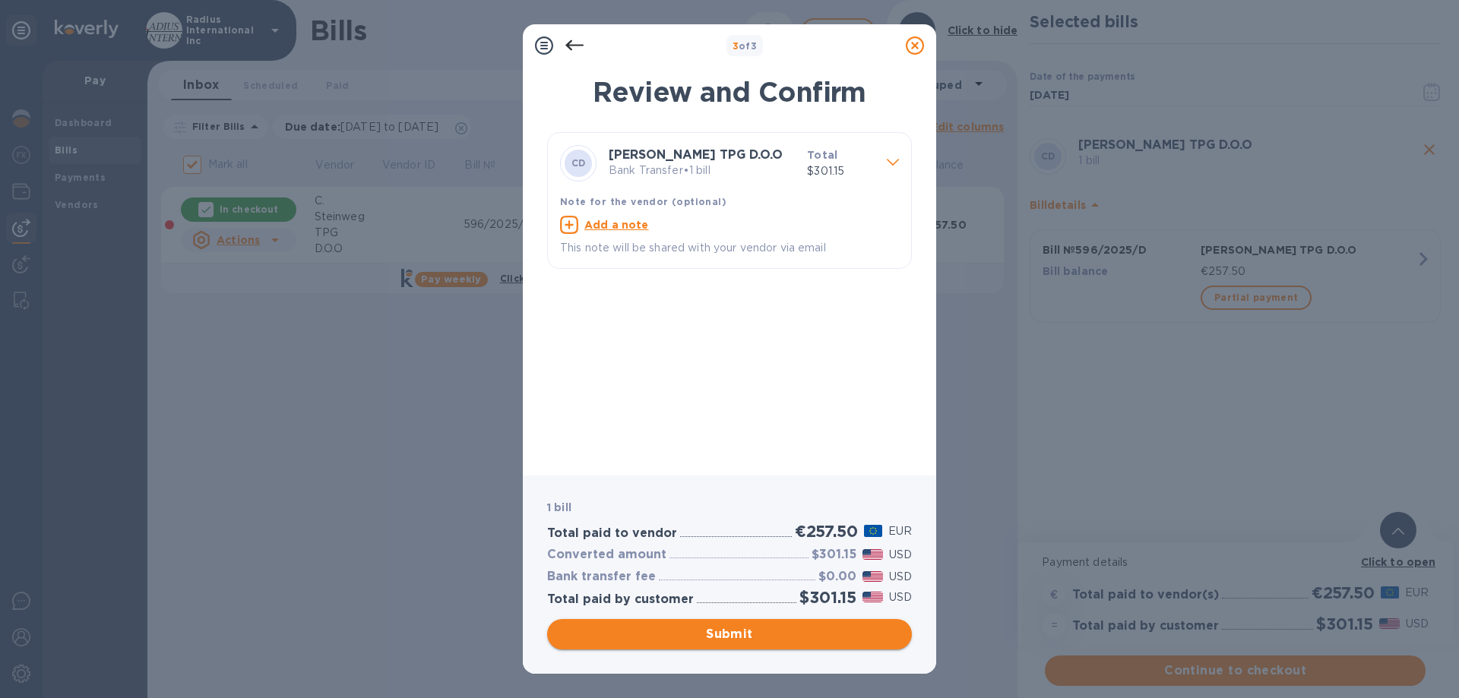
drag, startPoint x: 751, startPoint y: 632, endPoint x: 780, endPoint y: 587, distance: 54.0
click at [751, 631] on span "Submit" at bounding box center [729, 634] width 340 height 18
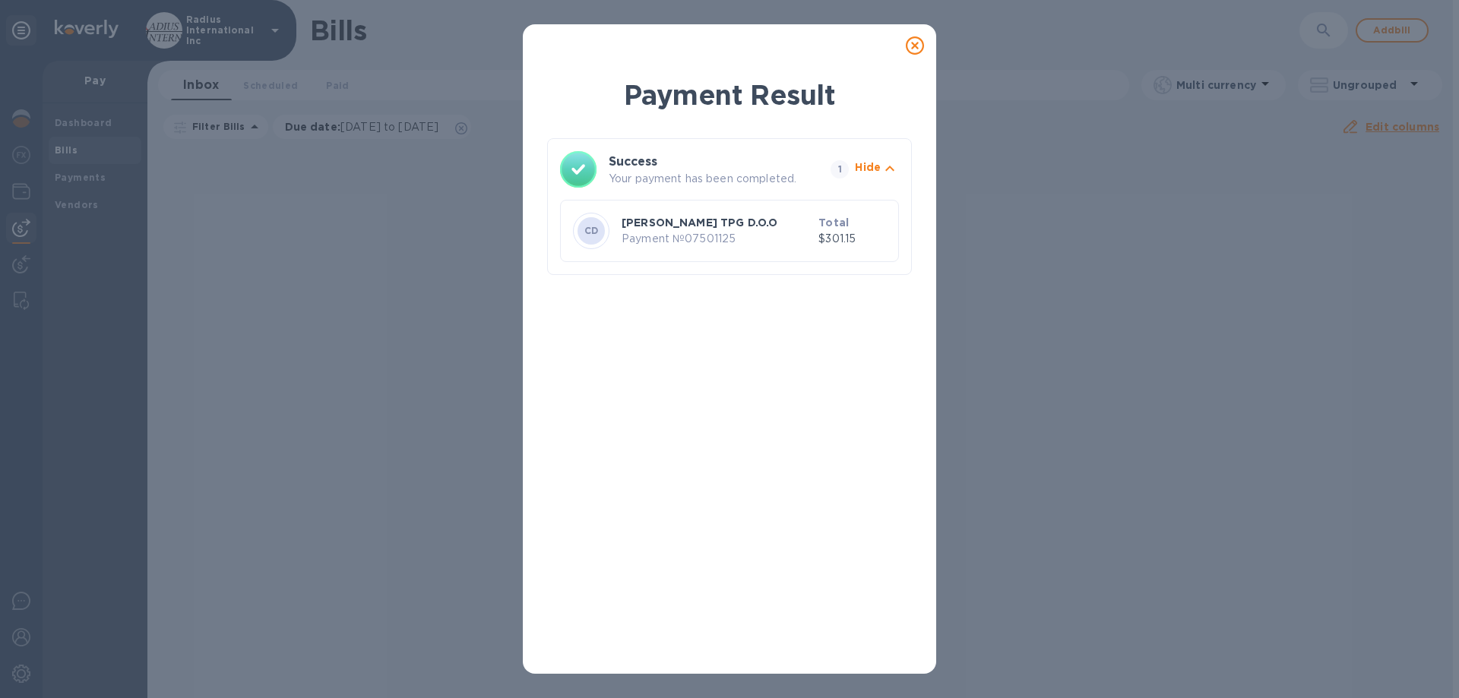
drag, startPoint x: 914, startPoint y: 42, endPoint x: 464, endPoint y: 130, distance: 458.4
click at [914, 43] on icon at bounding box center [915, 45] width 18 height 18
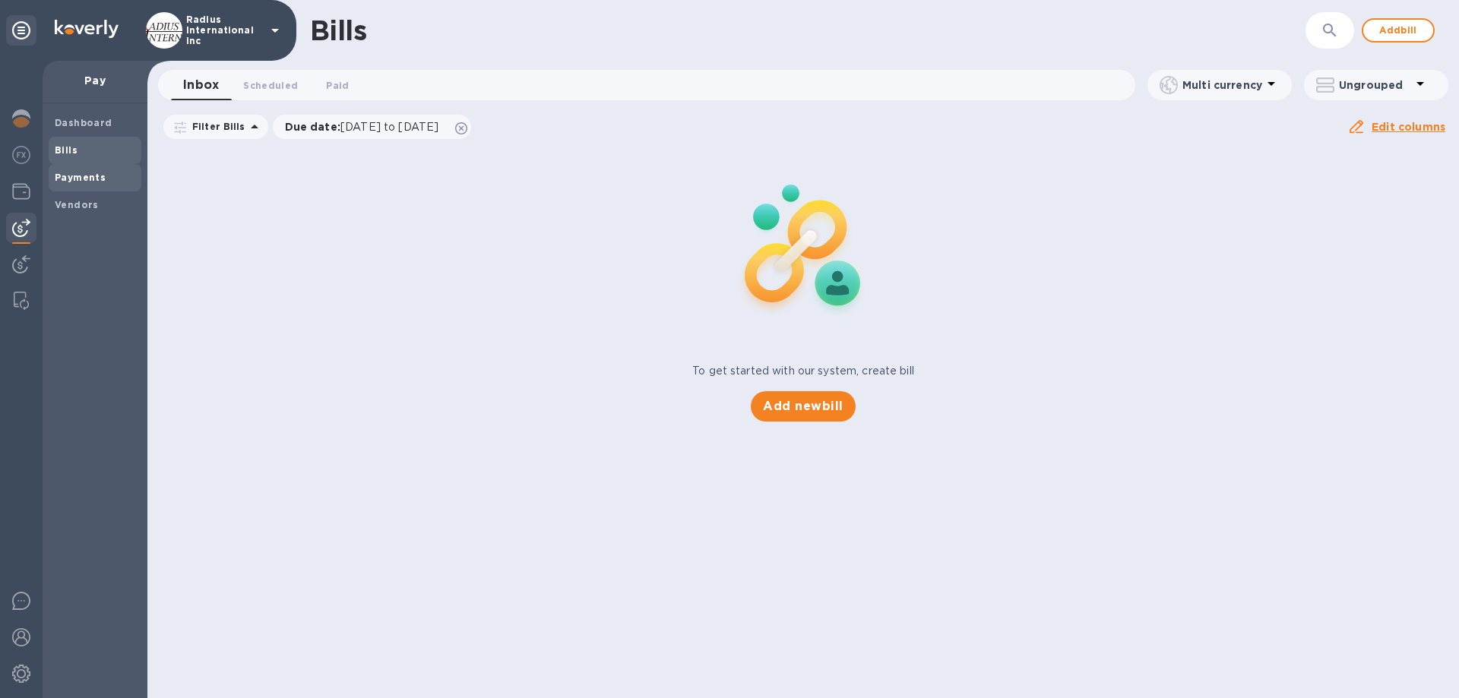
click at [75, 172] on b "Payments" at bounding box center [80, 177] width 51 height 11
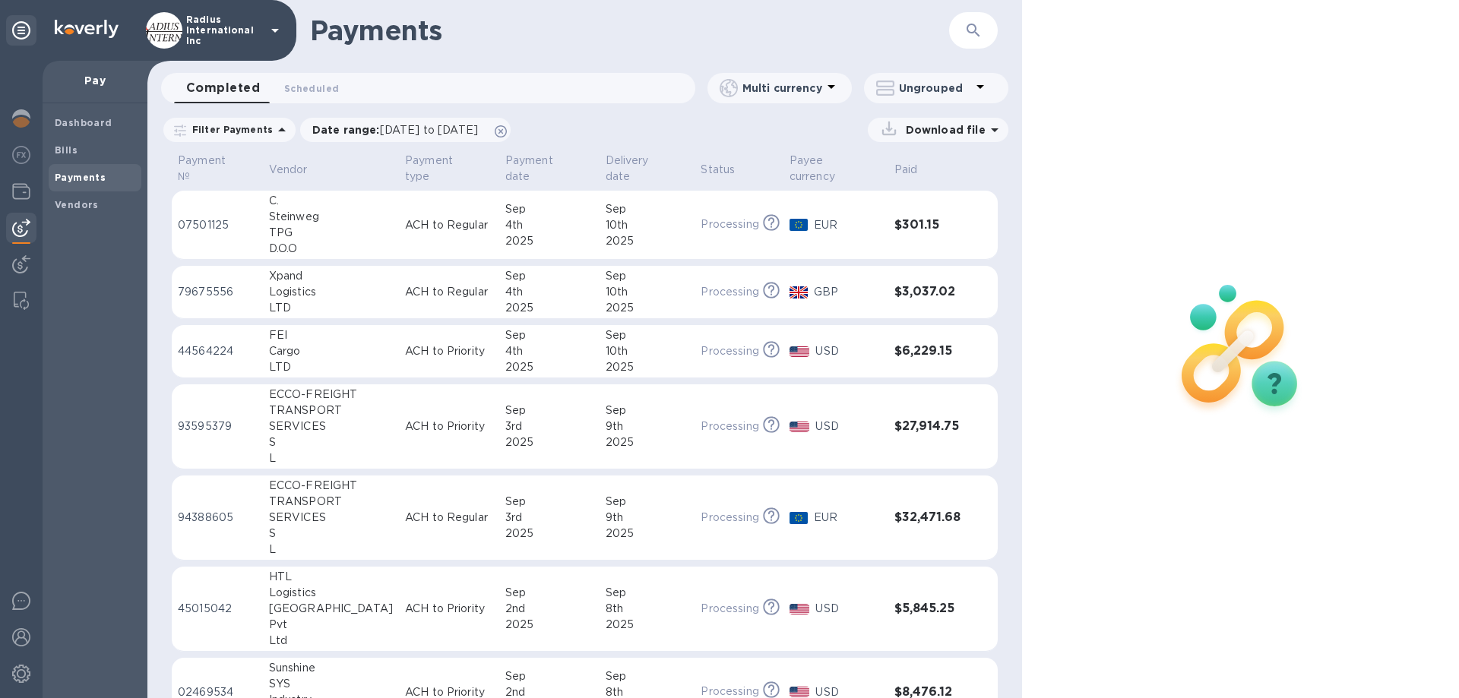
click at [343, 209] on div "Steinweg" at bounding box center [331, 217] width 124 height 16
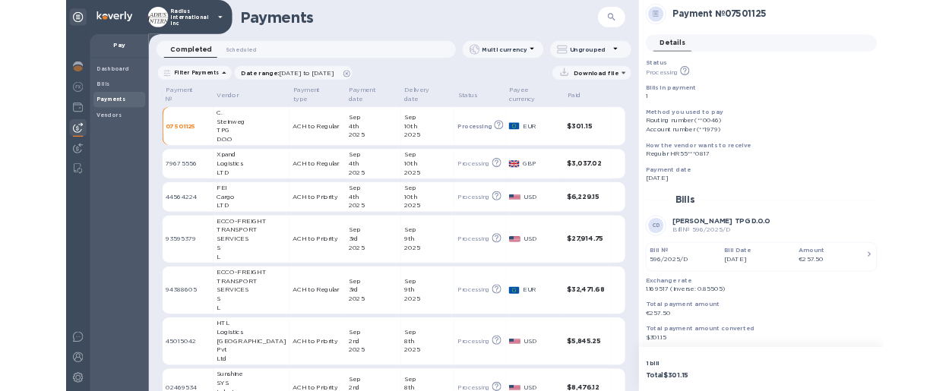
scroll to position [8, 0]
